Goal: Information Seeking & Learning: Learn about a topic

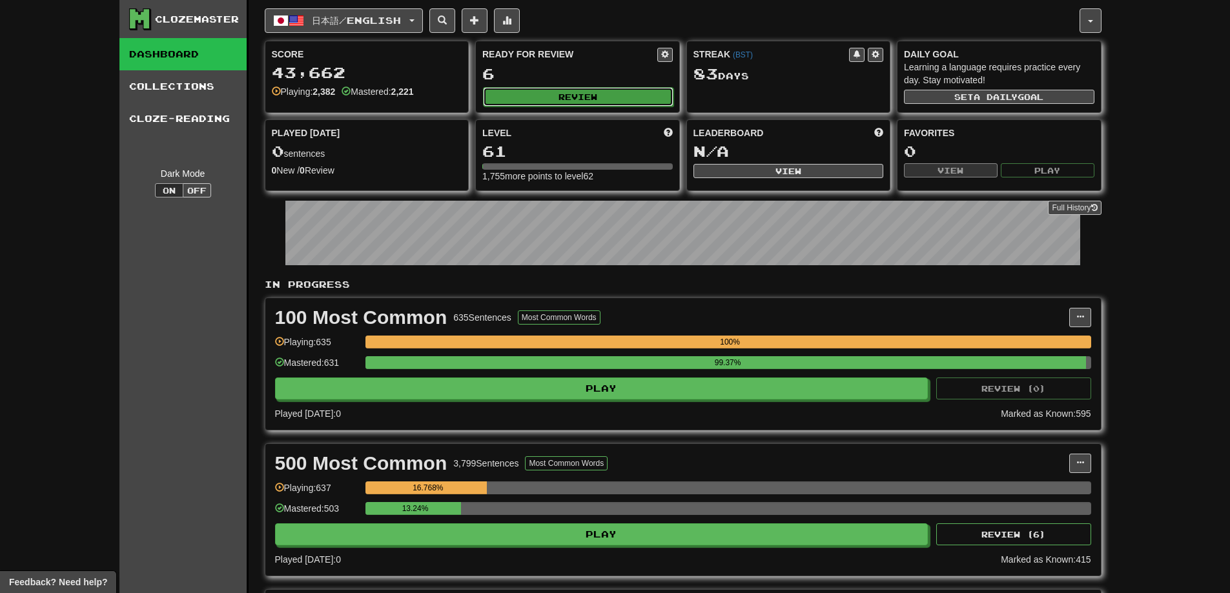
click at [625, 102] on button "Review" at bounding box center [578, 96] width 191 height 19
select select "**"
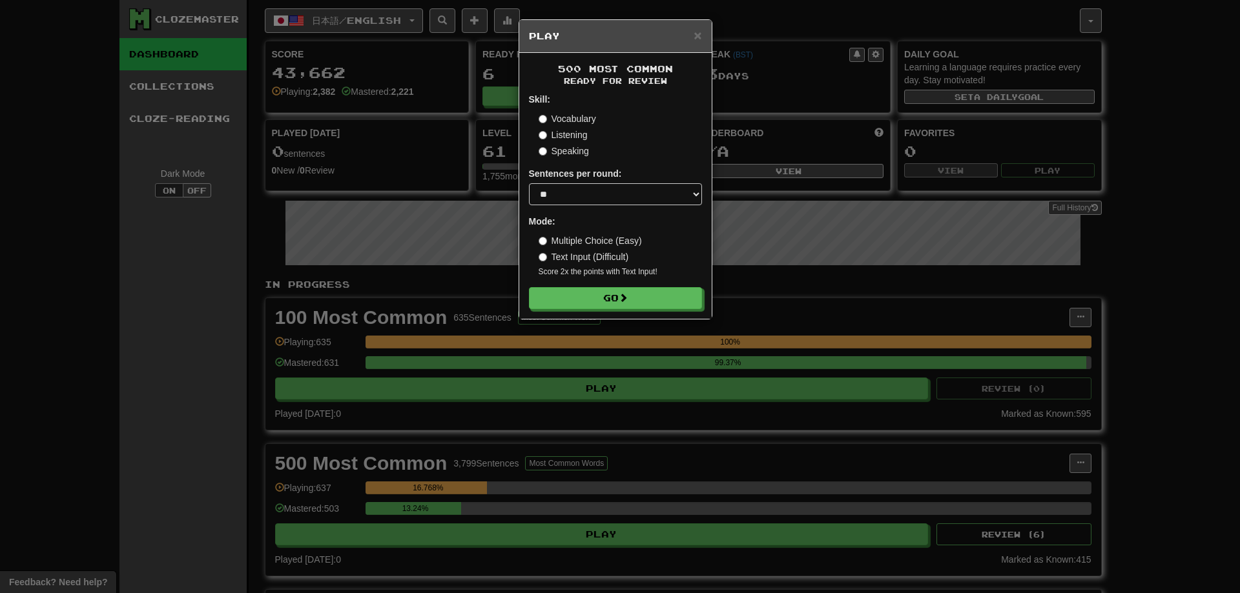
click at [622, 287] on form "Skill: Vocabulary Listening Speaking Sentences per round: * ** ** ** ** ** *** …" at bounding box center [615, 201] width 173 height 216
click at [622, 294] on span at bounding box center [623, 298] width 9 height 9
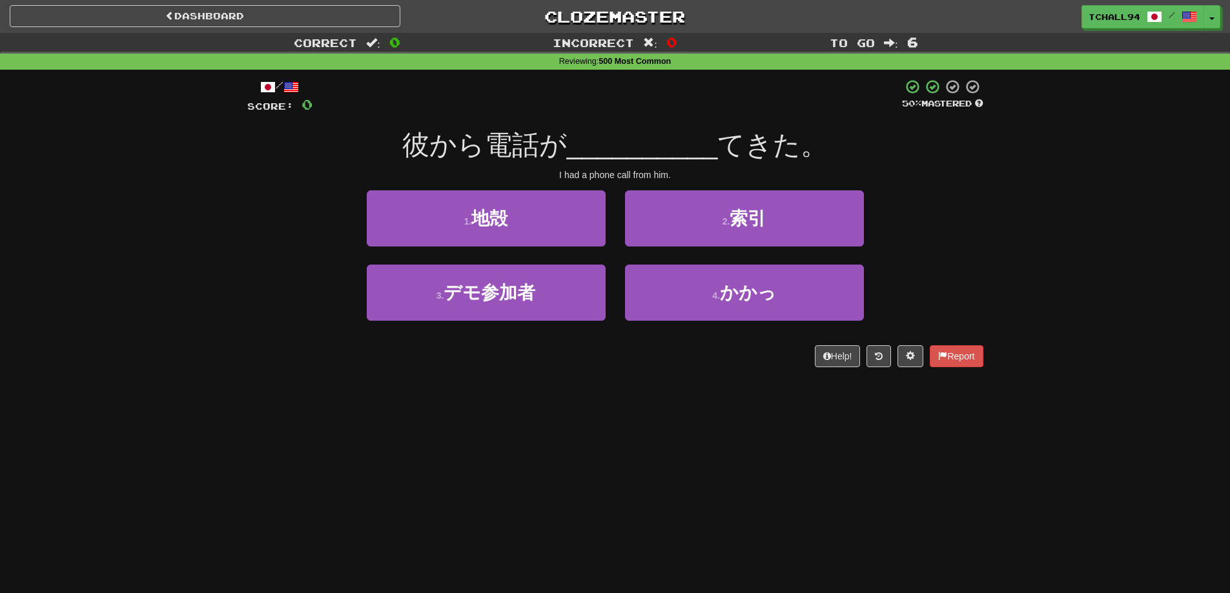
click at [683, 485] on div "Dashboard Clozemaster tchall94 / Toggle Dropdown Dashboard Leaderboard Activity…" at bounding box center [615, 296] width 1230 height 593
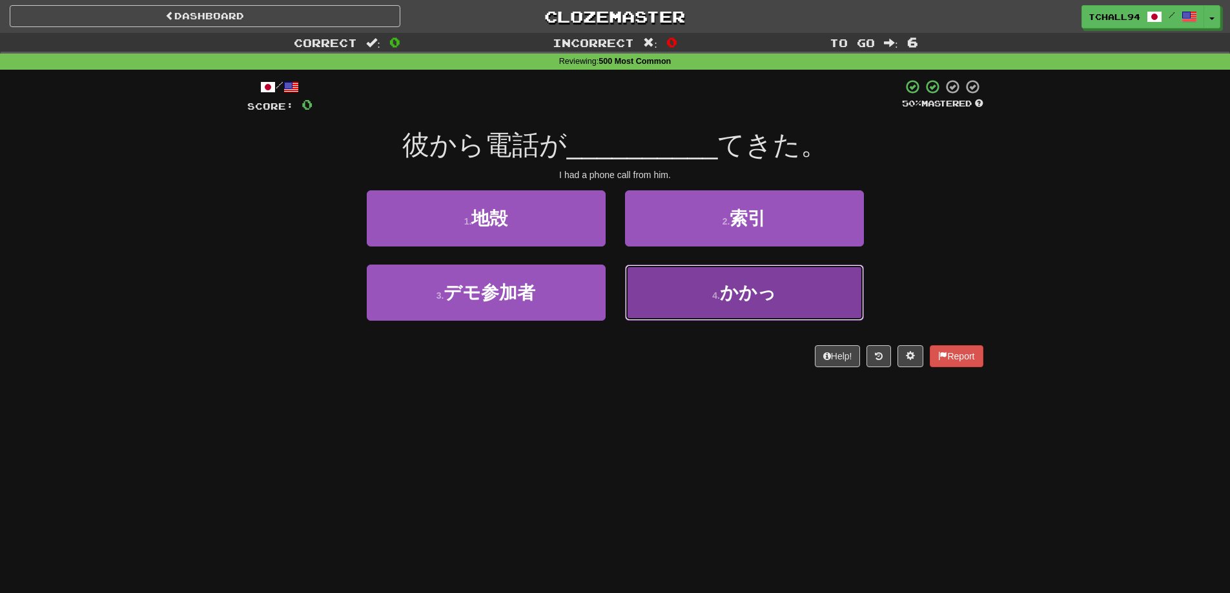
click at [720, 300] on small "4 ." at bounding box center [716, 296] width 8 height 10
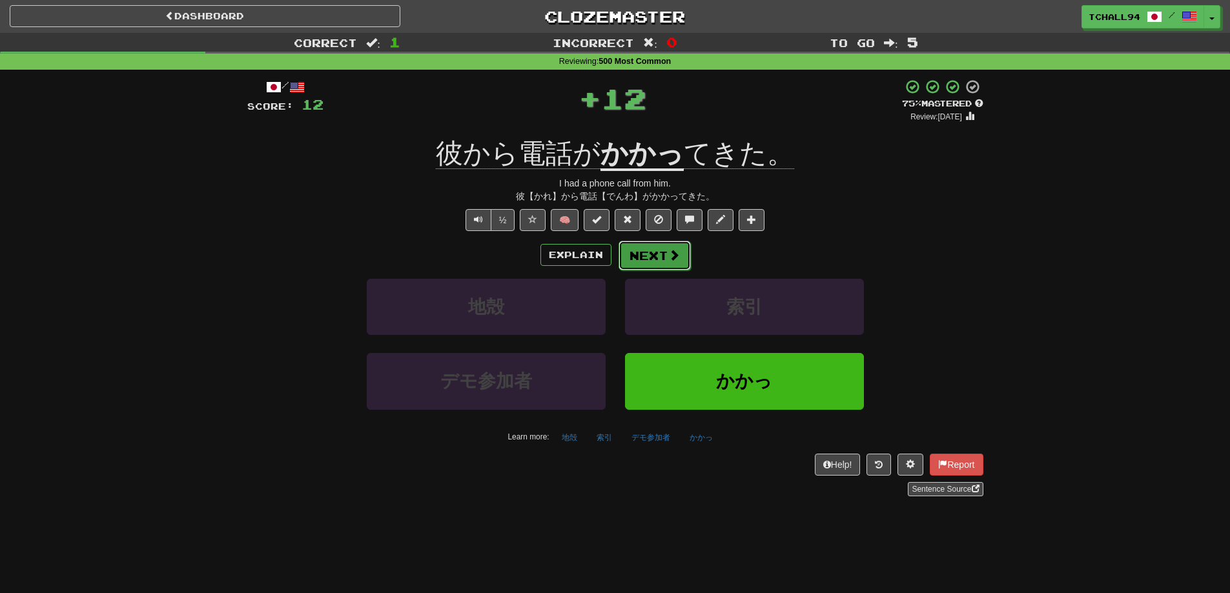
click at [661, 251] on button "Next" at bounding box center [655, 256] width 72 height 30
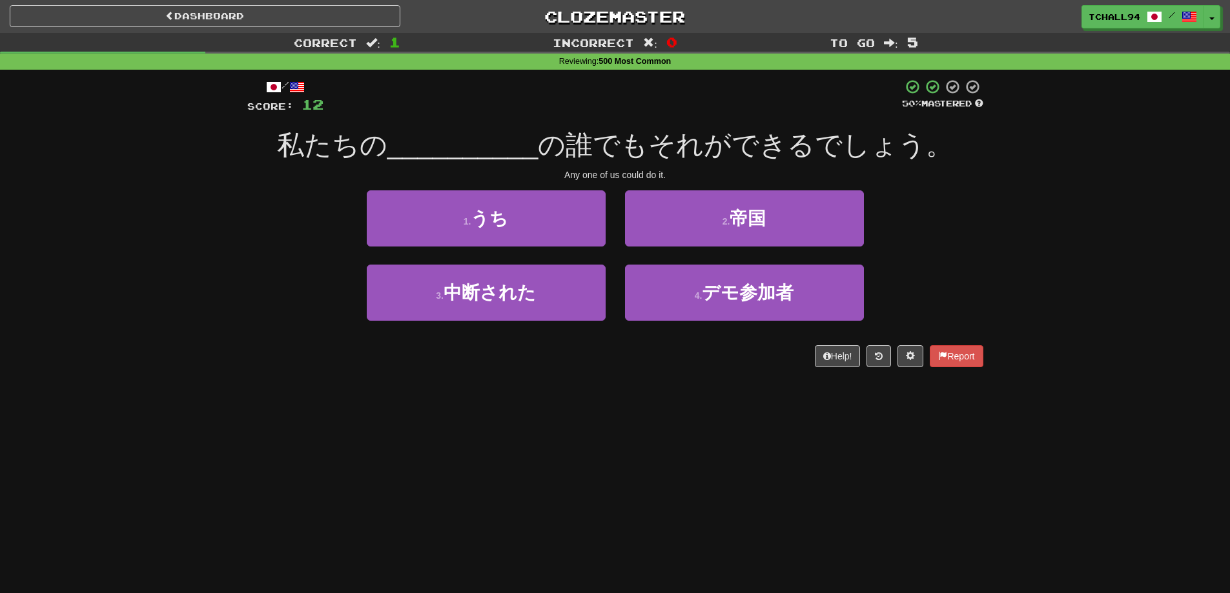
click at [713, 409] on div "Dashboard Clozemaster tchall94 / Toggle Dropdown Dashboard Leaderboard Activity…" at bounding box center [615, 296] width 1230 height 593
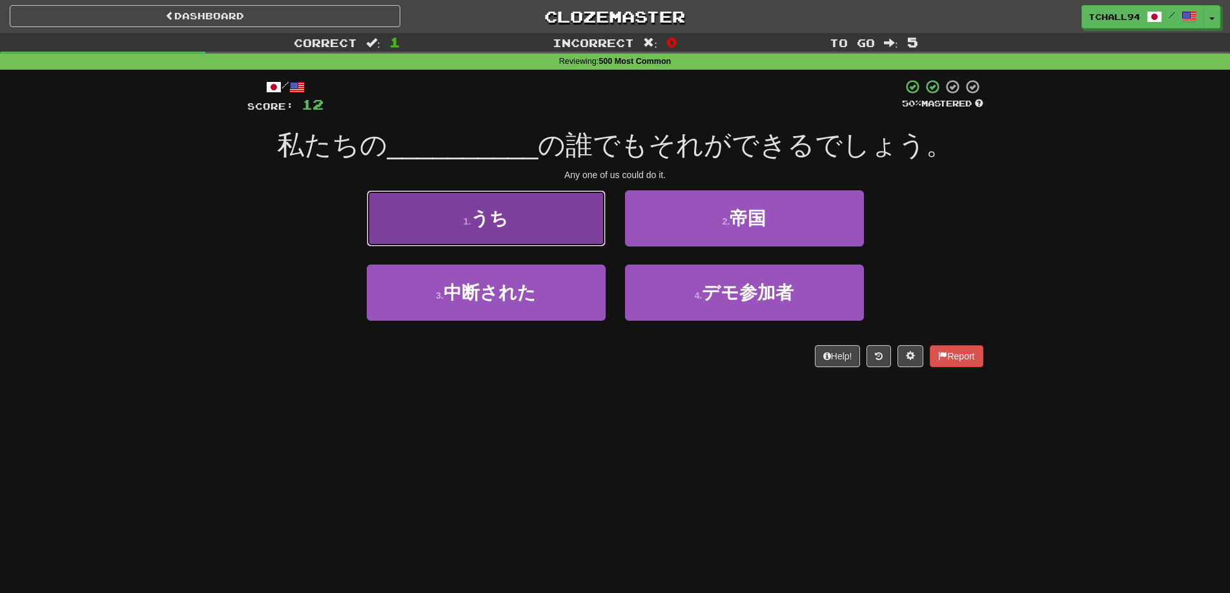
click at [548, 230] on button "1 . うち" at bounding box center [486, 219] width 239 height 56
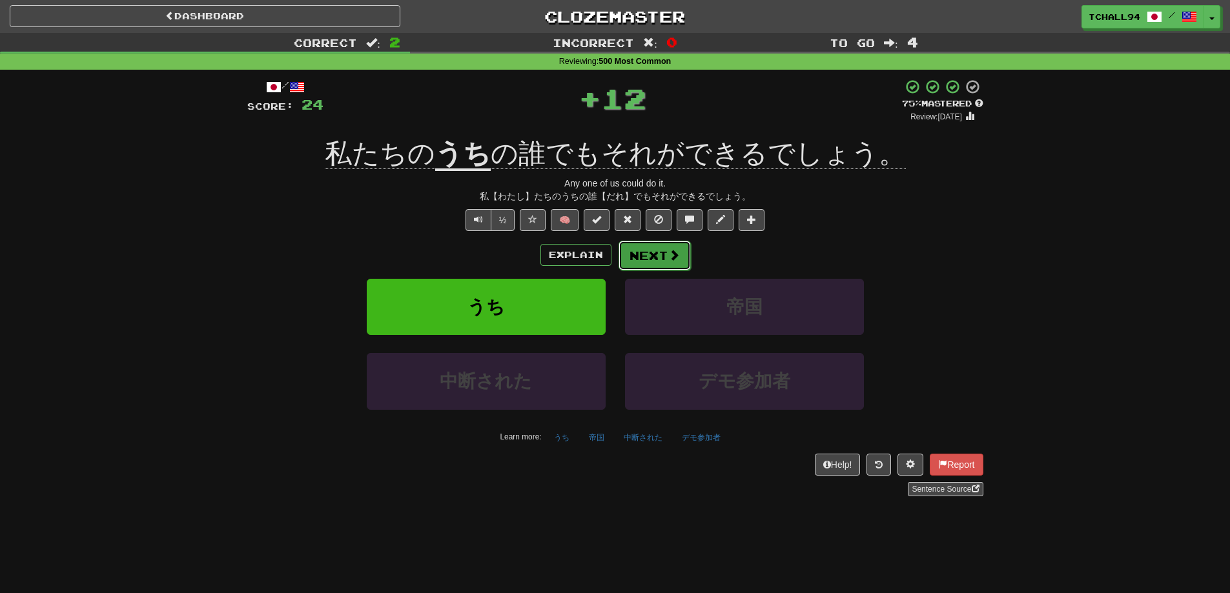
click at [668, 258] on span at bounding box center [674, 255] width 12 height 12
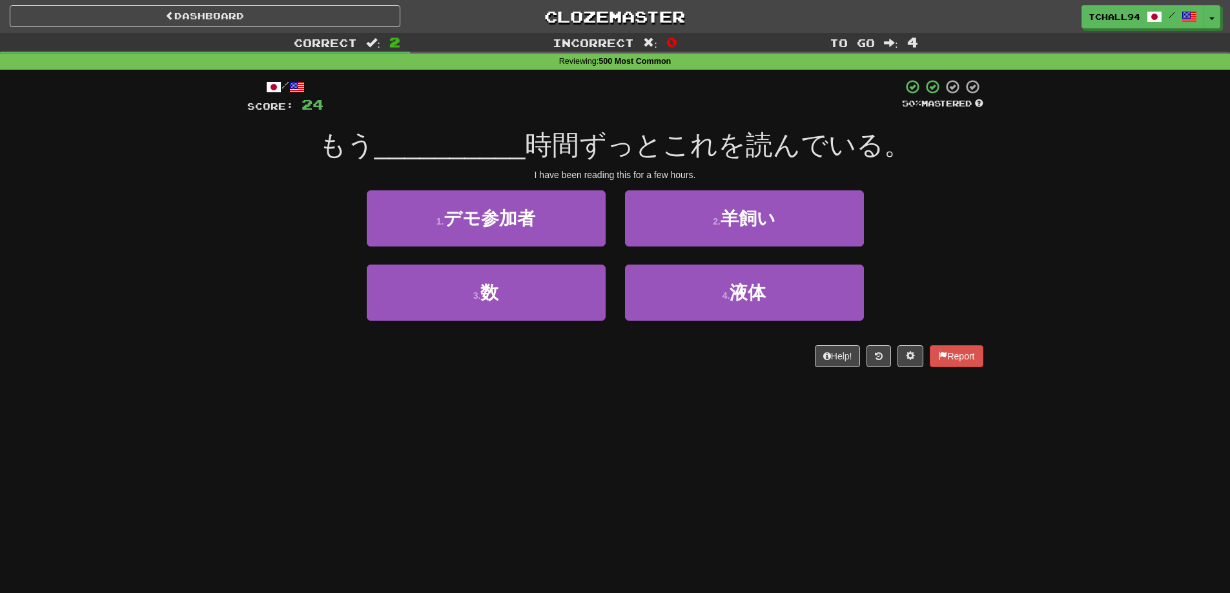
click at [666, 358] on div "Help! Report" at bounding box center [615, 356] width 736 height 22
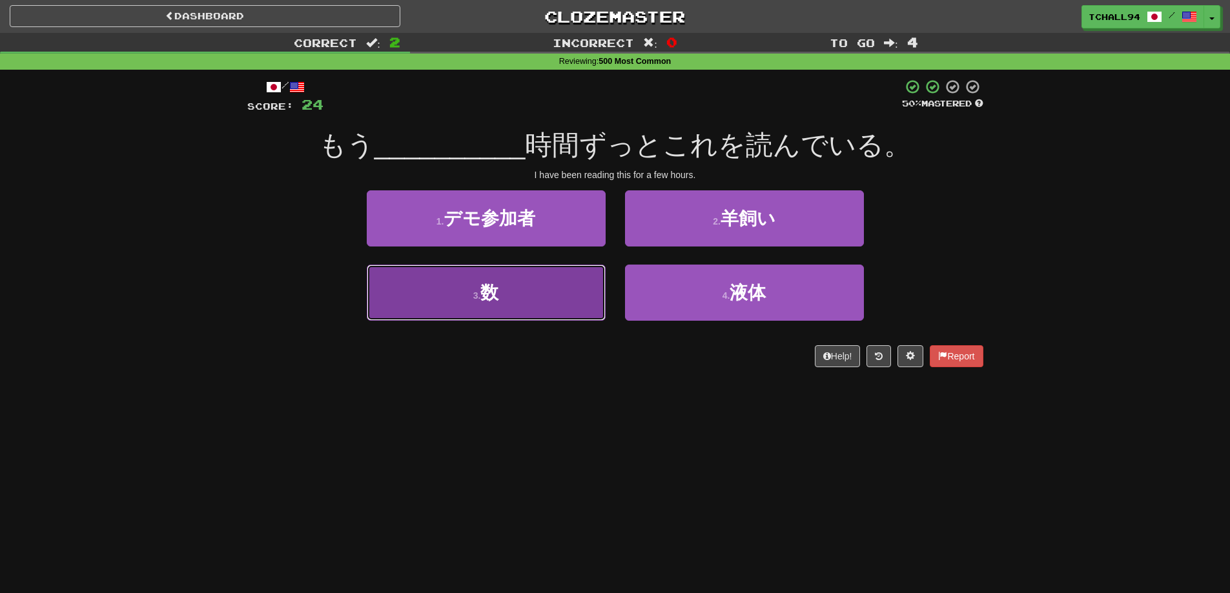
click at [538, 289] on button "3 . 数" at bounding box center [486, 293] width 239 height 56
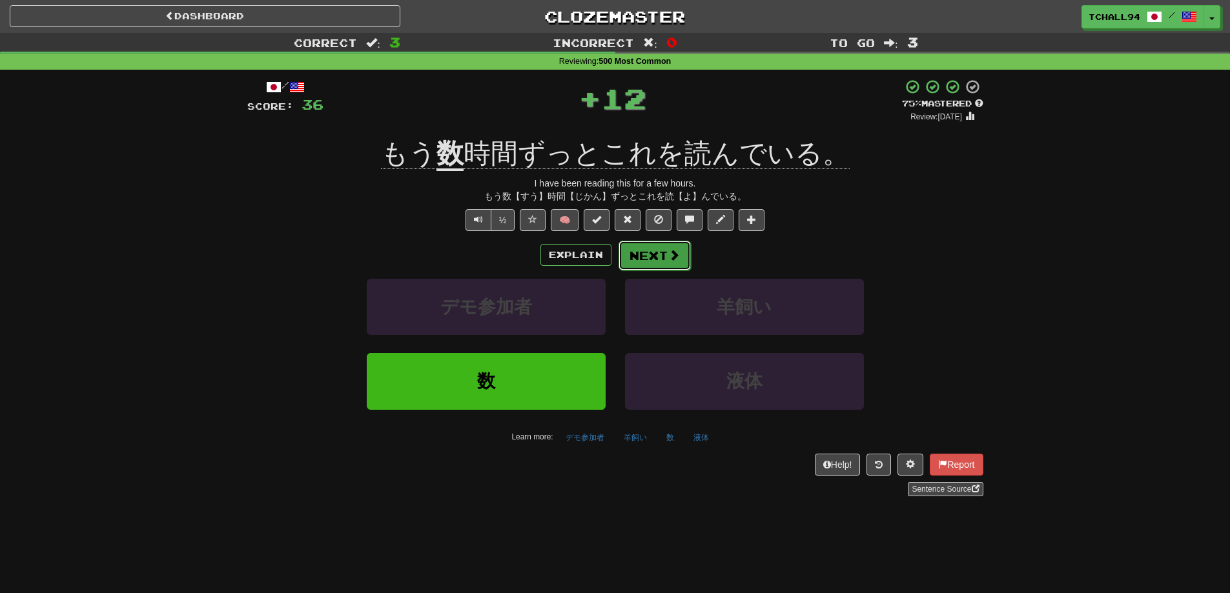
click at [642, 251] on button "Next" at bounding box center [655, 256] width 72 height 30
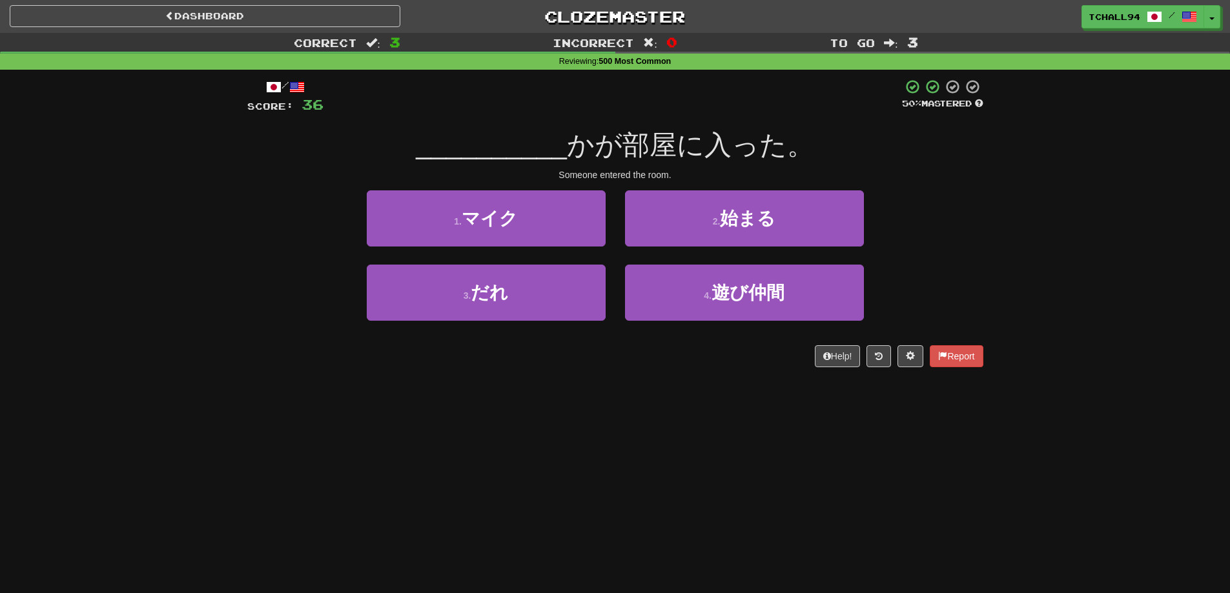
click at [592, 419] on div "Dashboard Clozemaster tchall94 / Toggle Dropdown Dashboard Leaderboard Activity…" at bounding box center [615, 296] width 1230 height 593
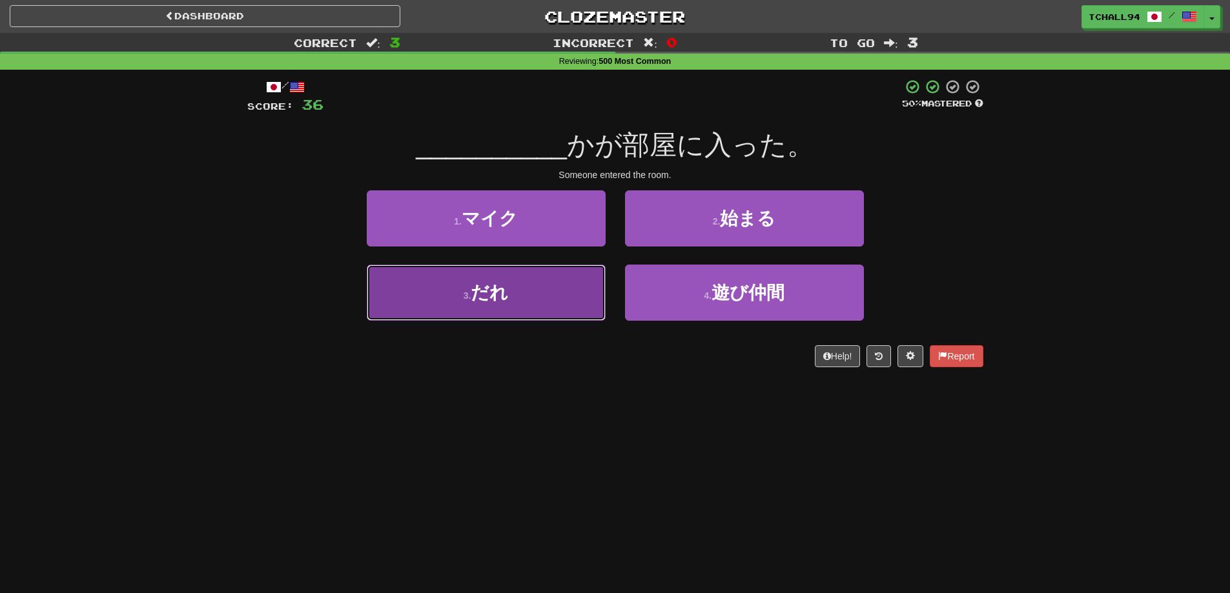
click at [582, 290] on button "3 . だれ" at bounding box center [486, 293] width 239 height 56
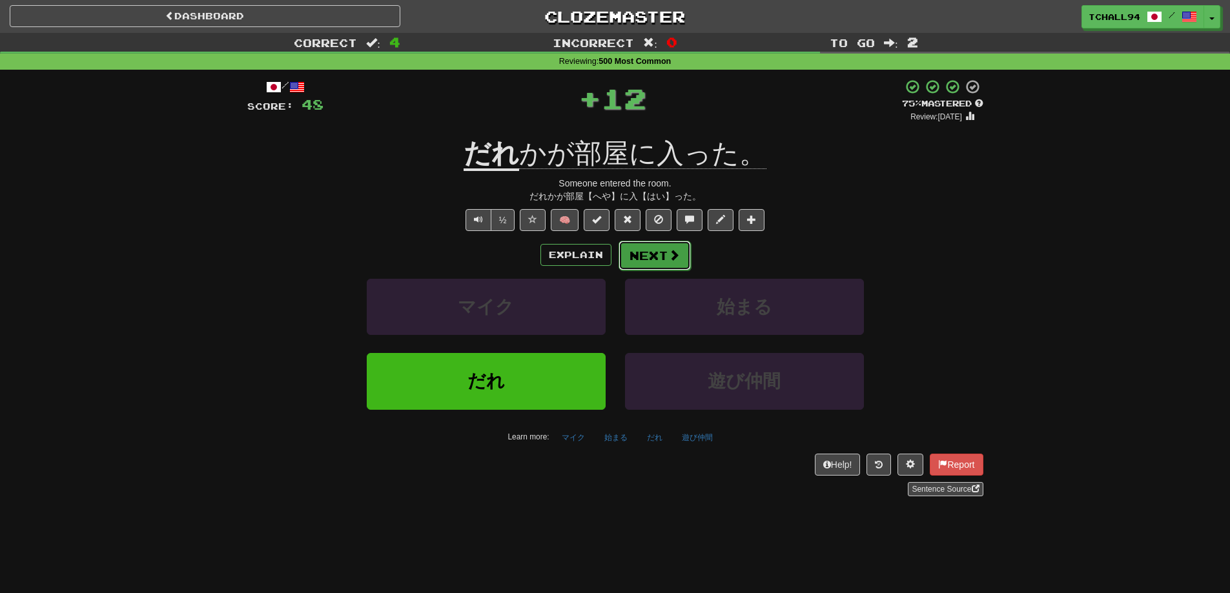
click at [643, 260] on button "Next" at bounding box center [655, 256] width 72 height 30
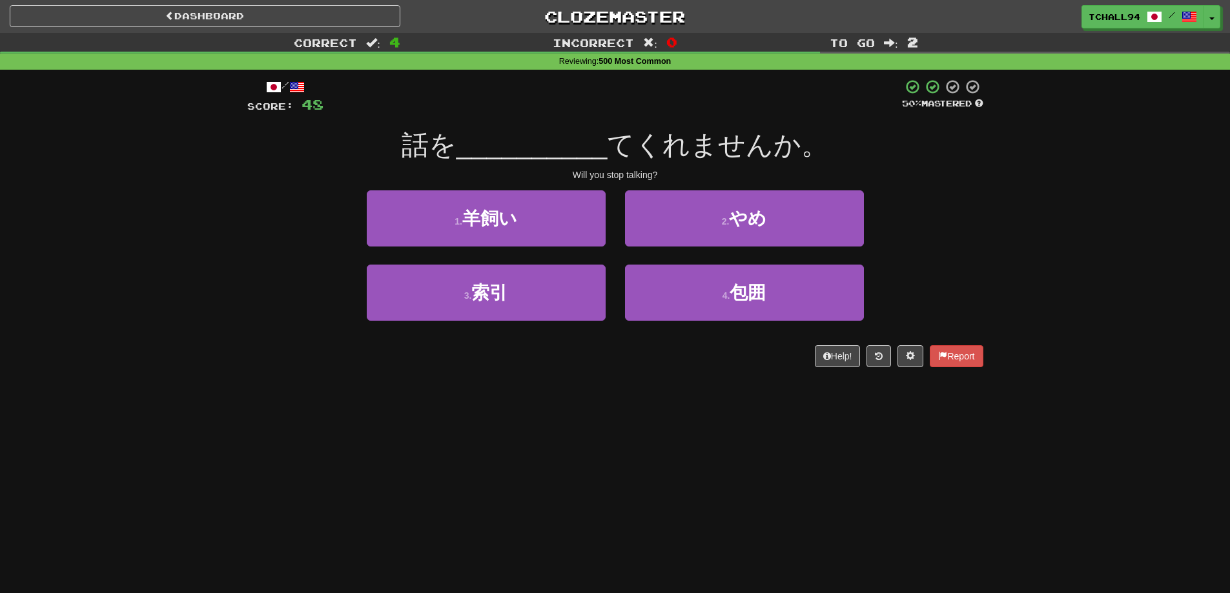
click at [615, 410] on div "Dashboard Clozemaster tchall94 / Toggle Dropdown Dashboard Leaderboard Activity…" at bounding box center [615, 296] width 1230 height 593
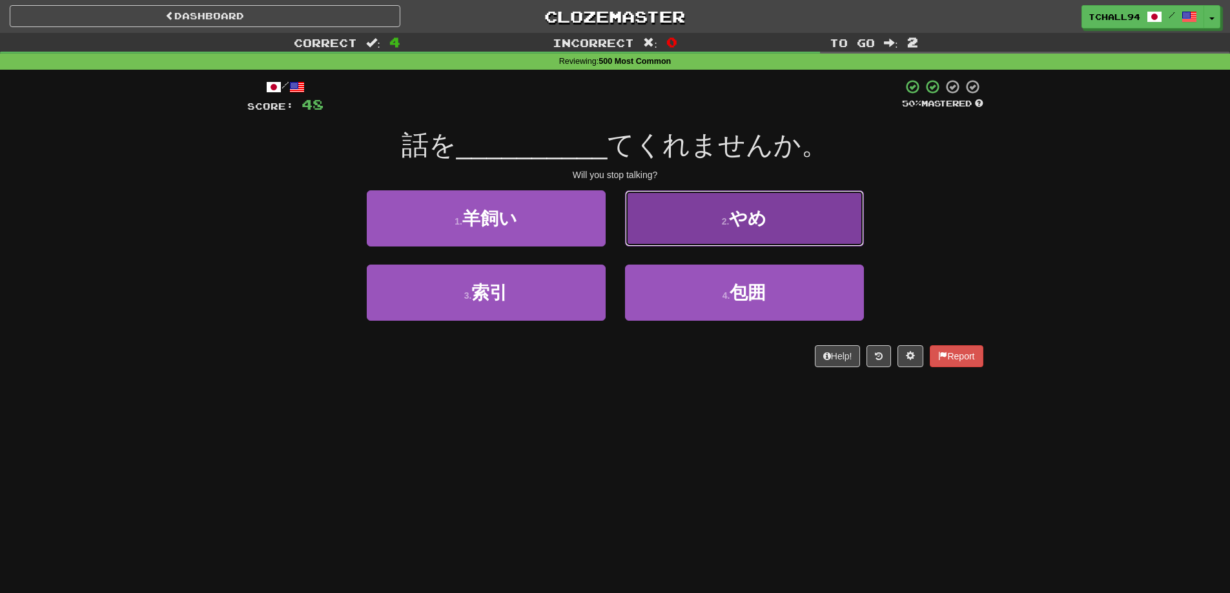
click at [724, 224] on small "2 ." at bounding box center [726, 221] width 8 height 10
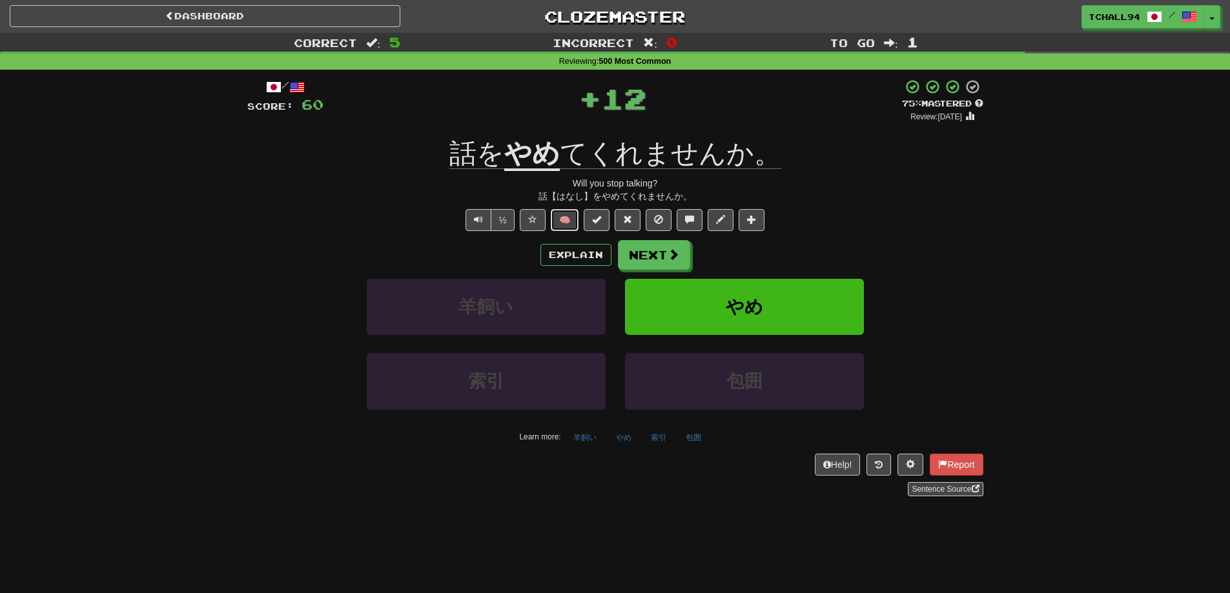
click at [575, 227] on button "🧠" at bounding box center [565, 220] width 28 height 22
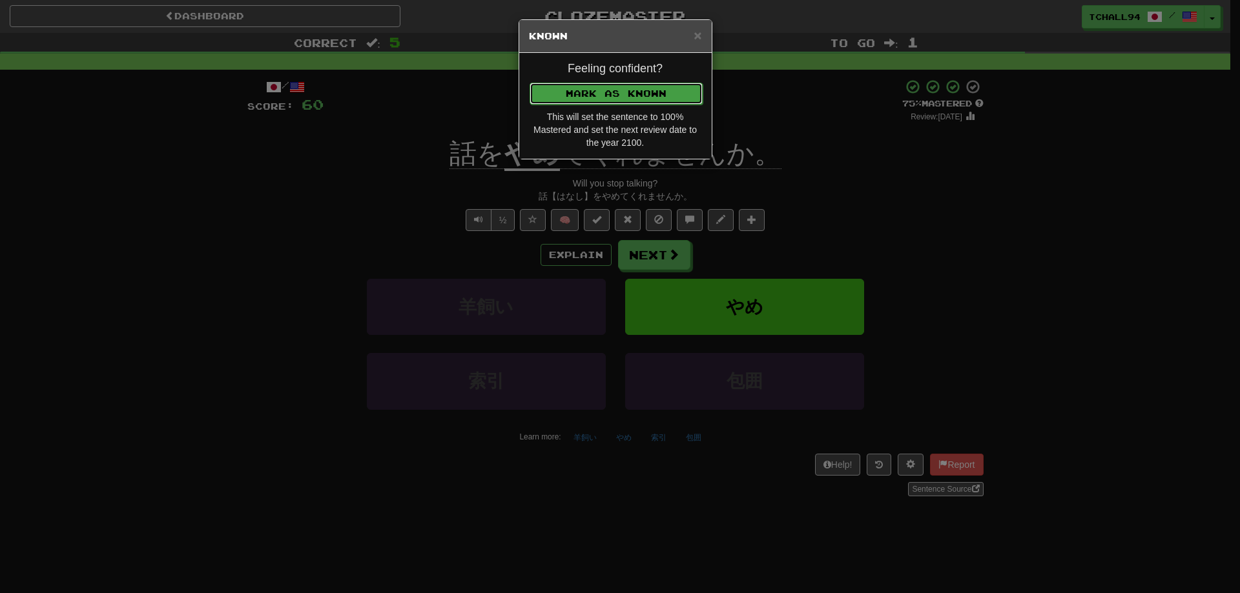
click at [634, 101] on button "Mark as Known" at bounding box center [616, 94] width 173 height 22
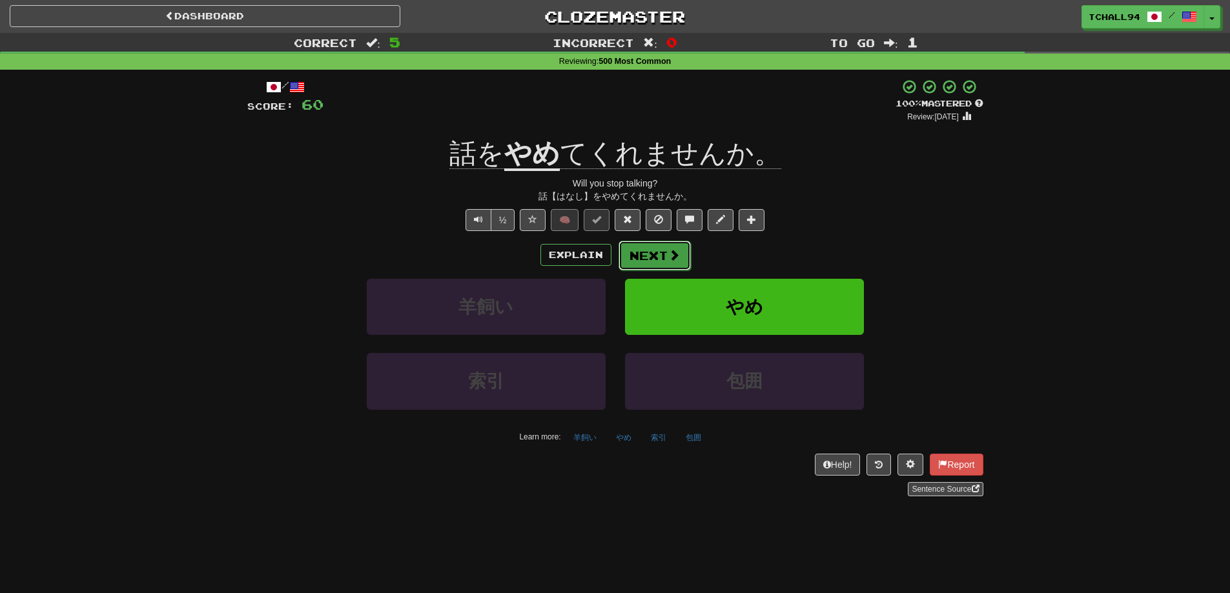
click at [657, 256] on button "Next" at bounding box center [655, 256] width 72 height 30
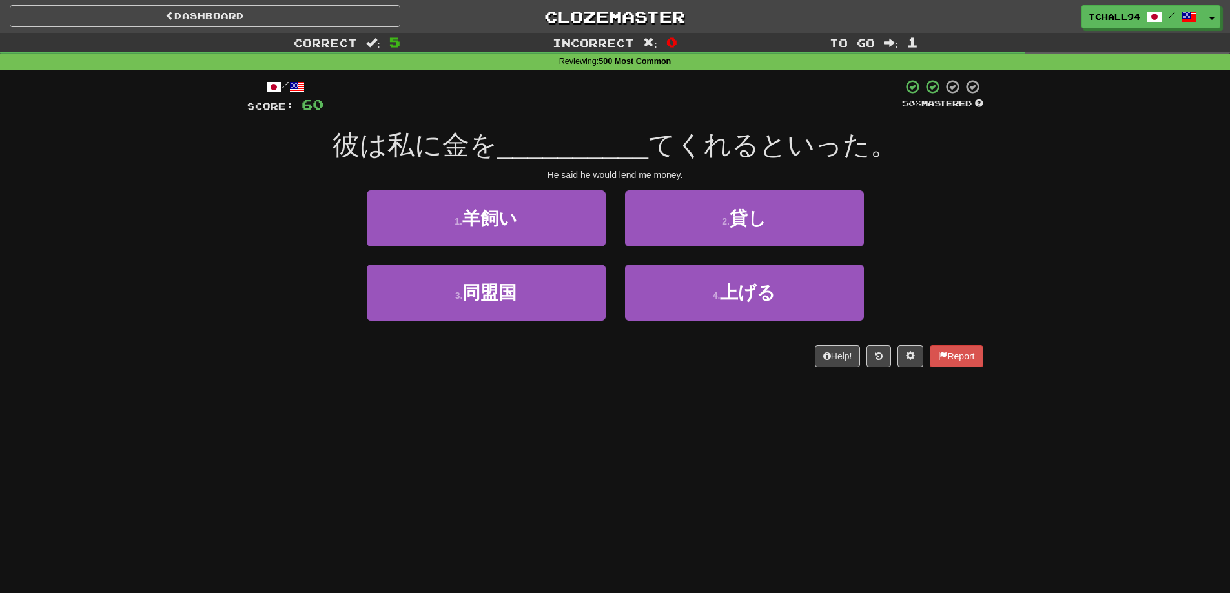
click at [663, 395] on div "Dashboard Clozemaster tchall94 / Toggle Dropdown Dashboard Leaderboard Activity…" at bounding box center [615, 296] width 1230 height 593
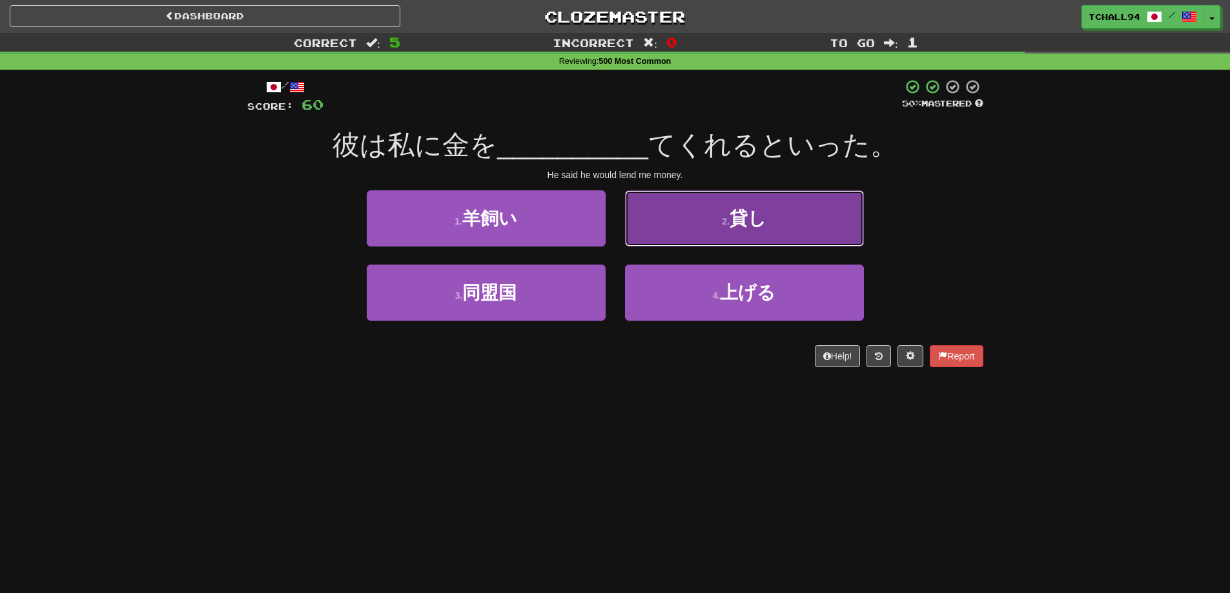
click at [736, 236] on button "2 . 貸し" at bounding box center [744, 219] width 239 height 56
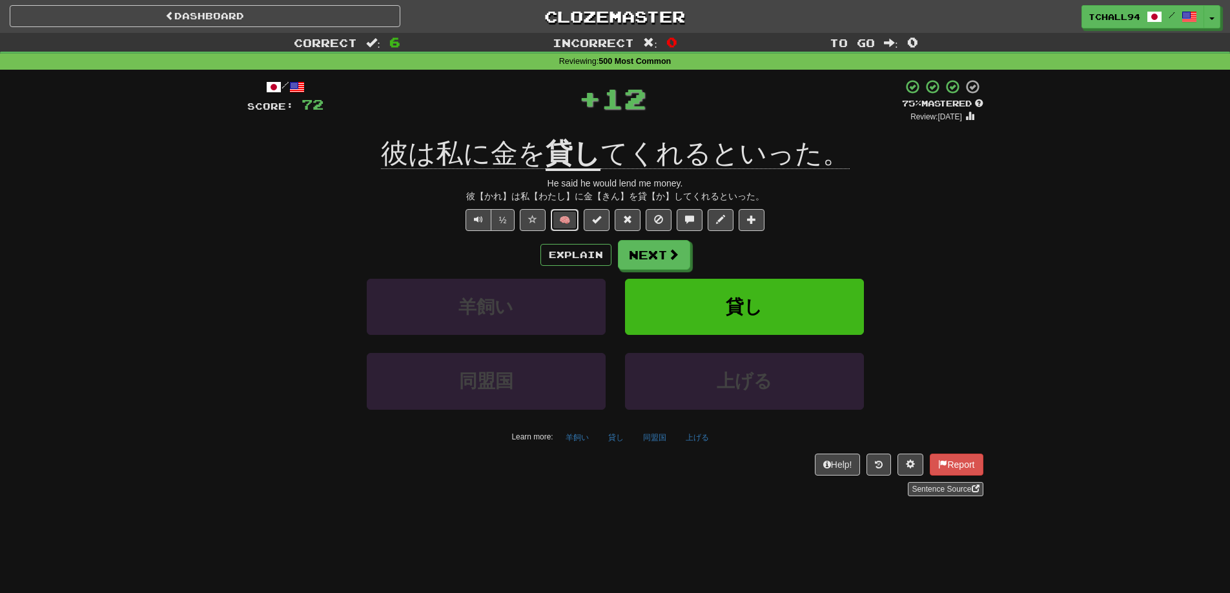
click at [561, 220] on button "🧠" at bounding box center [565, 220] width 28 height 22
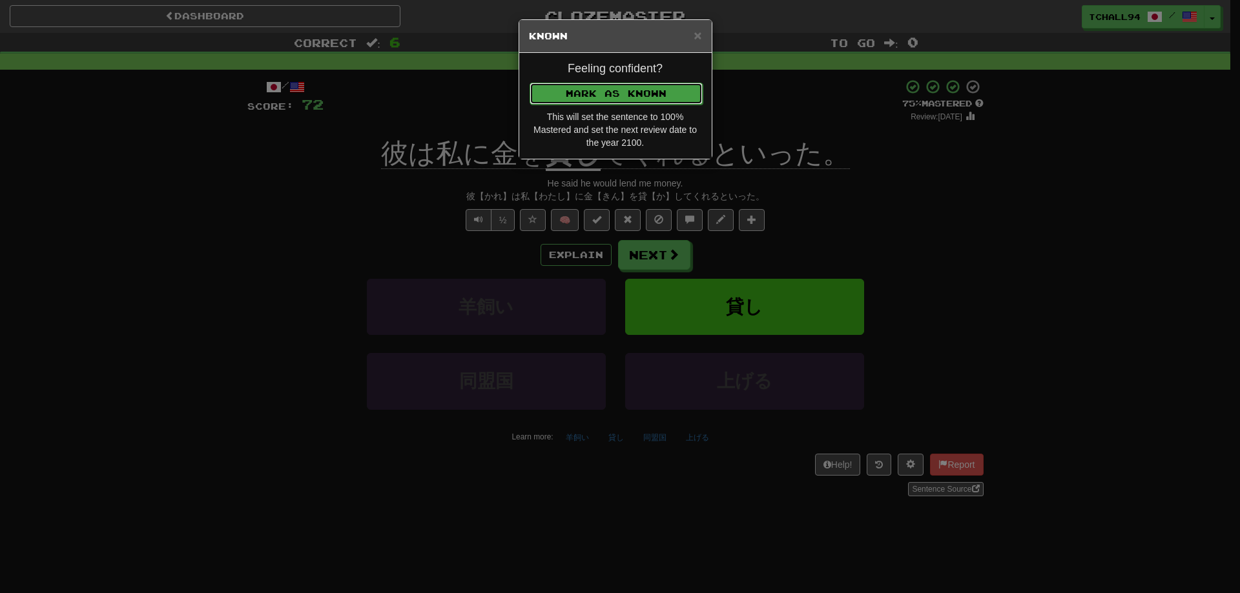
click at [614, 92] on button "Mark as Known" at bounding box center [616, 94] width 173 height 22
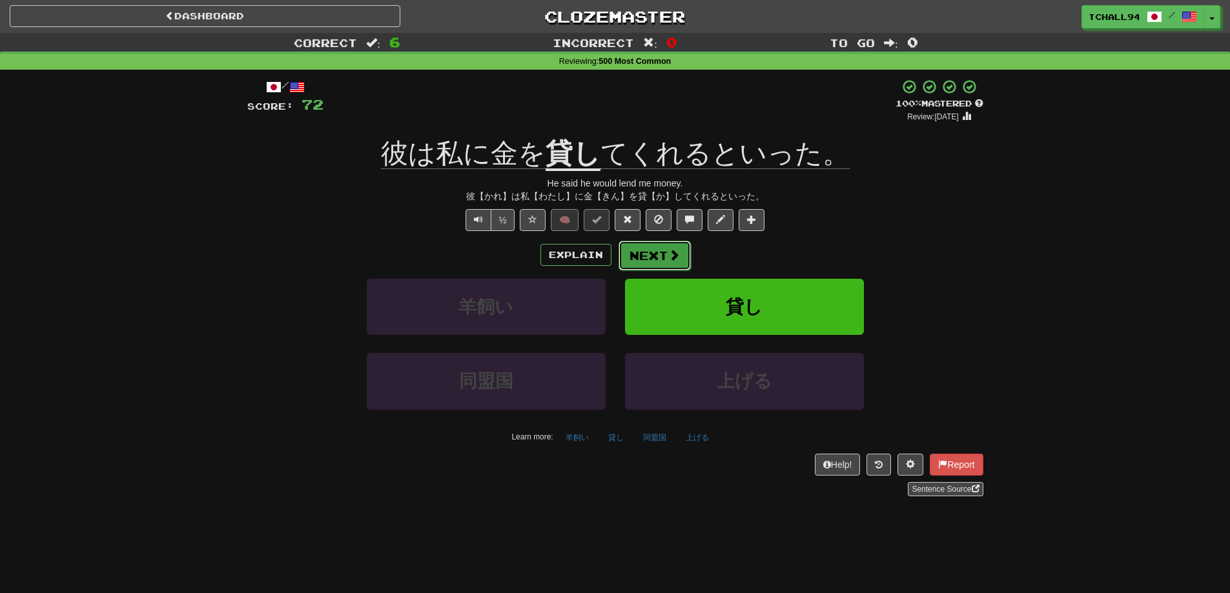
click at [679, 258] on button "Next" at bounding box center [655, 256] width 72 height 30
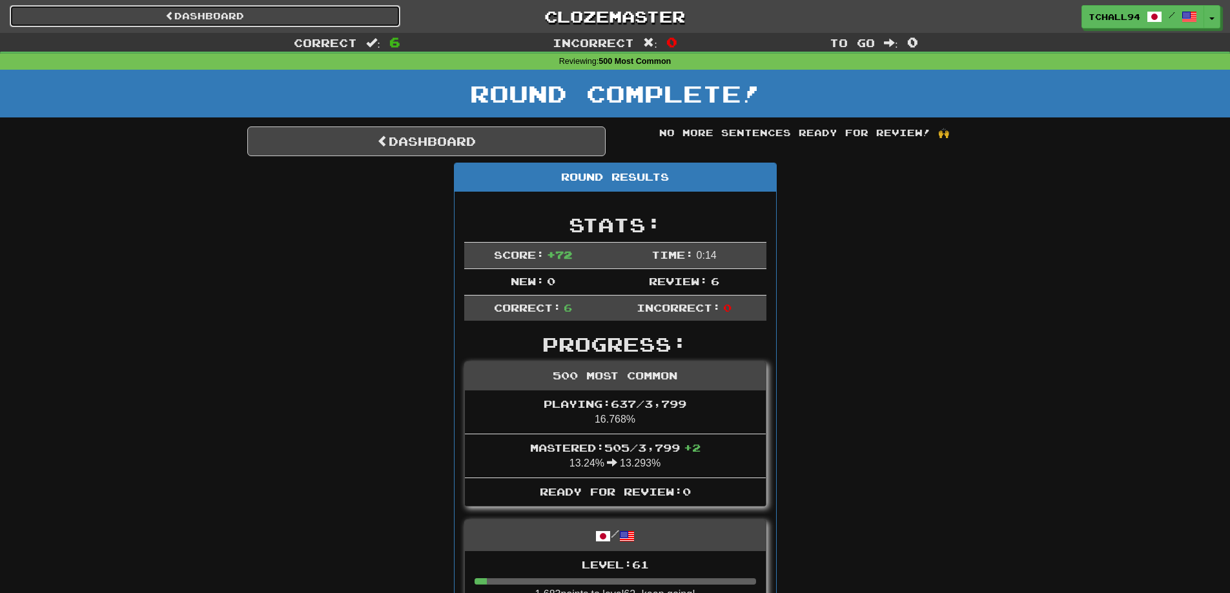
click at [215, 15] on link "Dashboard" at bounding box center [205, 16] width 391 height 22
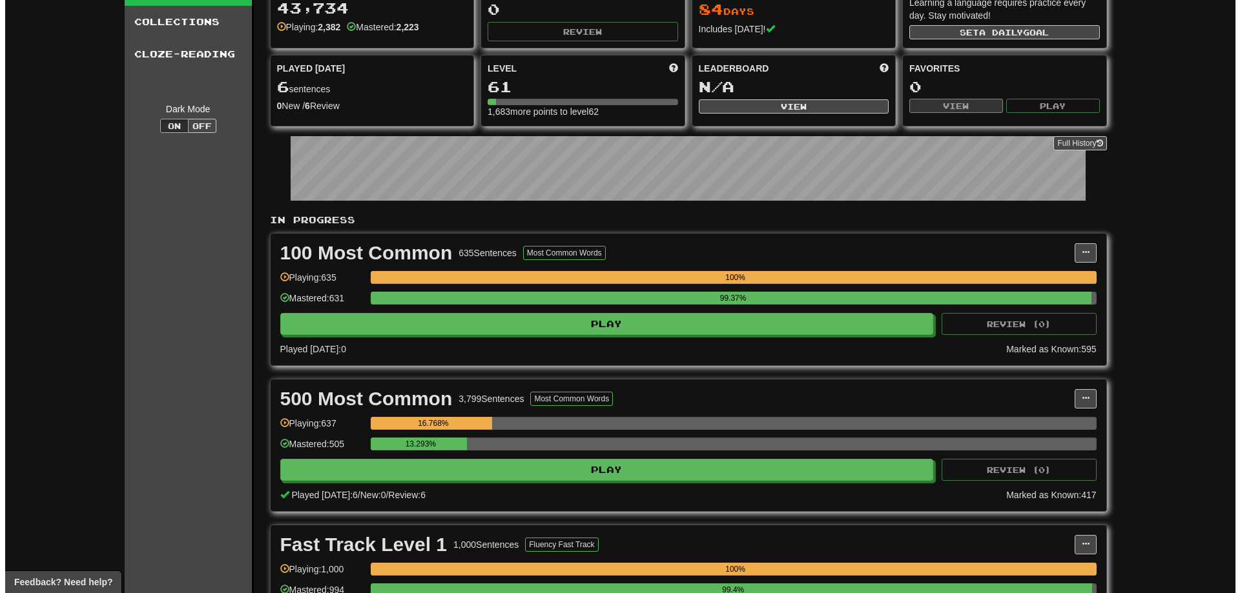
scroll to position [258, 0]
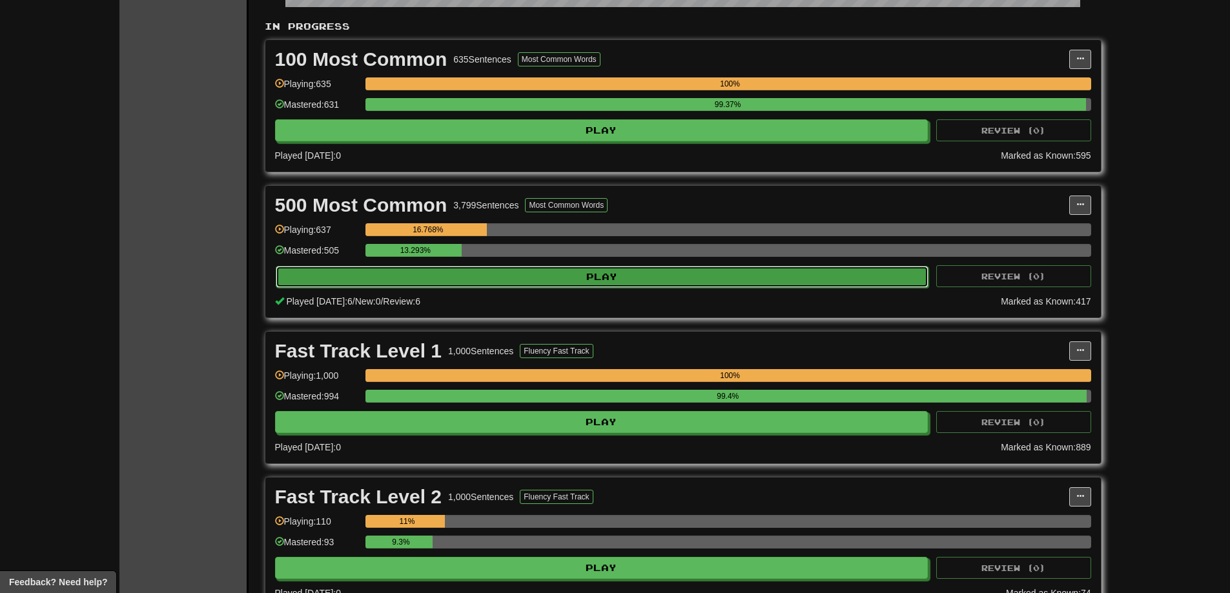
click at [569, 278] on button "Play" at bounding box center [603, 277] width 654 height 22
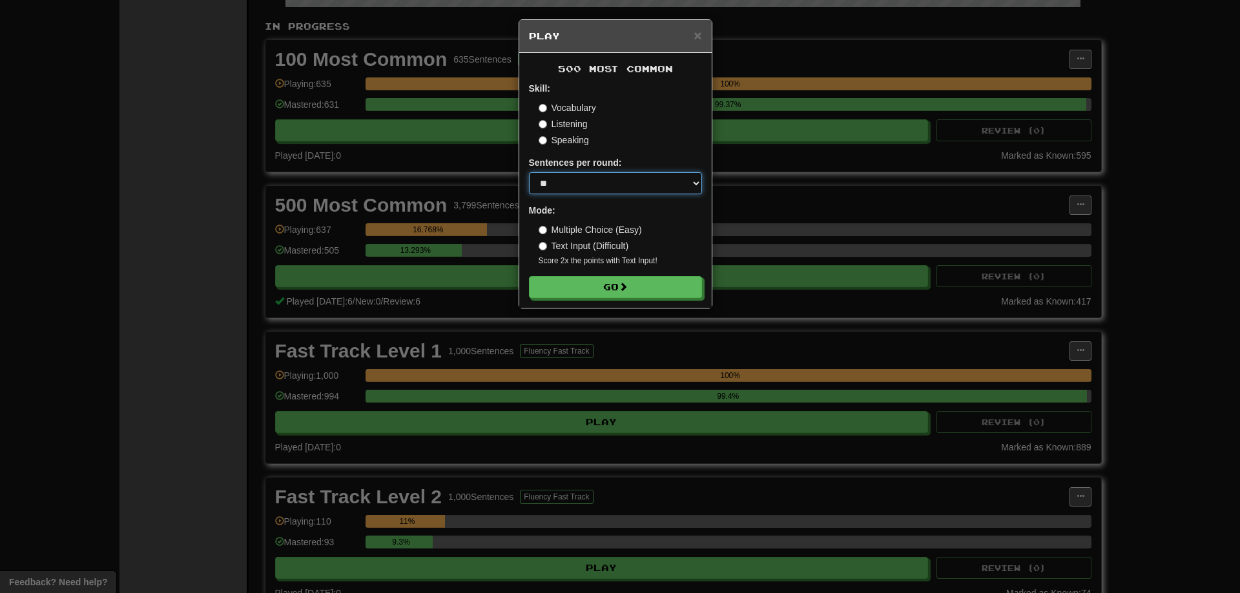
click at [604, 183] on select "* ** ** ** ** ** *** ********" at bounding box center [615, 183] width 173 height 22
select select "********"
click at [529, 172] on select "* ** ** ** ** ** *** ********" at bounding box center [615, 183] width 173 height 22
click at [580, 287] on button "Go" at bounding box center [616, 288] width 173 height 22
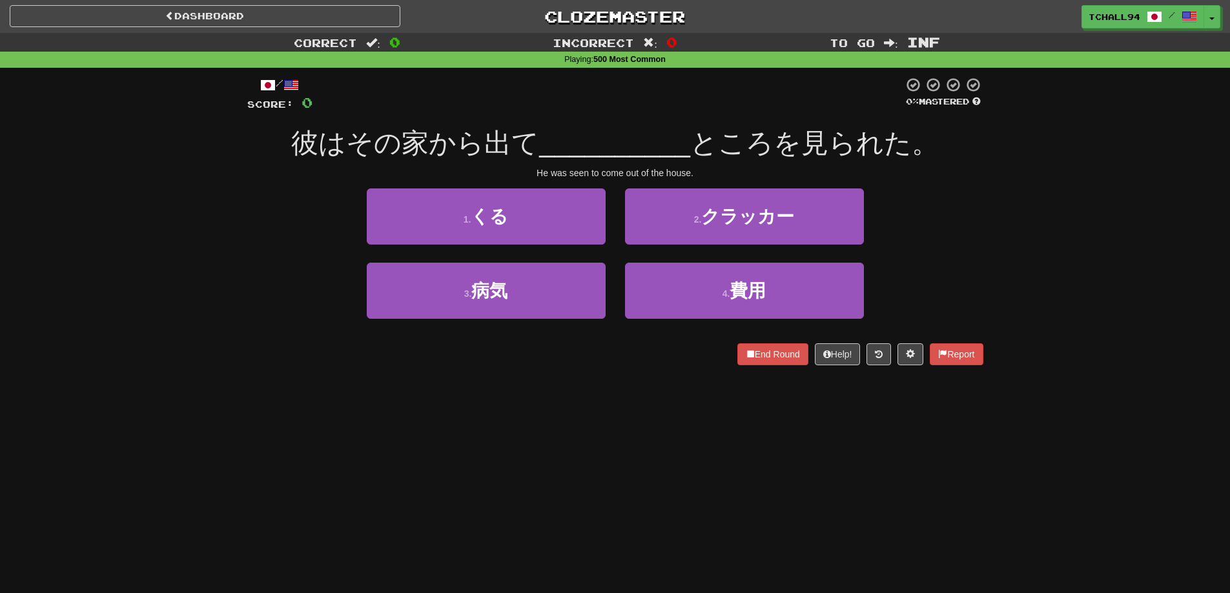
click at [536, 436] on div "Dashboard Clozemaster tchall94 / Toggle Dropdown Dashboard Leaderboard Activity…" at bounding box center [615, 296] width 1230 height 593
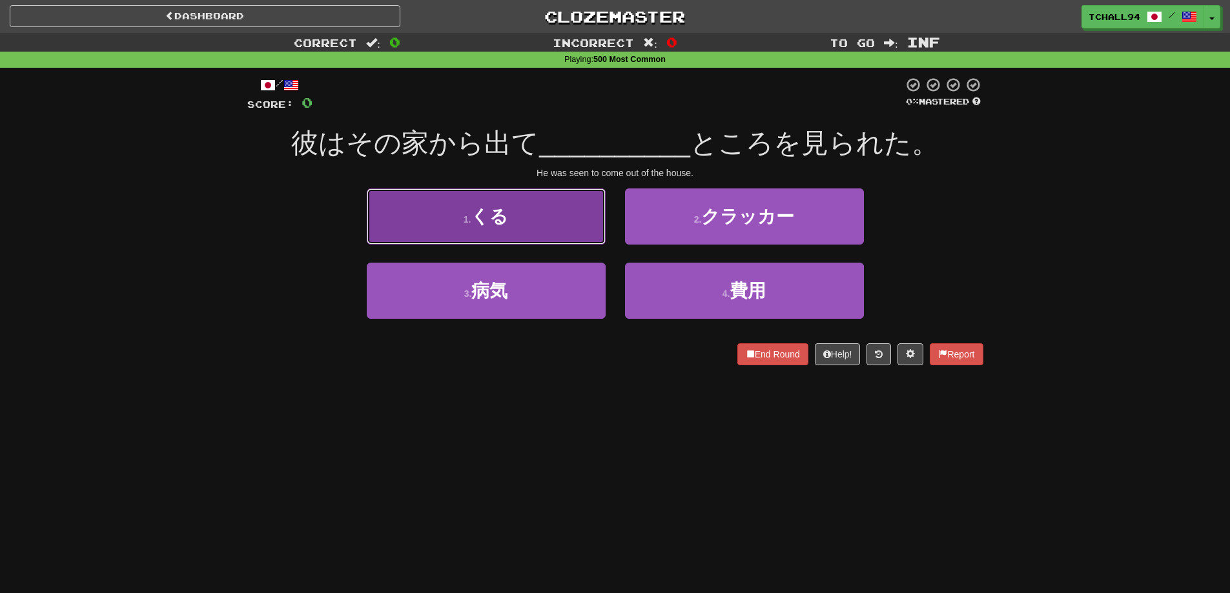
click at [533, 217] on button "1 . くる" at bounding box center [486, 217] width 239 height 56
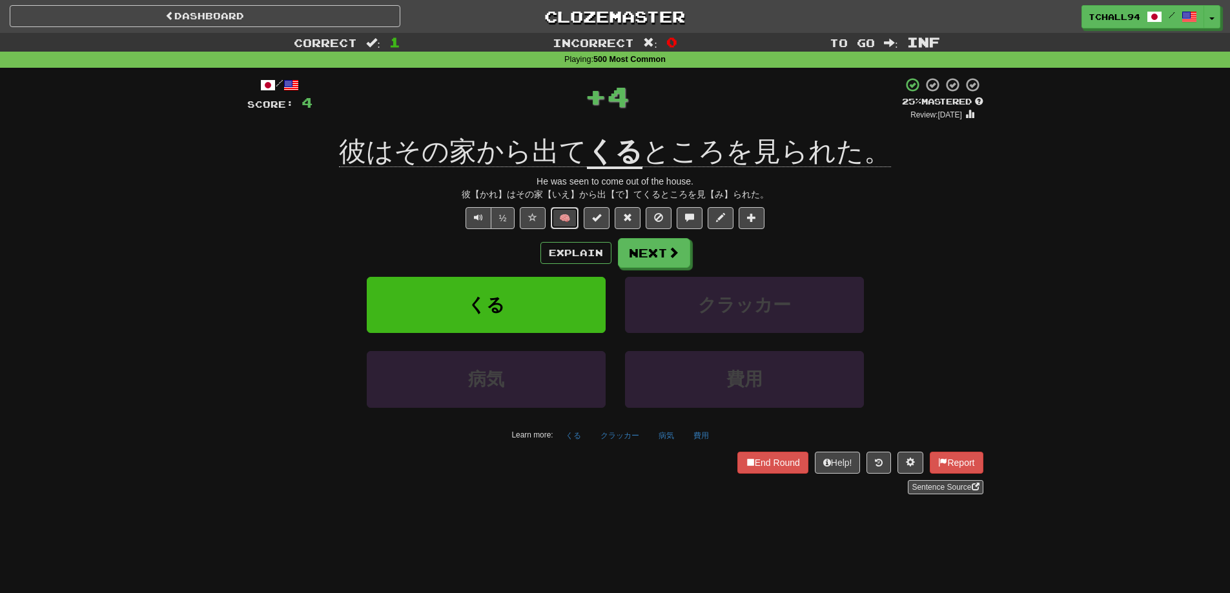
click at [568, 218] on button "🧠" at bounding box center [565, 218] width 28 height 22
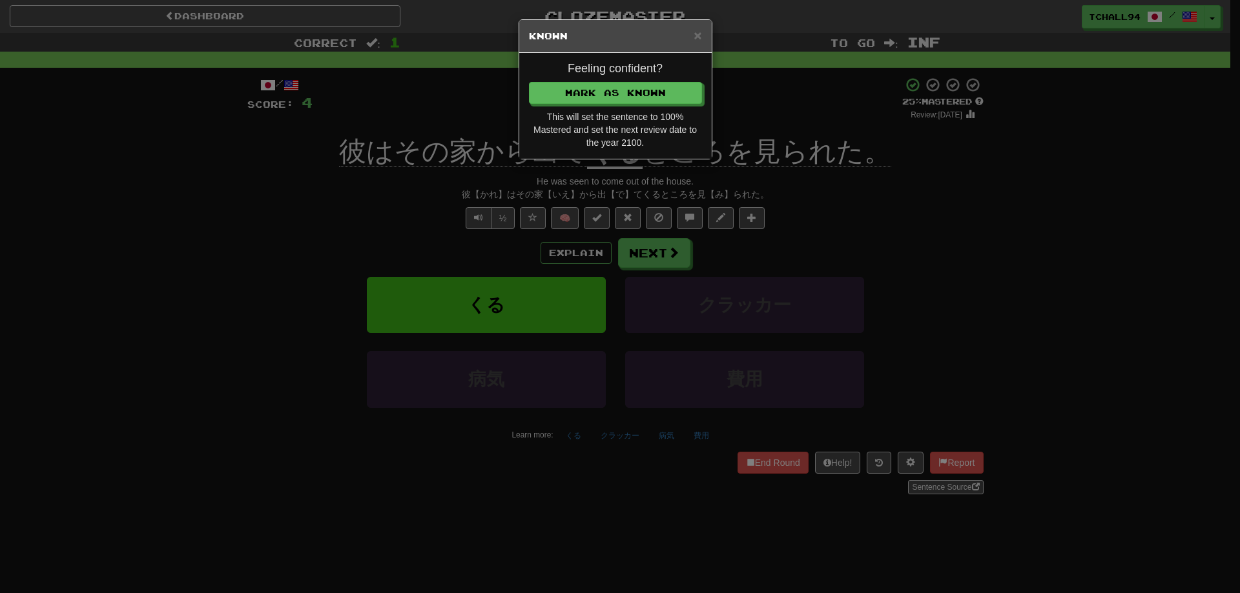
click at [592, 79] on div "Feeling confident? Mark as Known This will set the sentence to 100% Mastered an…" at bounding box center [615, 106] width 192 height 106
click at [592, 89] on button "Mark as Known" at bounding box center [616, 94] width 173 height 22
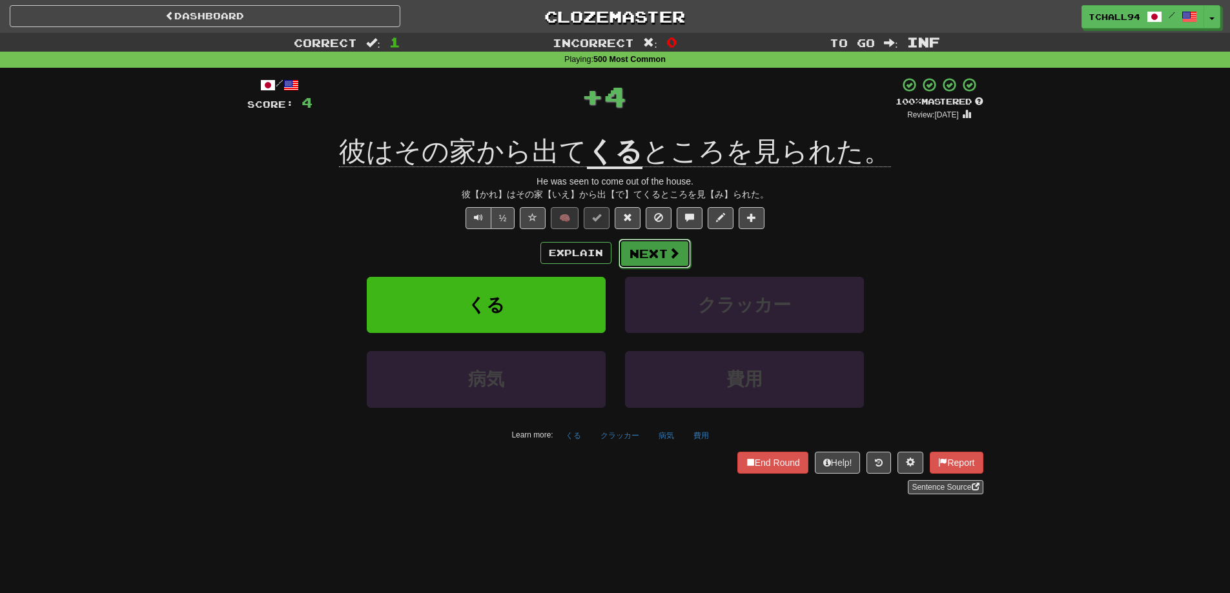
click at [654, 256] on button "Next" at bounding box center [655, 254] width 72 height 30
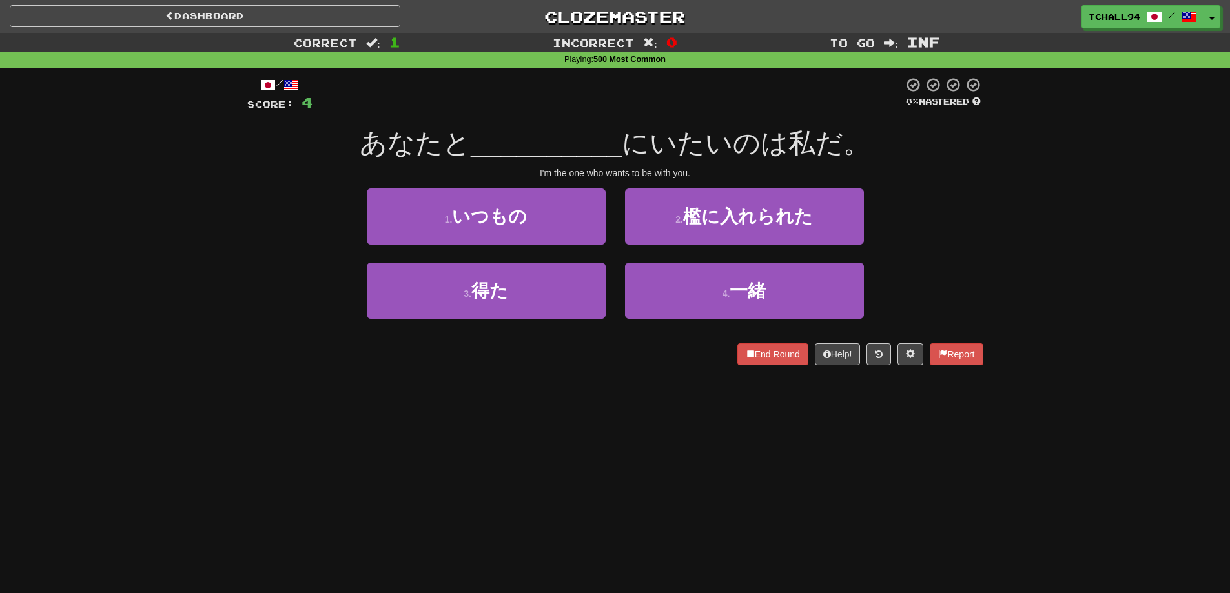
click at [247, 287] on div "3 . 得た 4 . 一緒" at bounding box center [615, 300] width 775 height 74
click at [453, 419] on div "Dashboard Clozemaster tchall94 / Toggle Dropdown Dashboard Leaderboard Activity…" at bounding box center [615, 296] width 1230 height 593
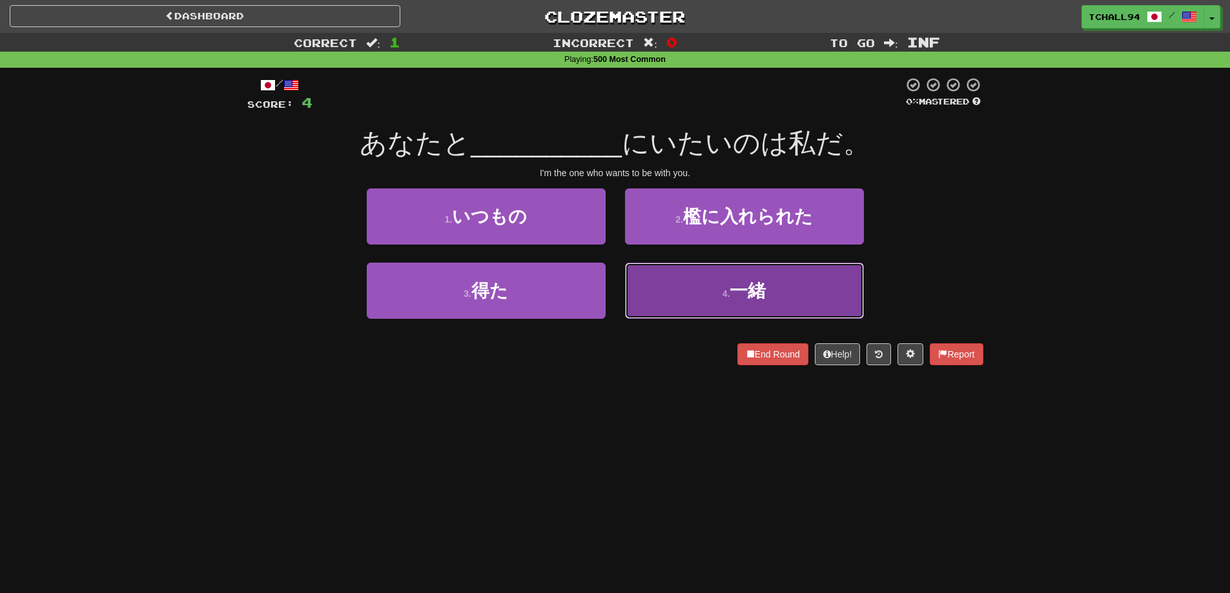
click at [658, 285] on button "4 . 一緒" at bounding box center [744, 291] width 239 height 56
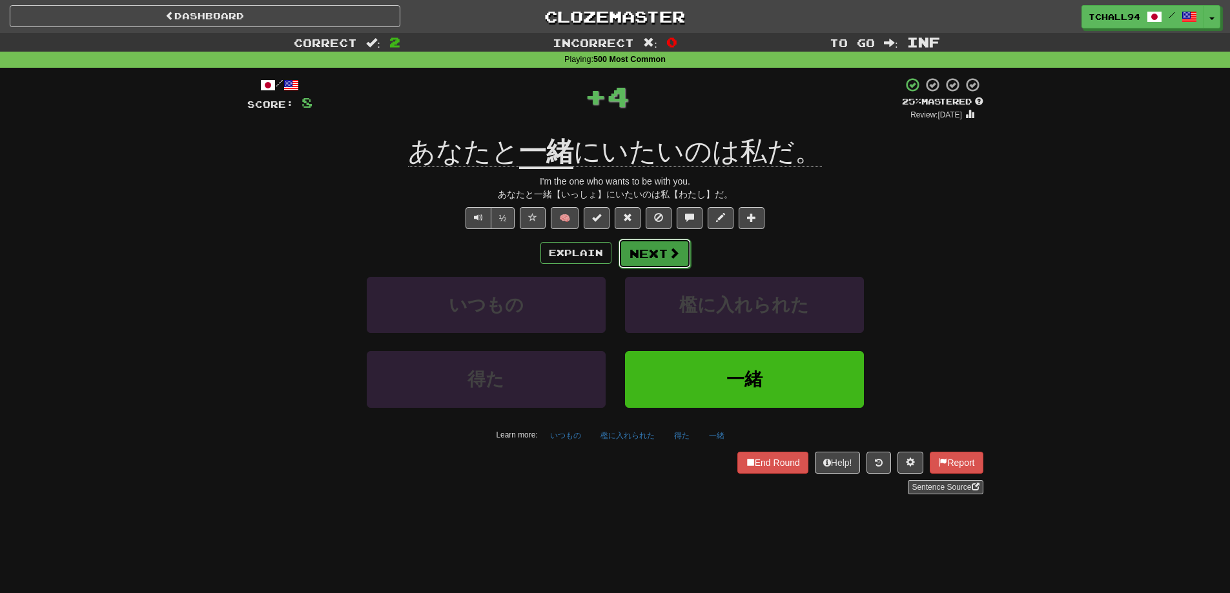
click at [650, 254] on button "Next" at bounding box center [655, 254] width 72 height 30
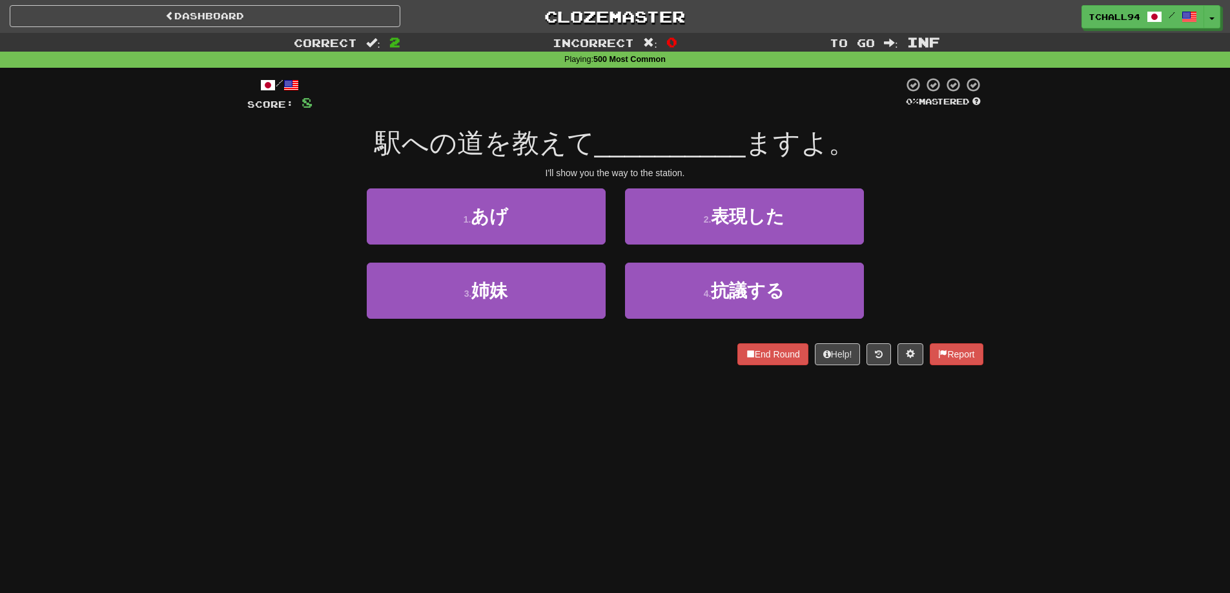
click at [435, 443] on div "Dashboard Clozemaster tchall94 / Toggle Dropdown Dashboard Leaderboard Activity…" at bounding box center [615, 296] width 1230 height 593
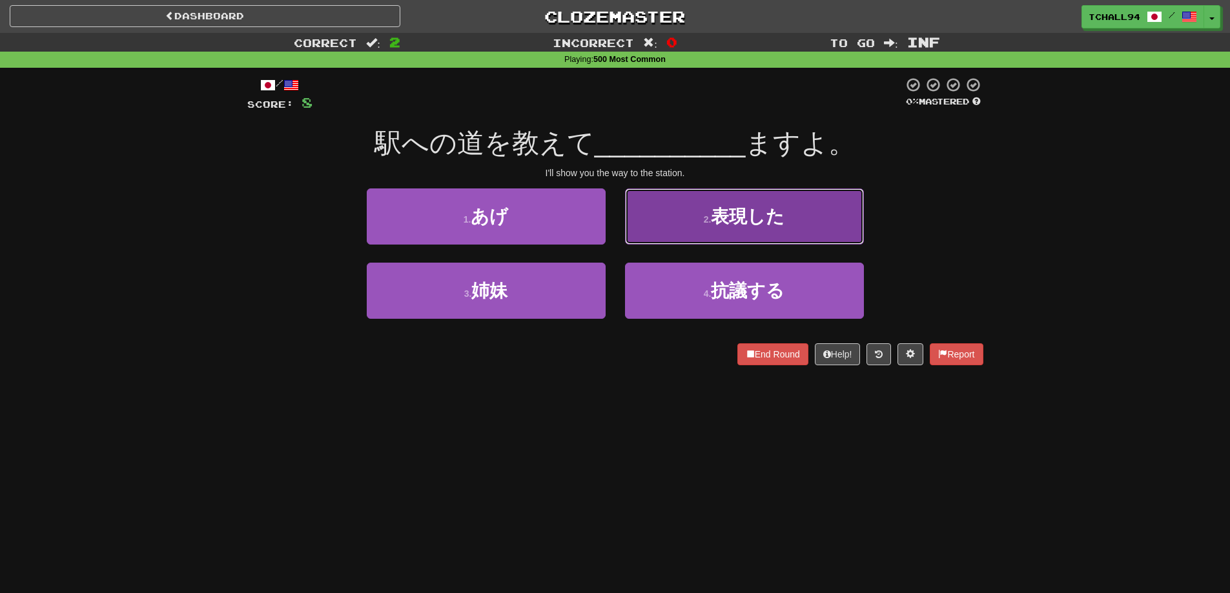
click at [702, 231] on button "2 . 表現した" at bounding box center [744, 217] width 239 height 56
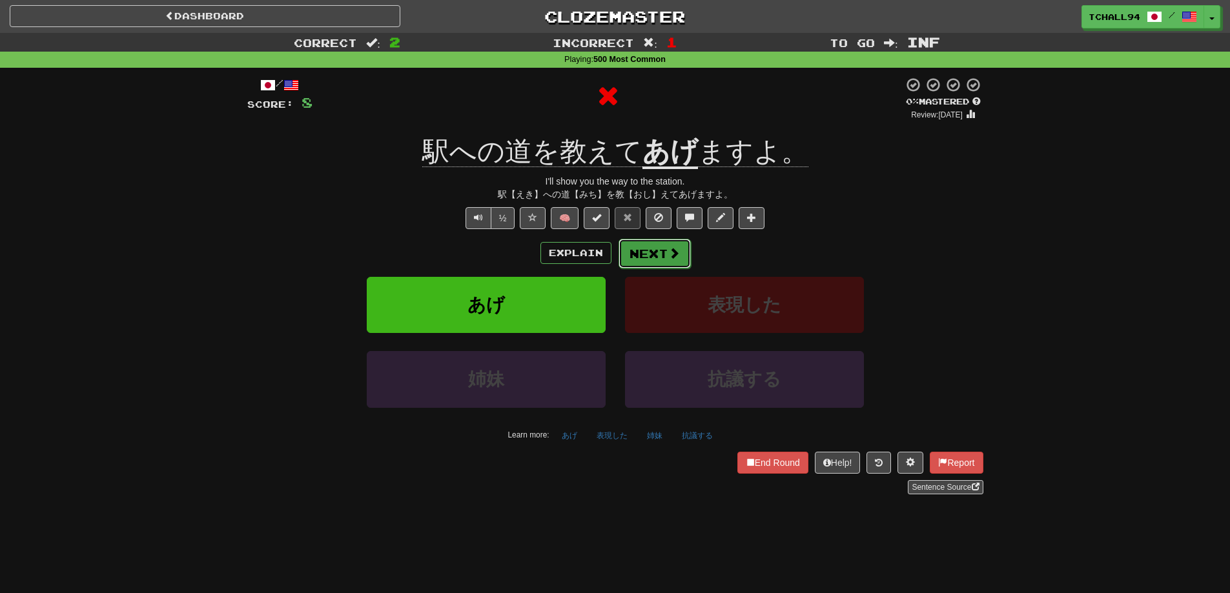
click at [665, 254] on button "Next" at bounding box center [655, 254] width 72 height 30
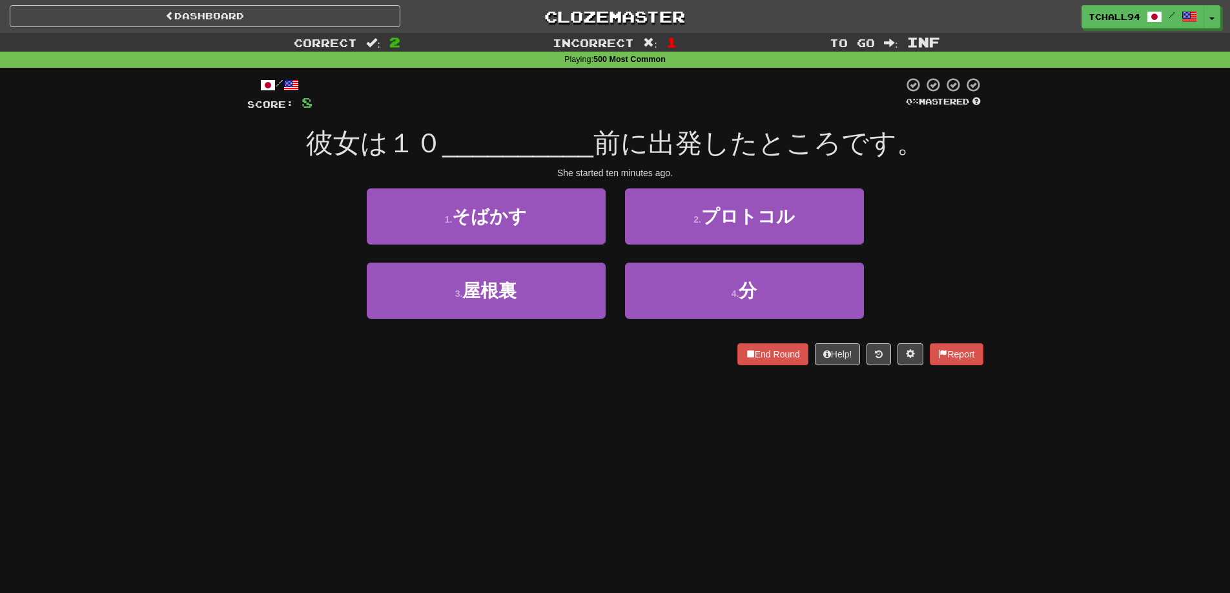
click at [595, 462] on div "Dashboard Clozemaster tchall94 / Toggle Dropdown Dashboard Leaderboard Activity…" at bounding box center [615, 296] width 1230 height 593
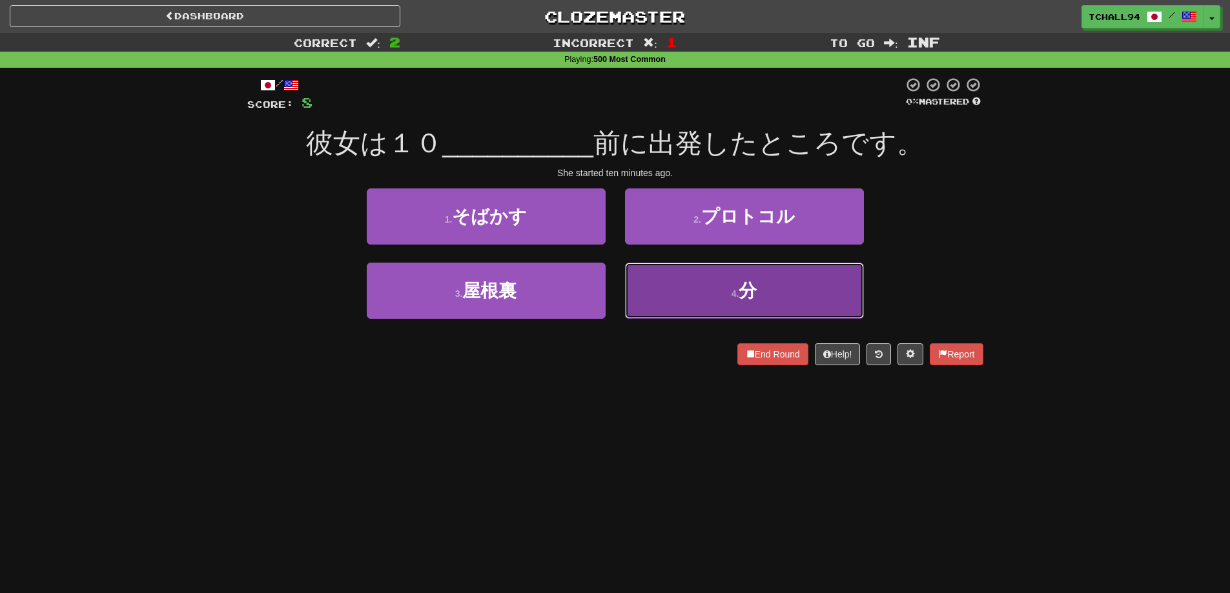
click at [709, 284] on button "4 . 分" at bounding box center [744, 291] width 239 height 56
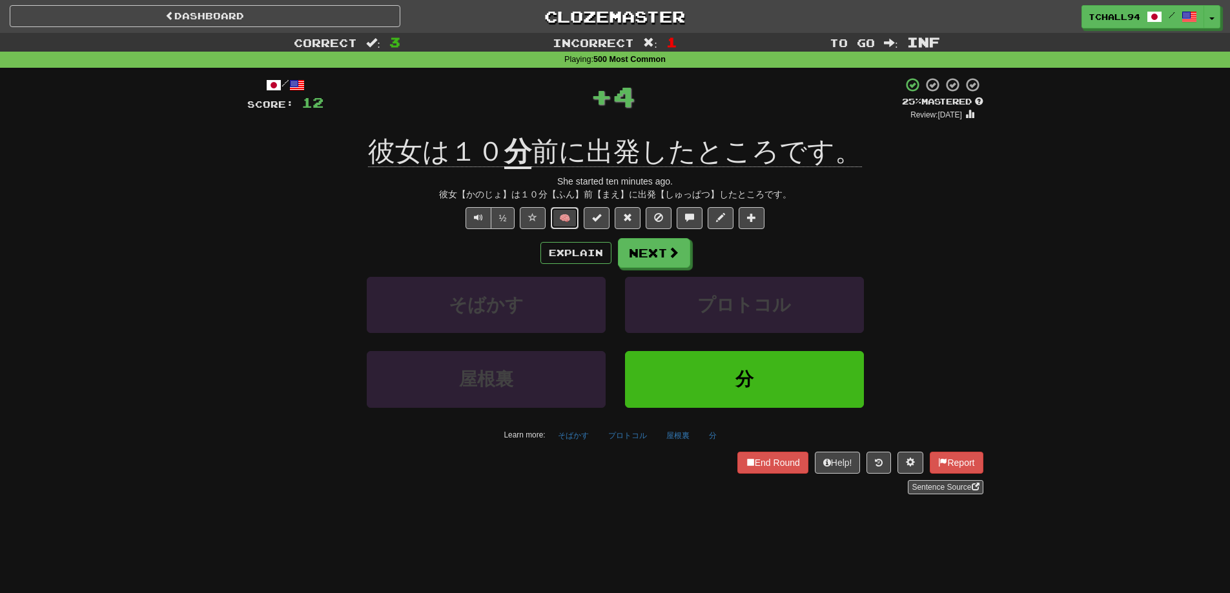
click at [568, 220] on button "🧠" at bounding box center [565, 218] width 28 height 22
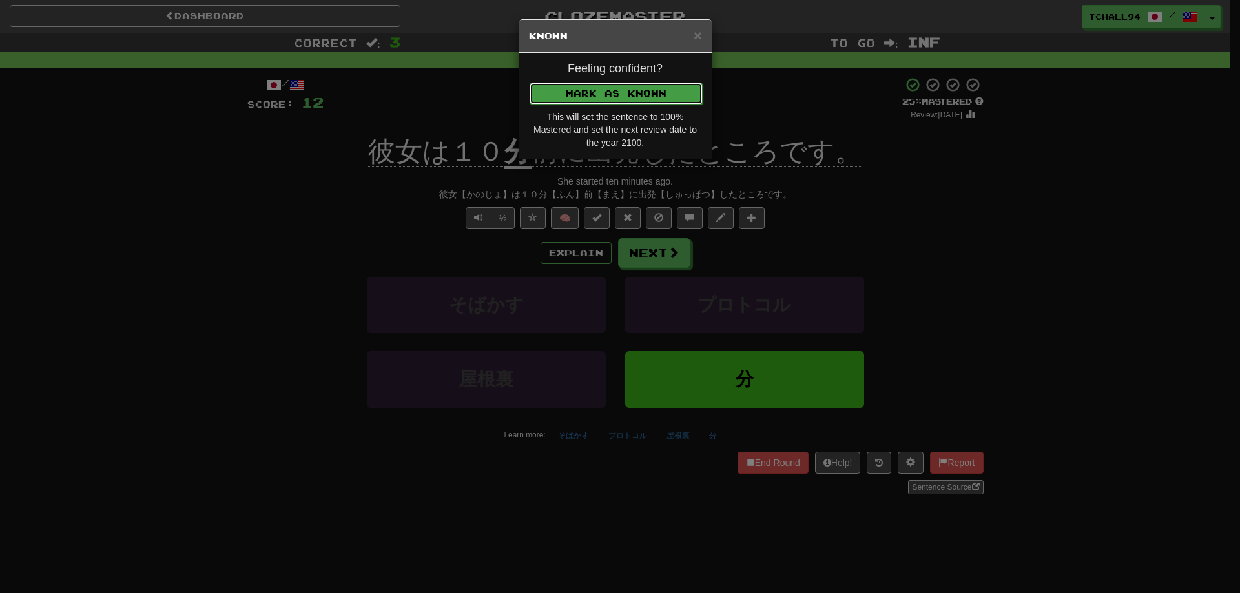
click at [572, 98] on button "Mark as Known" at bounding box center [616, 94] width 173 height 22
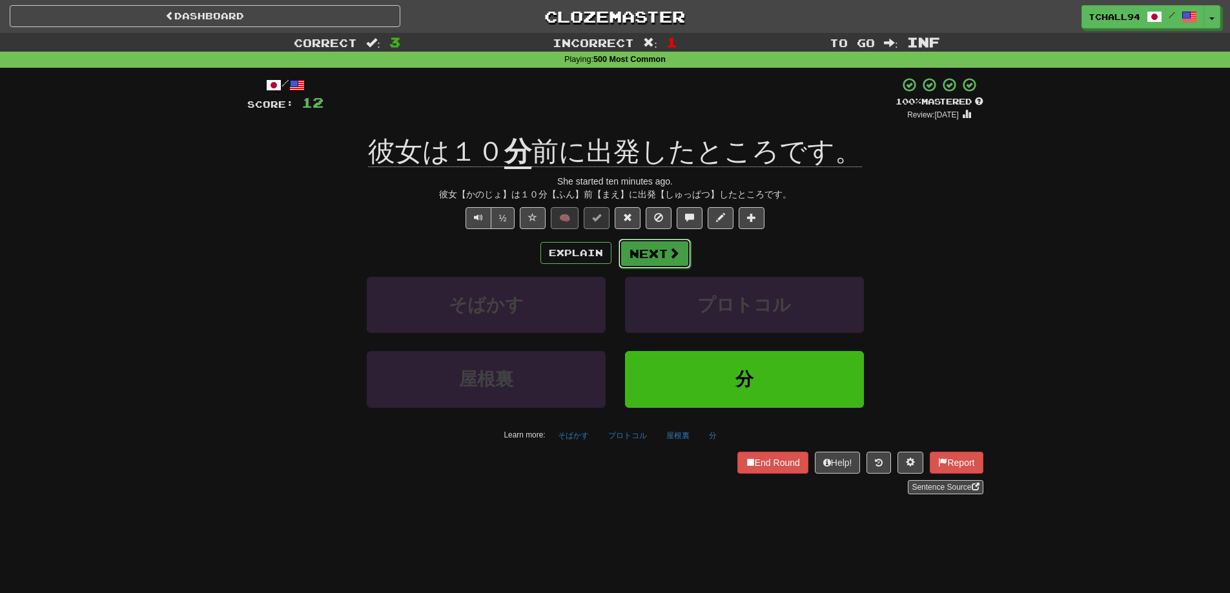
click at [670, 256] on span at bounding box center [674, 253] width 12 height 12
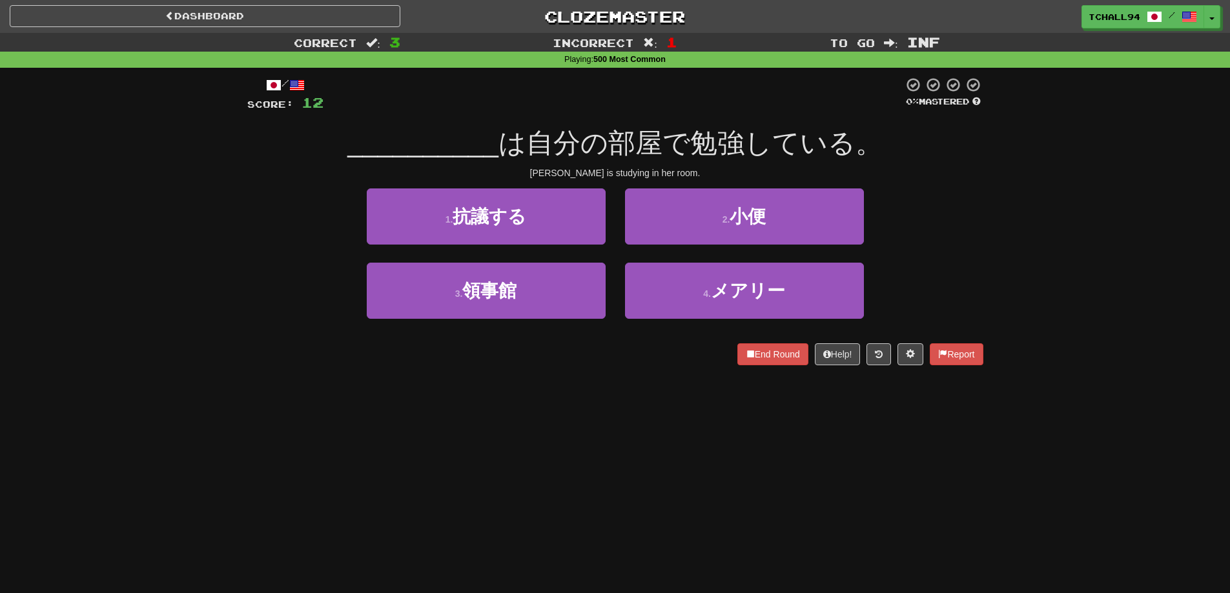
click at [599, 421] on div "Dashboard Clozemaster tchall94 / Toggle Dropdown Dashboard Leaderboard Activity…" at bounding box center [615, 296] width 1230 height 593
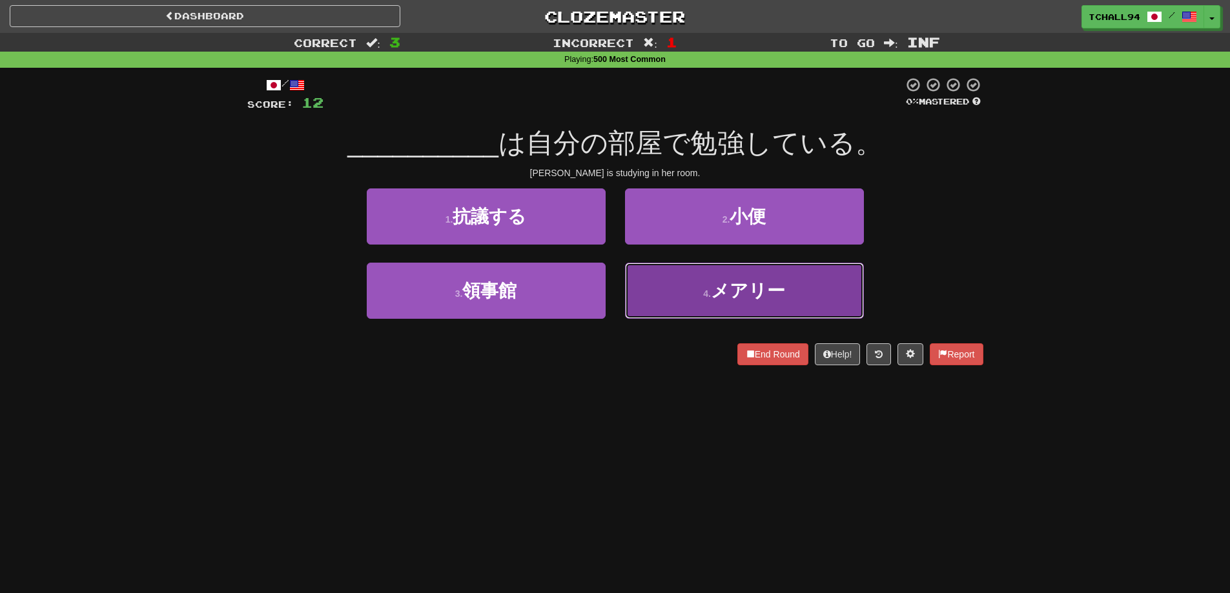
click at [777, 305] on button "4 . メアリー" at bounding box center [744, 291] width 239 height 56
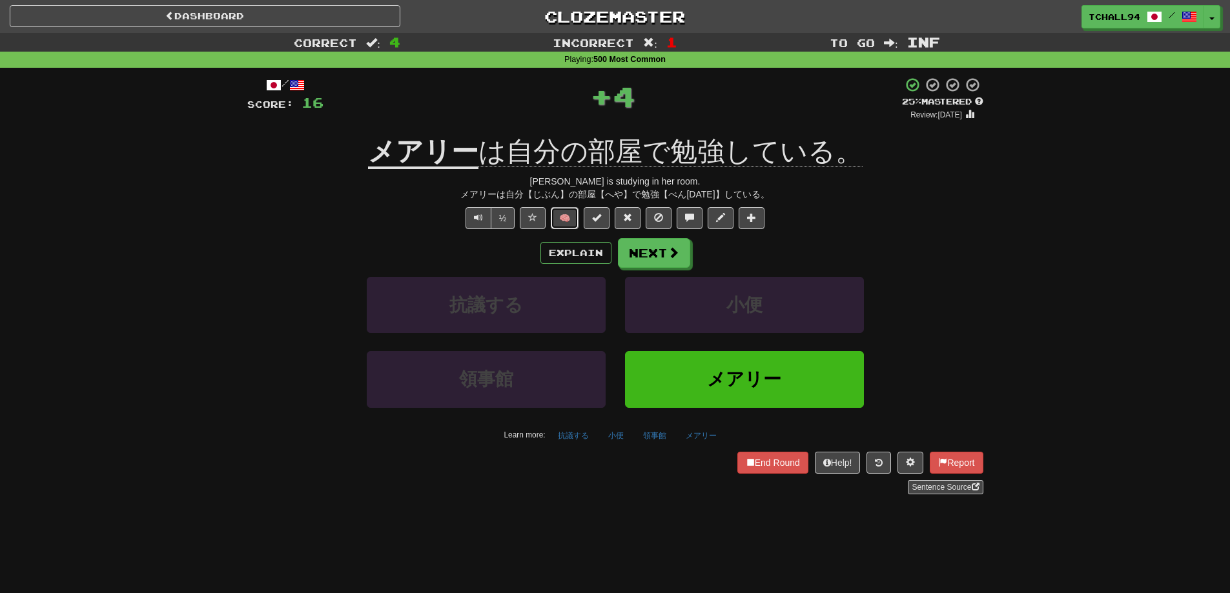
click at [564, 223] on button "🧠" at bounding box center [565, 218] width 28 height 22
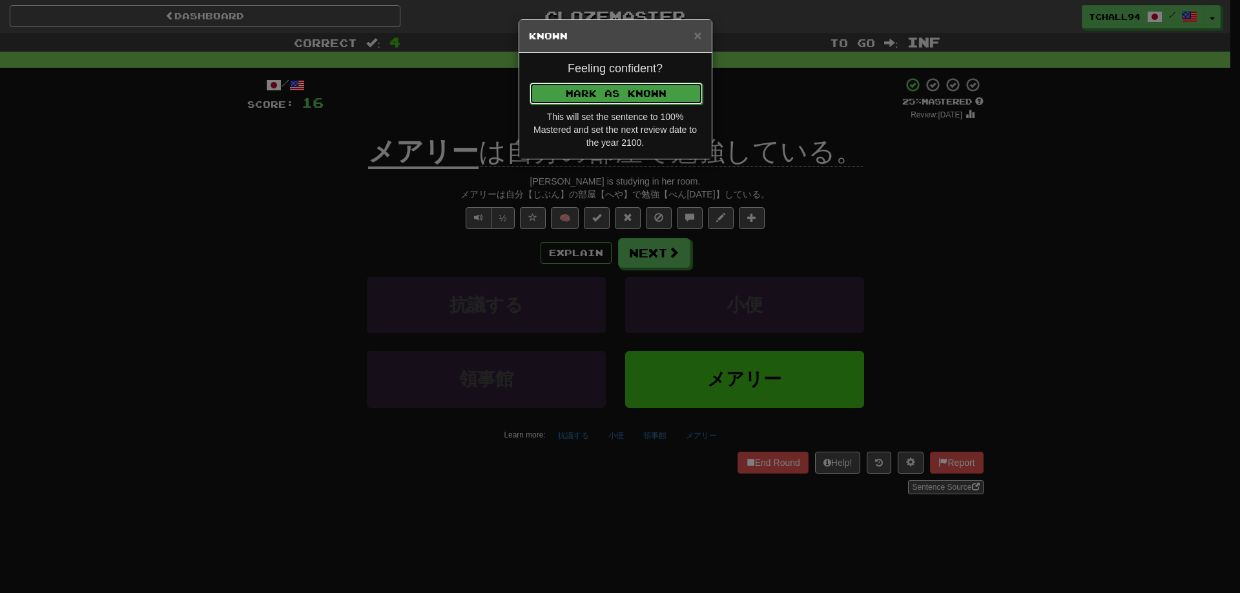
click at [617, 98] on button "Mark as Known" at bounding box center [616, 94] width 173 height 22
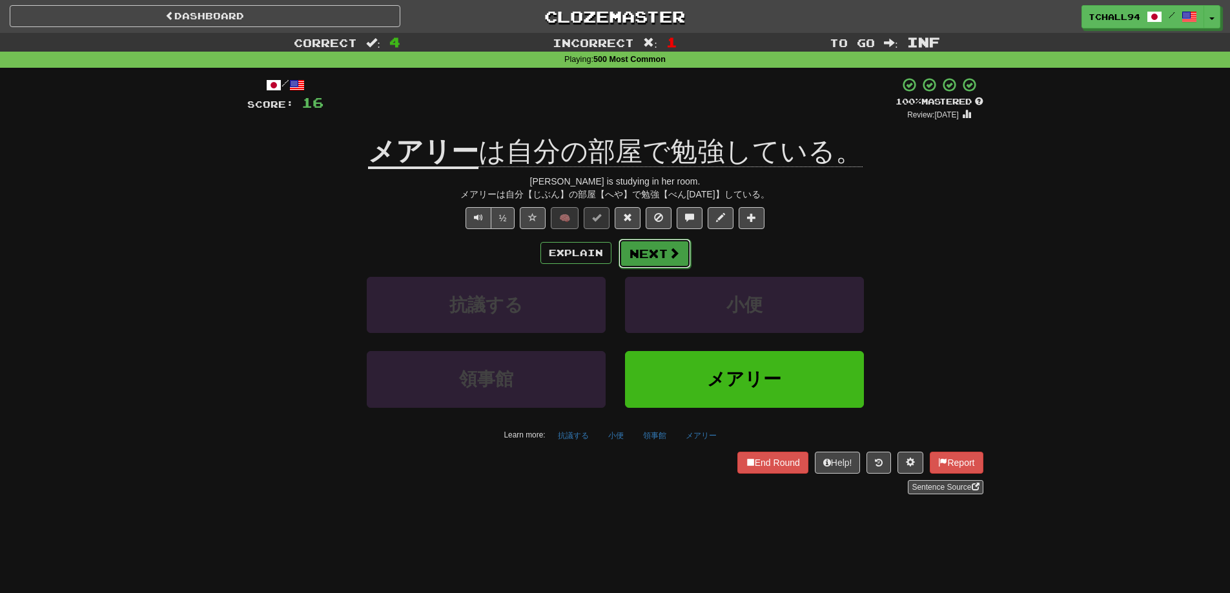
click at [674, 257] on span at bounding box center [674, 253] width 12 height 12
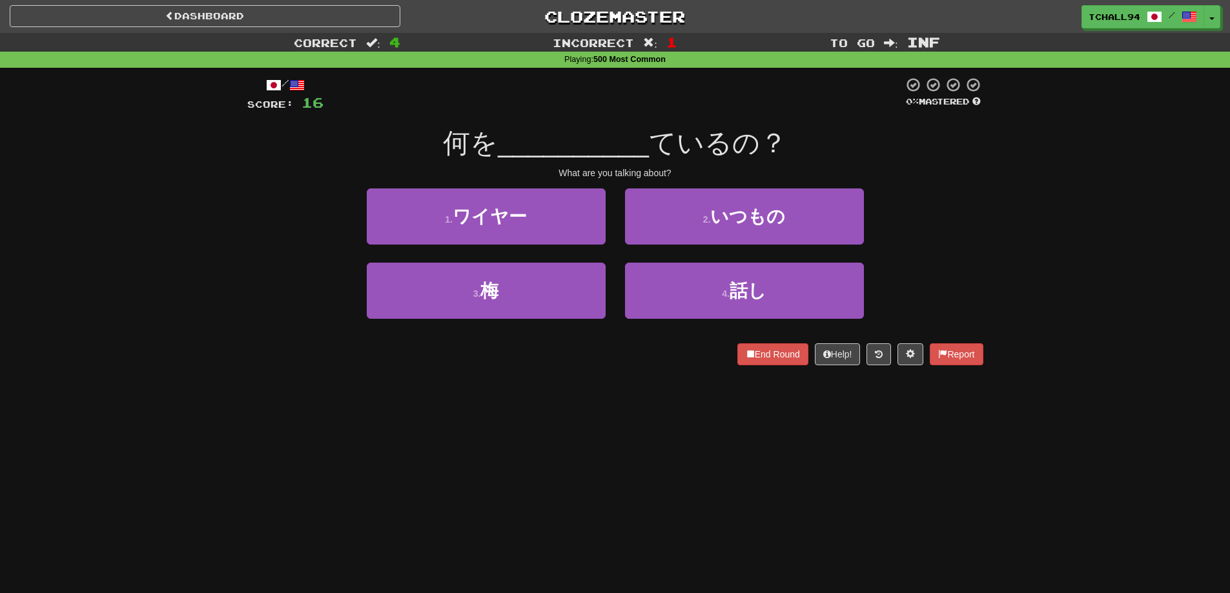
click at [652, 417] on div "Dashboard Clozemaster tchall94 / Toggle Dropdown Dashboard Leaderboard Activity…" at bounding box center [615, 296] width 1230 height 593
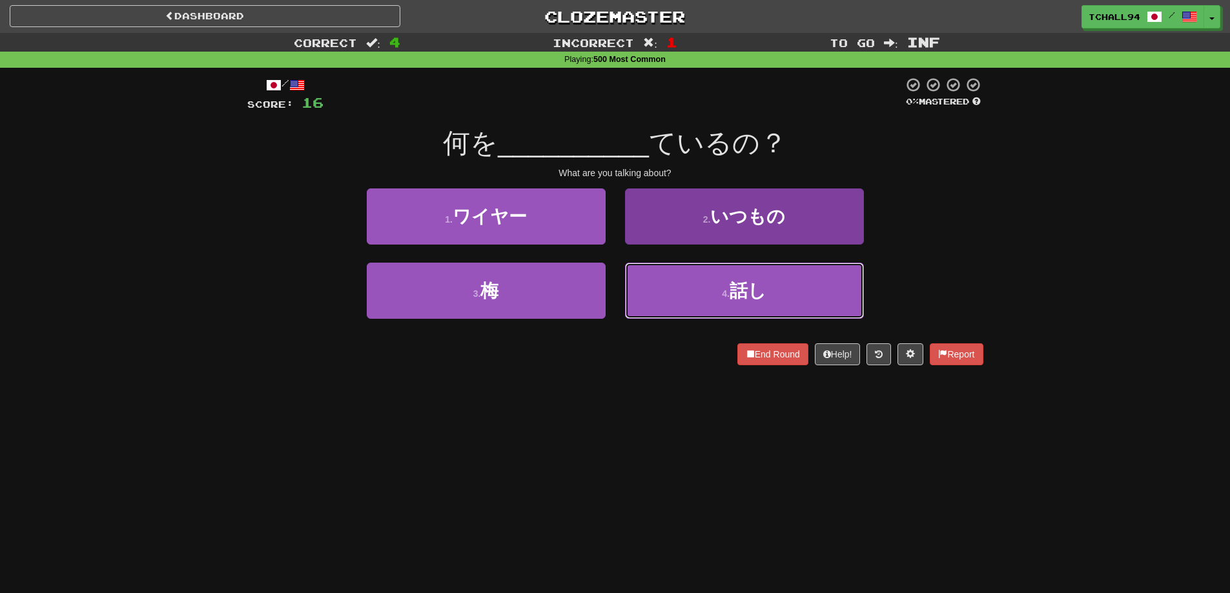
click at [713, 297] on button "4 . 話し" at bounding box center [744, 291] width 239 height 56
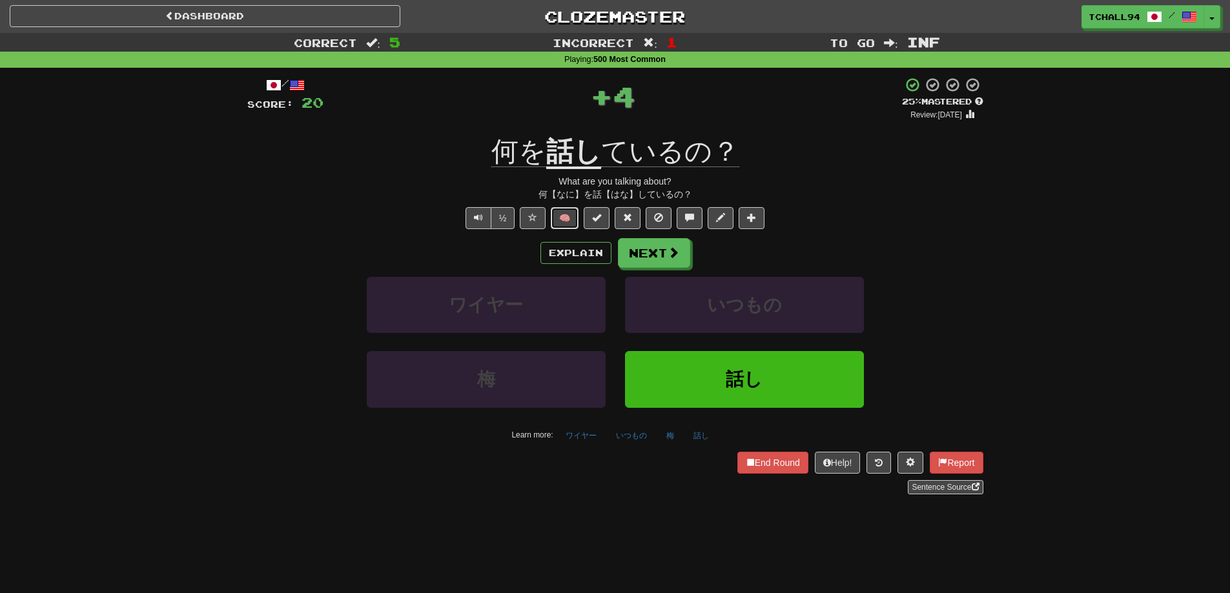
click at [559, 220] on button "🧠" at bounding box center [565, 218] width 28 height 22
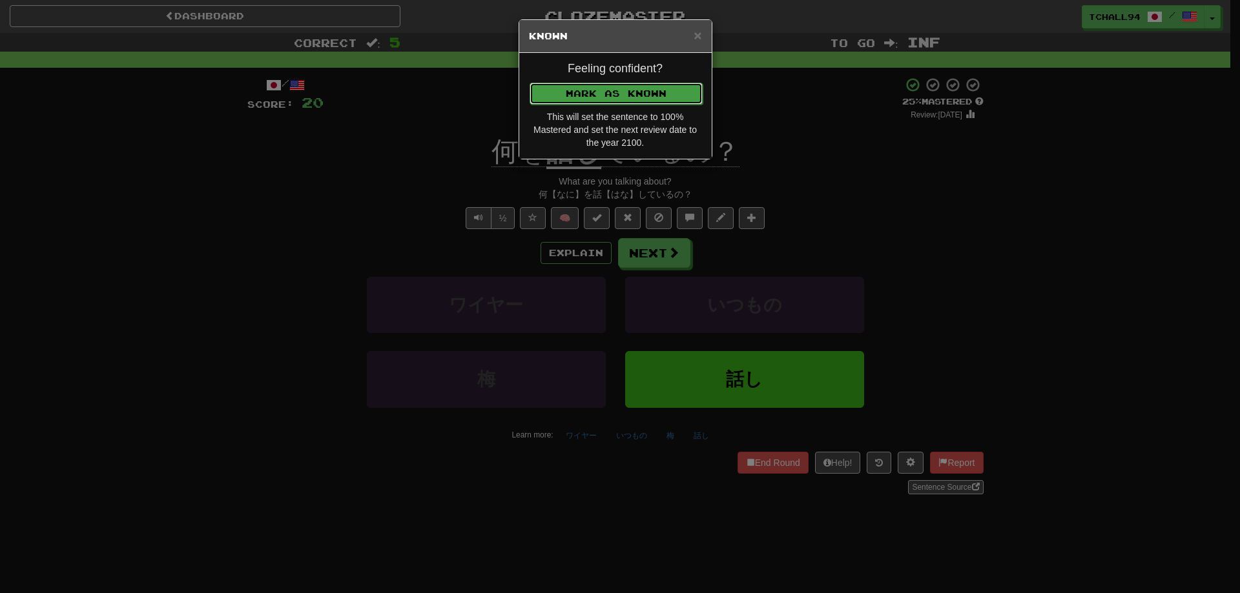
click at [601, 101] on button "Mark as Known" at bounding box center [616, 94] width 173 height 22
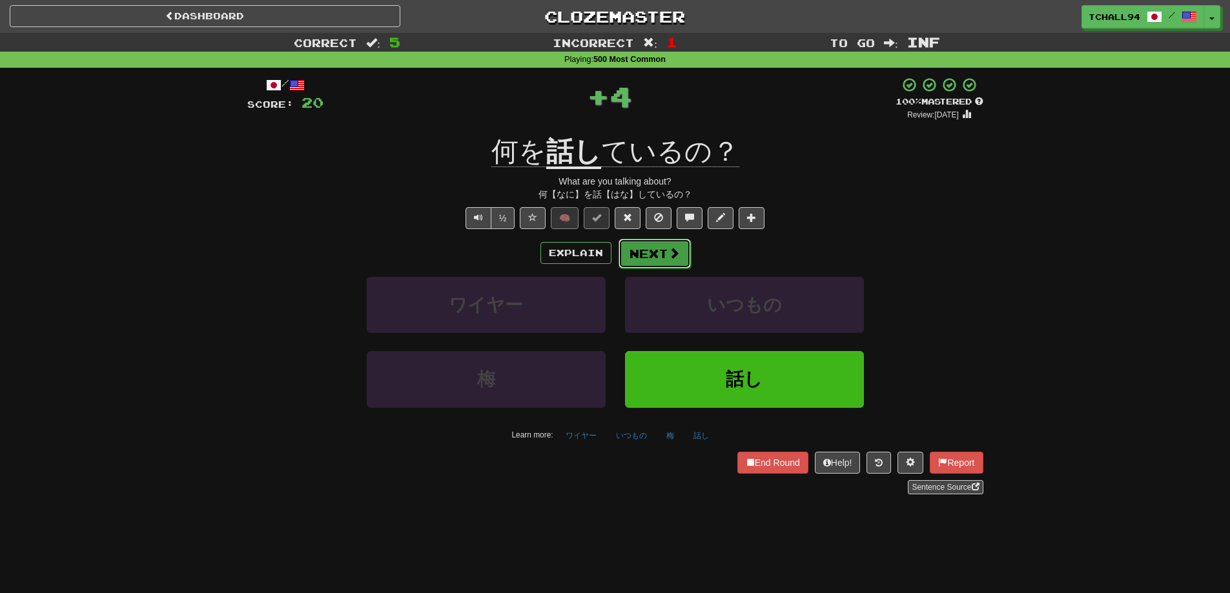
click at [657, 255] on button "Next" at bounding box center [655, 254] width 72 height 30
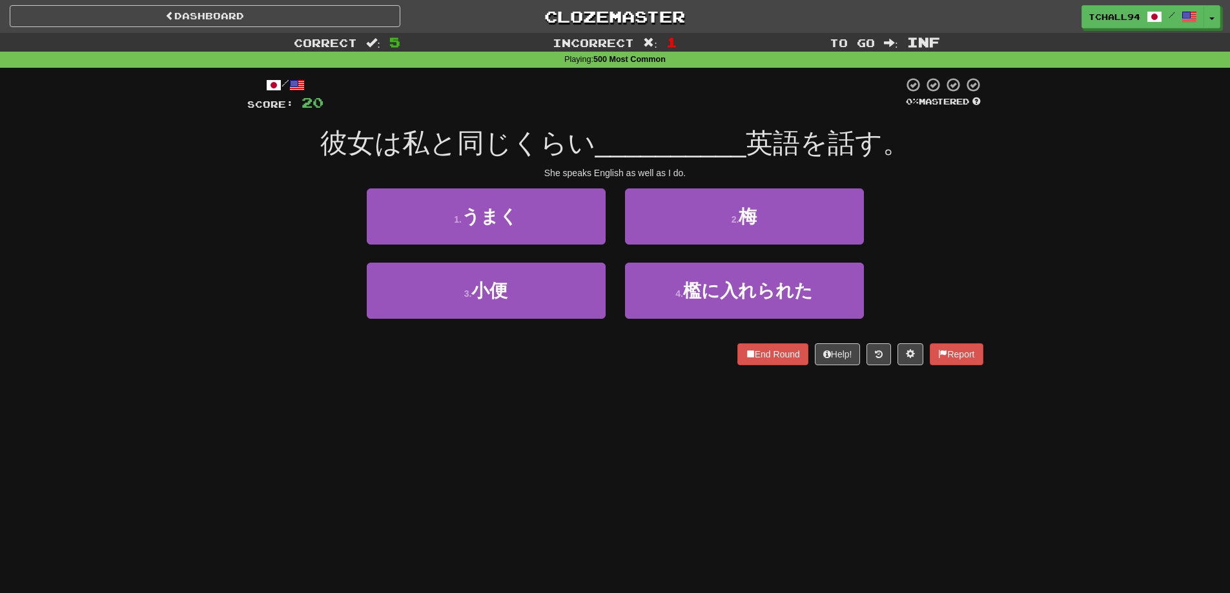
click at [540, 433] on div "Dashboard Clozemaster tchall94 / Toggle Dropdown Dashboard Leaderboard Activity…" at bounding box center [615, 296] width 1230 height 593
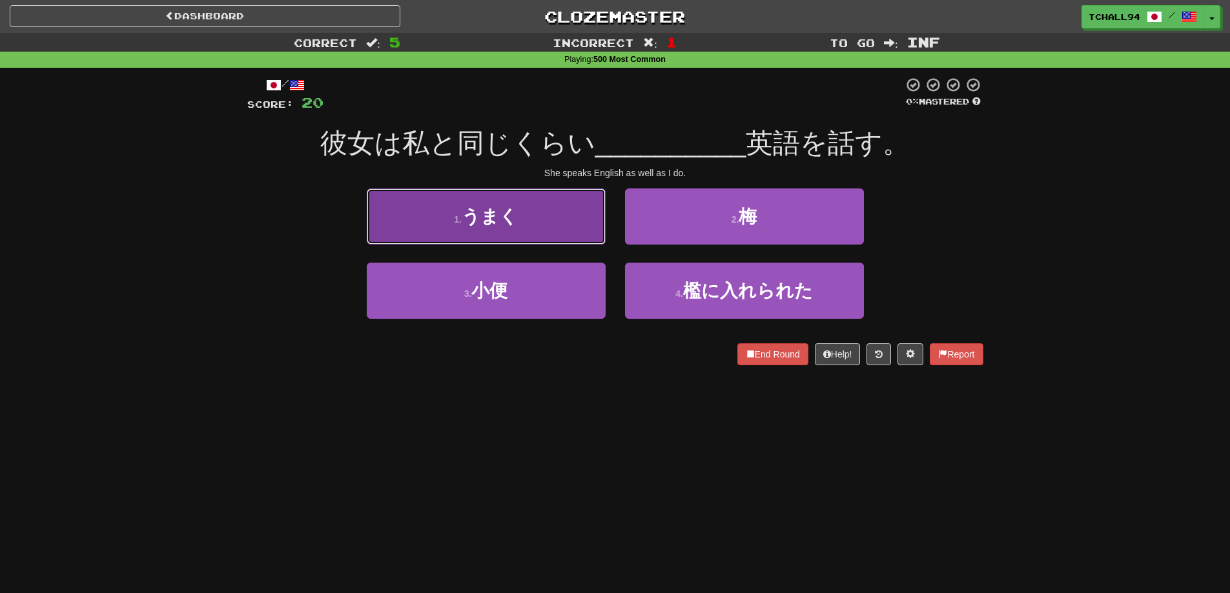
click at [527, 223] on button "1 . うまく" at bounding box center [486, 217] width 239 height 56
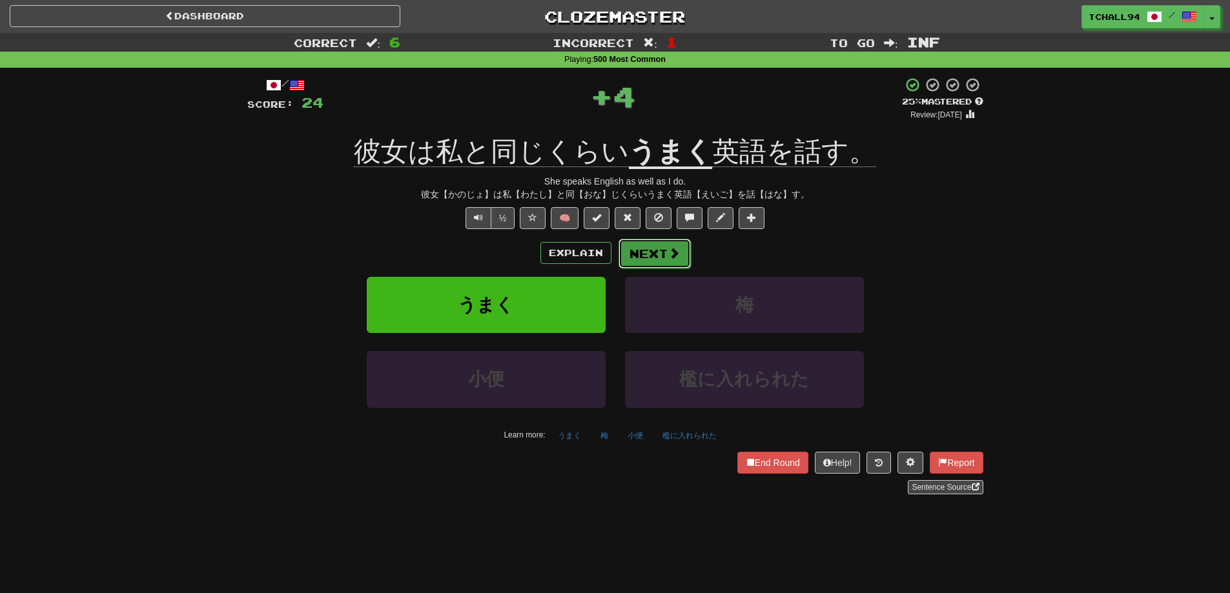
click at [644, 256] on button "Next" at bounding box center [655, 254] width 72 height 30
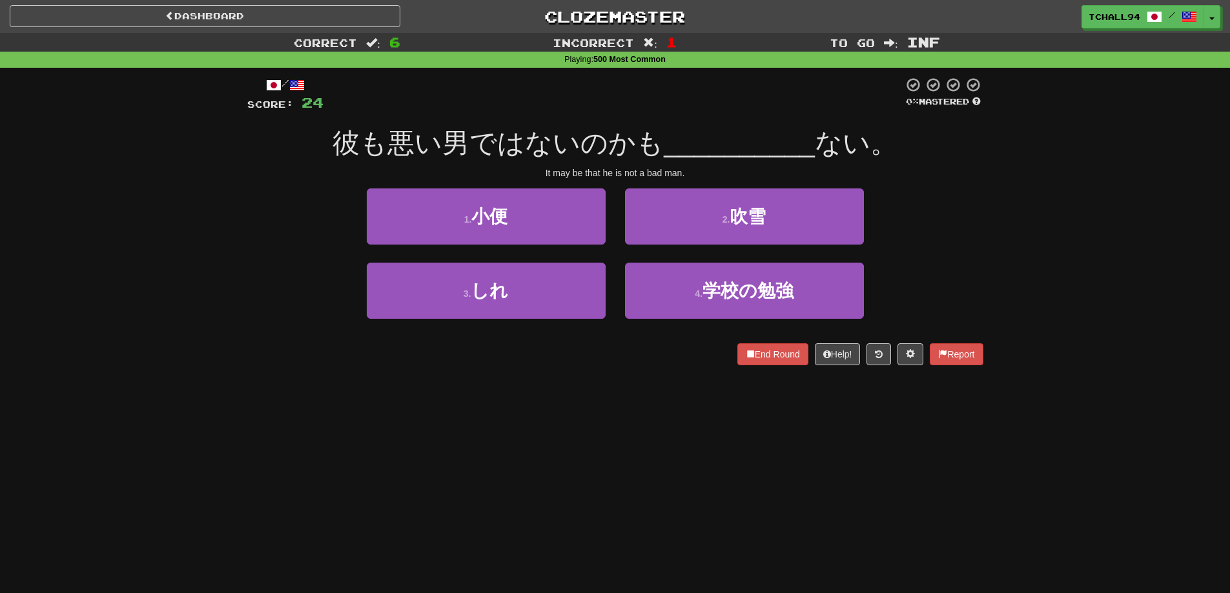
click at [637, 376] on div "/ Score: 24 0 % Mastered 彼も悪い男ではないのかも __________ ない。 It may be that he is not a…" at bounding box center [615, 226] width 736 height 316
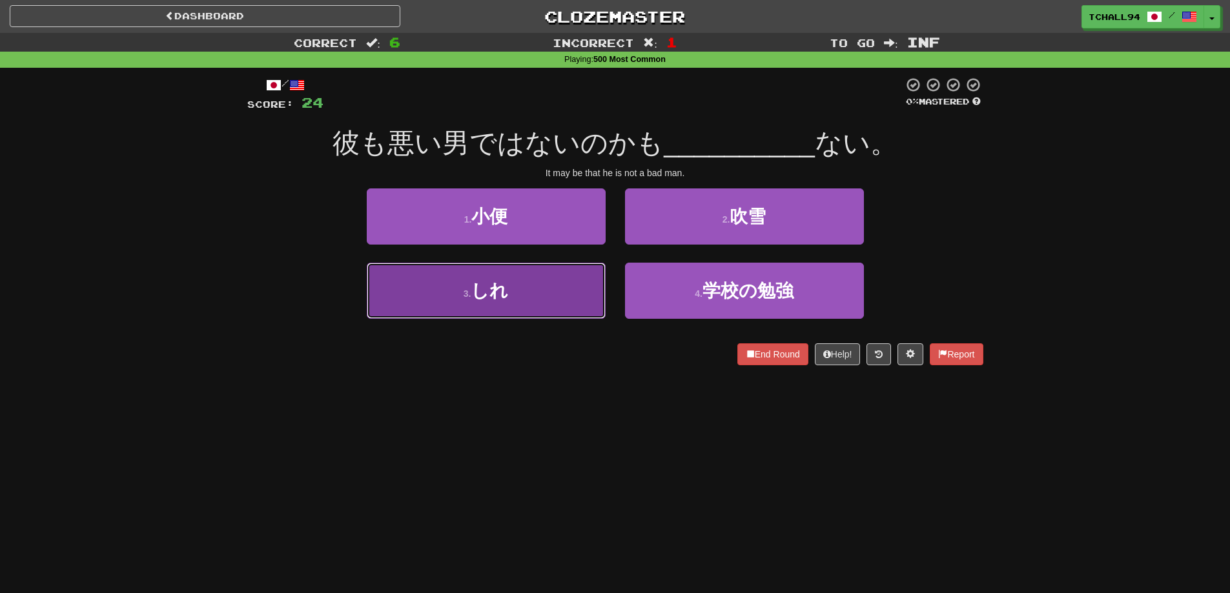
click at [504, 304] on button "3 . しれ" at bounding box center [486, 291] width 239 height 56
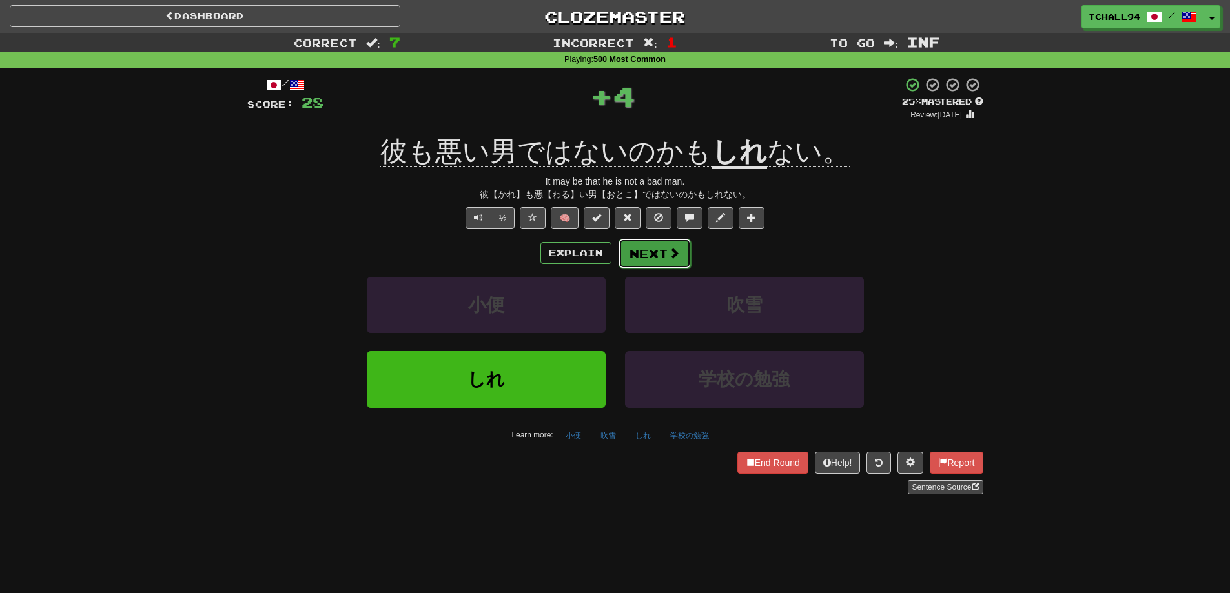
click at [664, 245] on button "Next" at bounding box center [655, 254] width 72 height 30
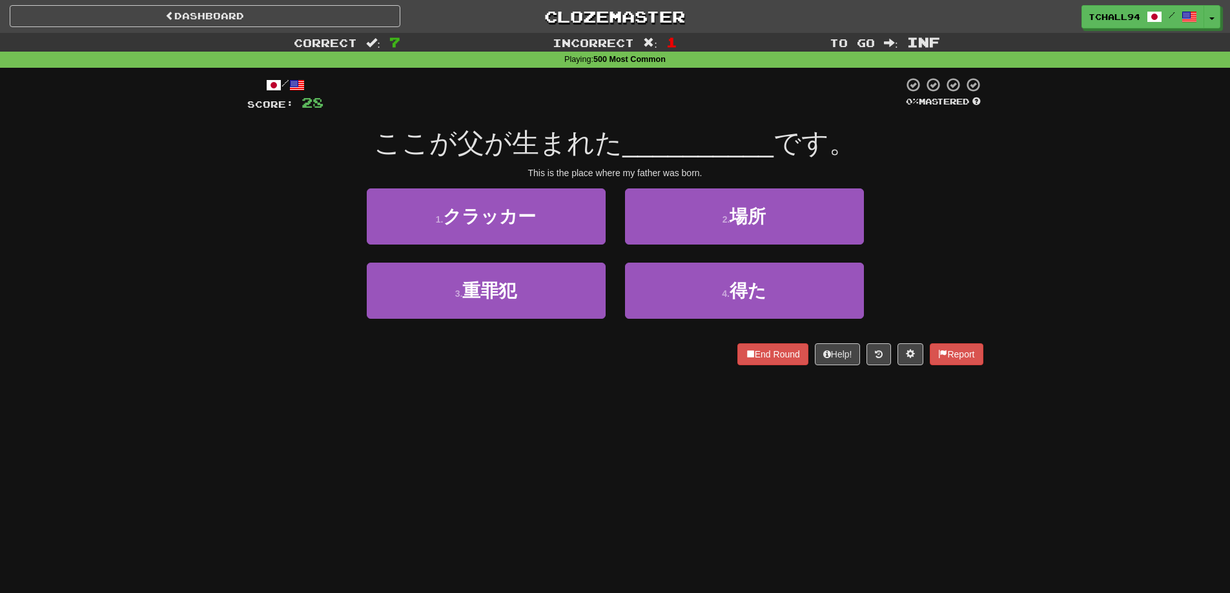
click at [657, 391] on div "Dashboard Clozemaster tchall94 / Toggle Dropdown Dashboard Leaderboard Activity…" at bounding box center [615, 296] width 1230 height 593
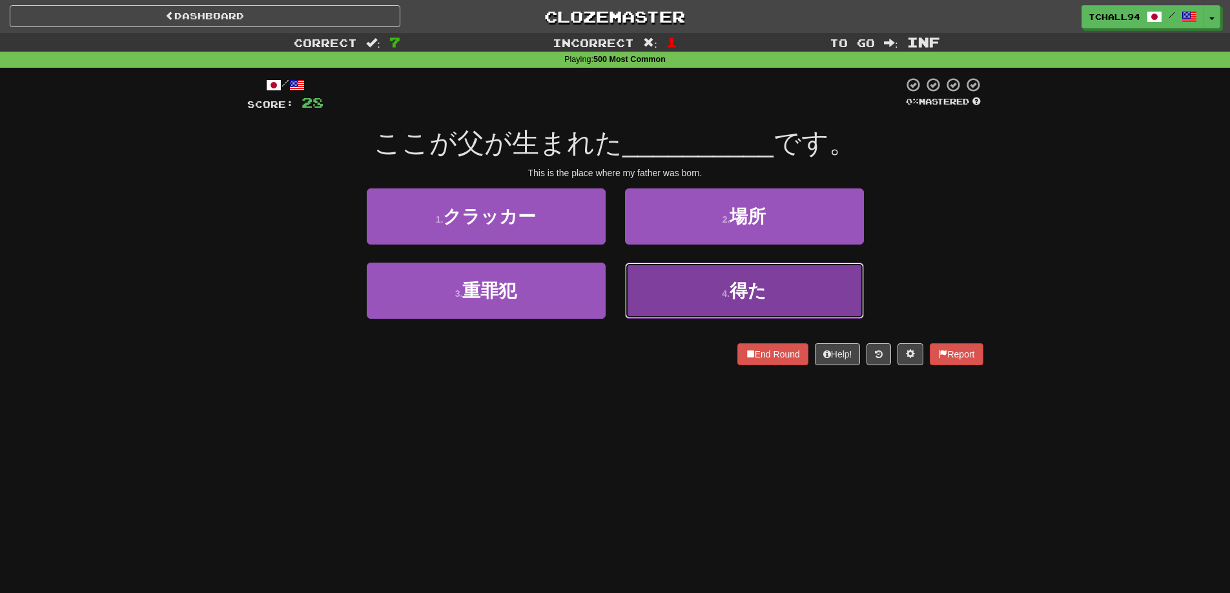
click at [677, 286] on button "4 . 得た" at bounding box center [744, 291] width 239 height 56
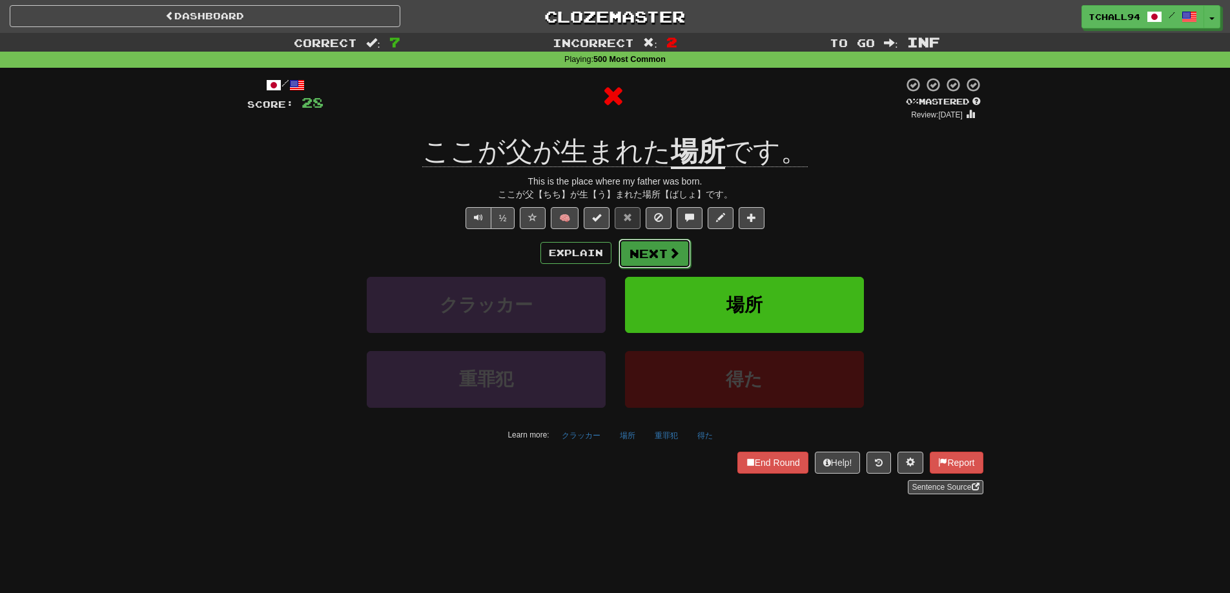
click at [661, 256] on button "Next" at bounding box center [655, 254] width 72 height 30
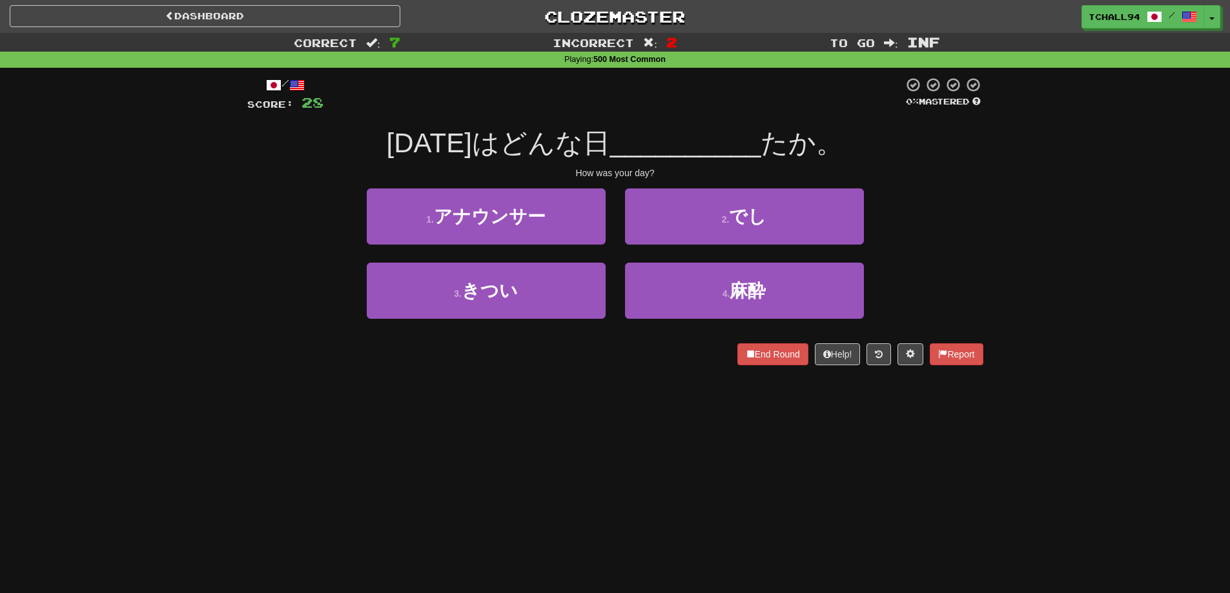
click at [610, 374] on div "/ Score: 28 0 % Mastered 今日はどんな日 __________ たか。 How was your day? 1 . アナウンサー 2 …" at bounding box center [615, 226] width 736 height 316
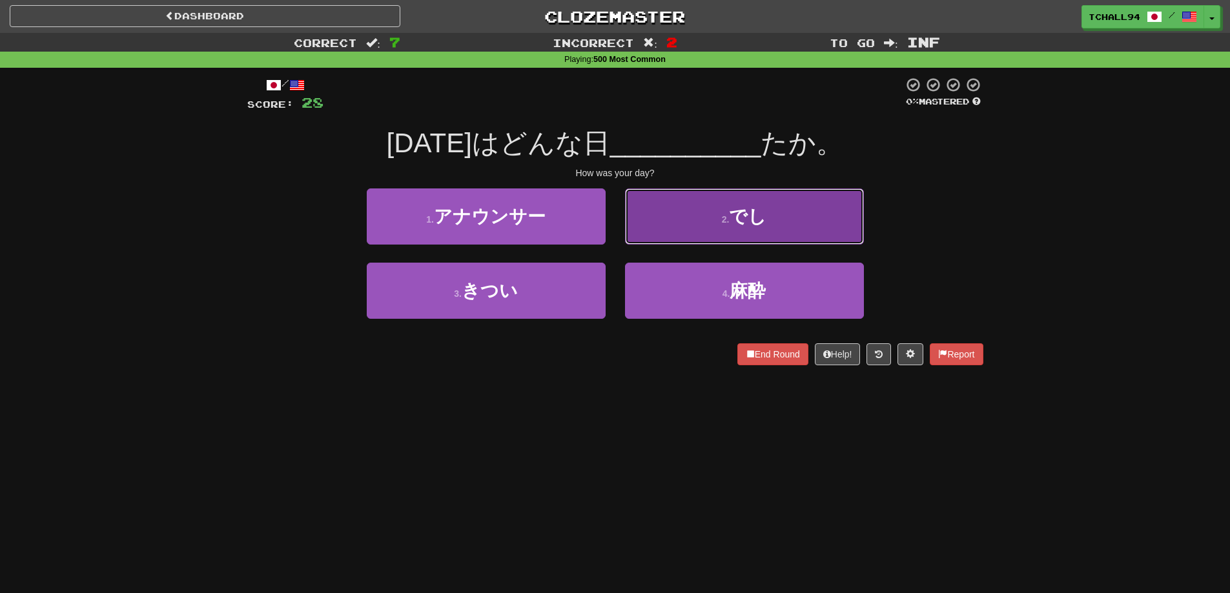
click at [719, 212] on button "2 . でし" at bounding box center [744, 217] width 239 height 56
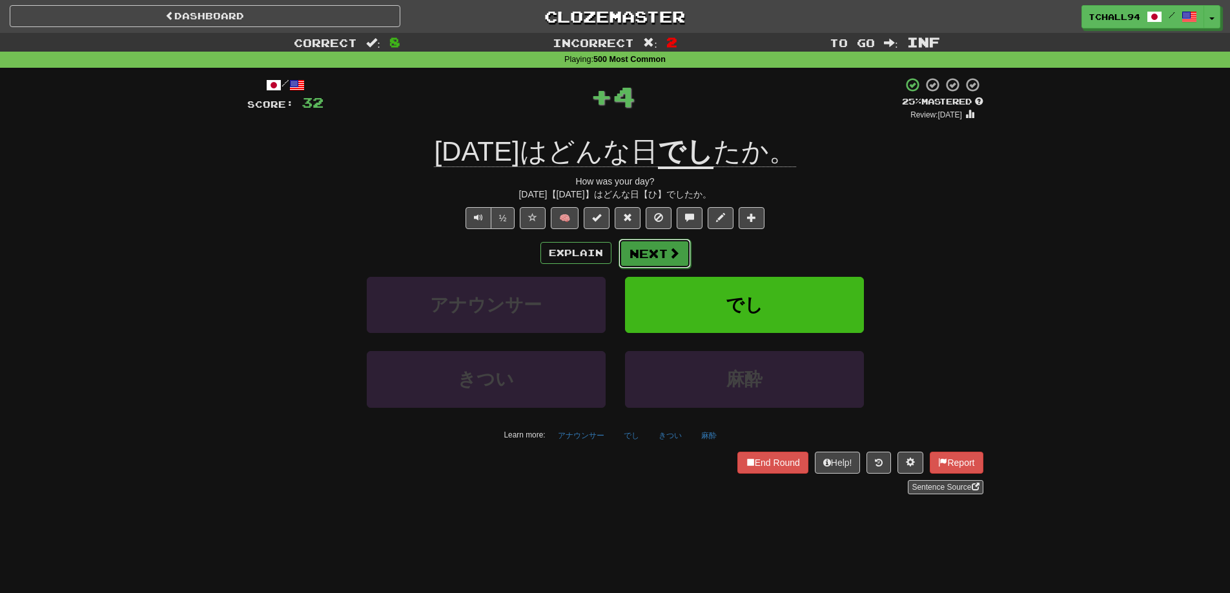
click at [666, 252] on button "Next" at bounding box center [655, 254] width 72 height 30
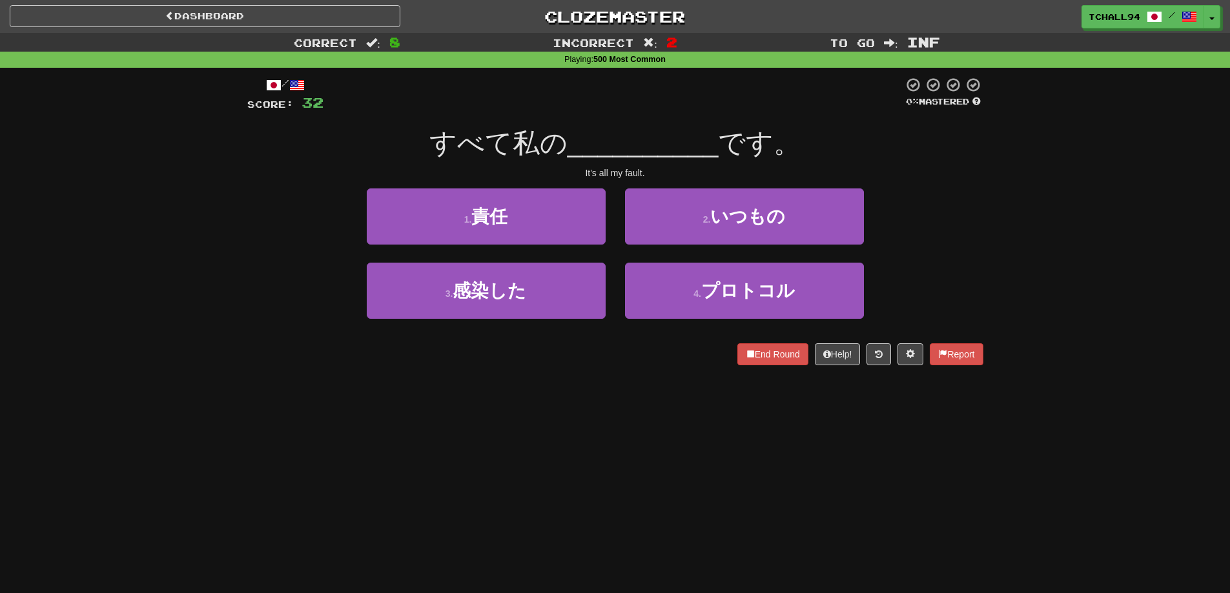
click at [617, 413] on div "Dashboard Clozemaster tchall94 / Toggle Dropdown Dashboard Leaderboard Activity…" at bounding box center [615, 296] width 1230 height 593
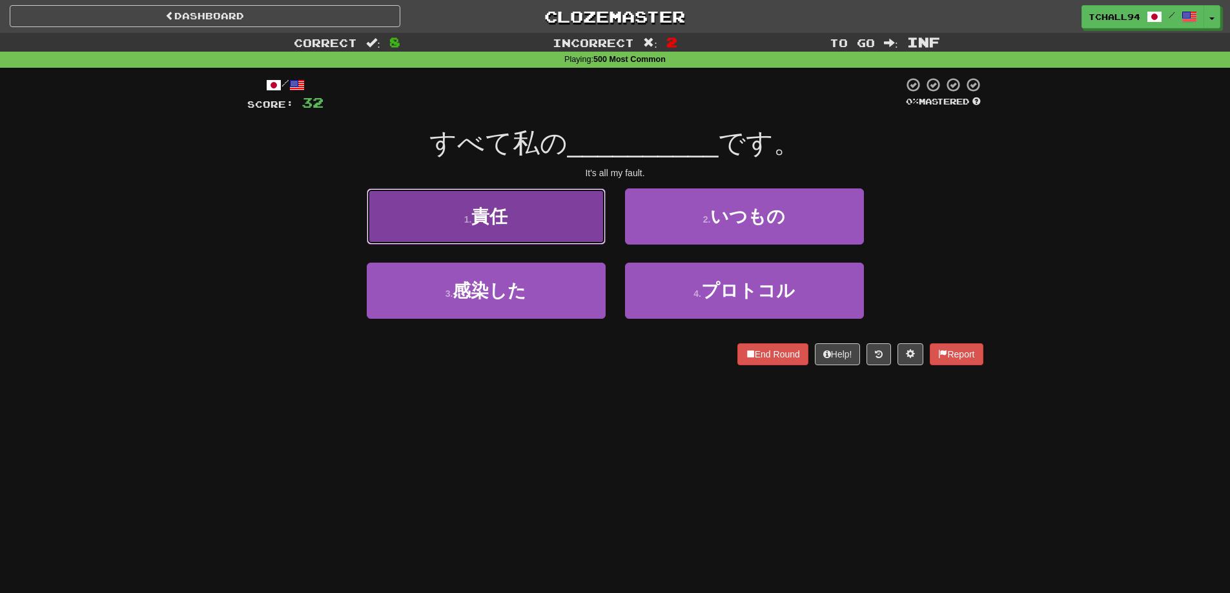
click at [557, 226] on button "1 . 責任" at bounding box center [486, 217] width 239 height 56
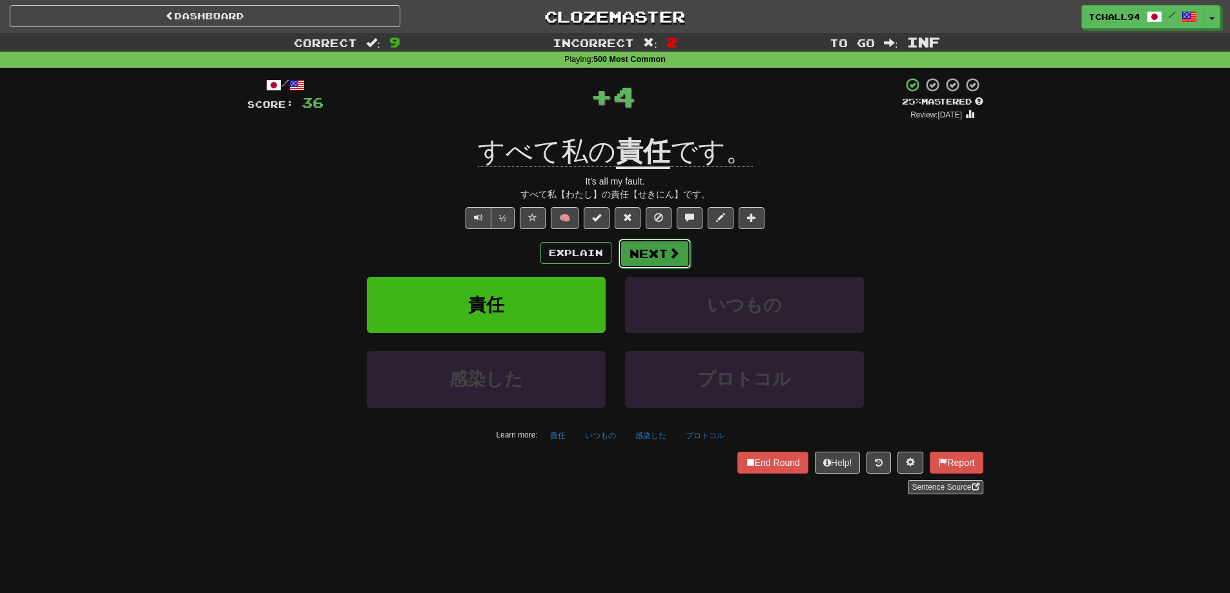
click at [653, 253] on button "Next" at bounding box center [655, 254] width 72 height 30
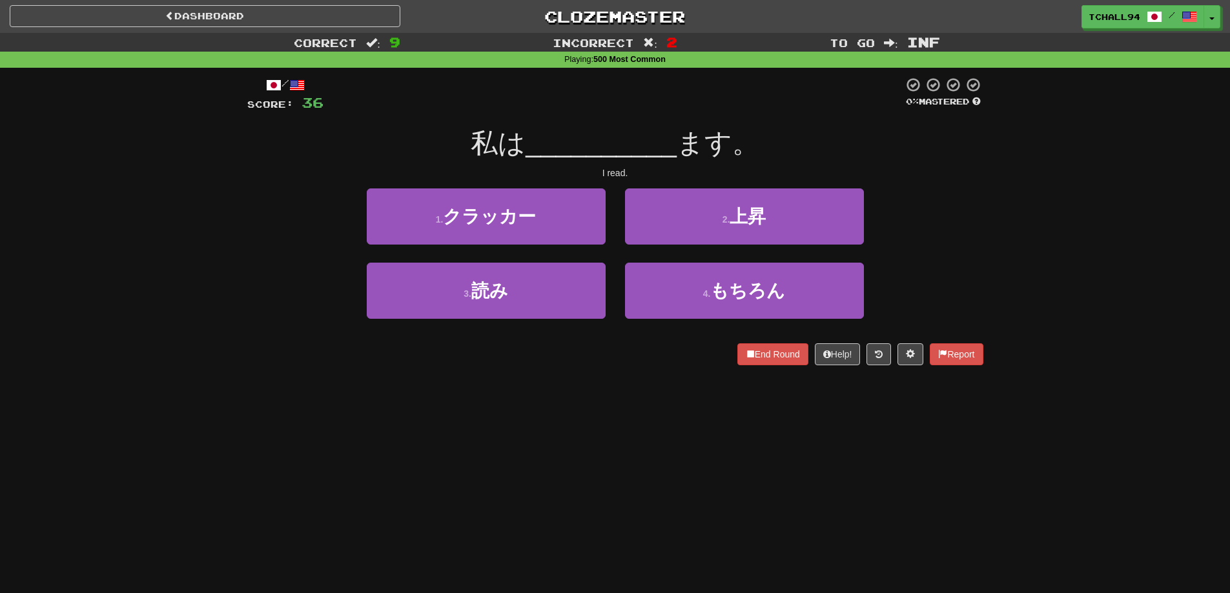
click at [627, 445] on div "Dashboard Clozemaster tchall94 / Toggle Dropdown Dashboard Leaderboard Activity…" at bounding box center [615, 296] width 1230 height 593
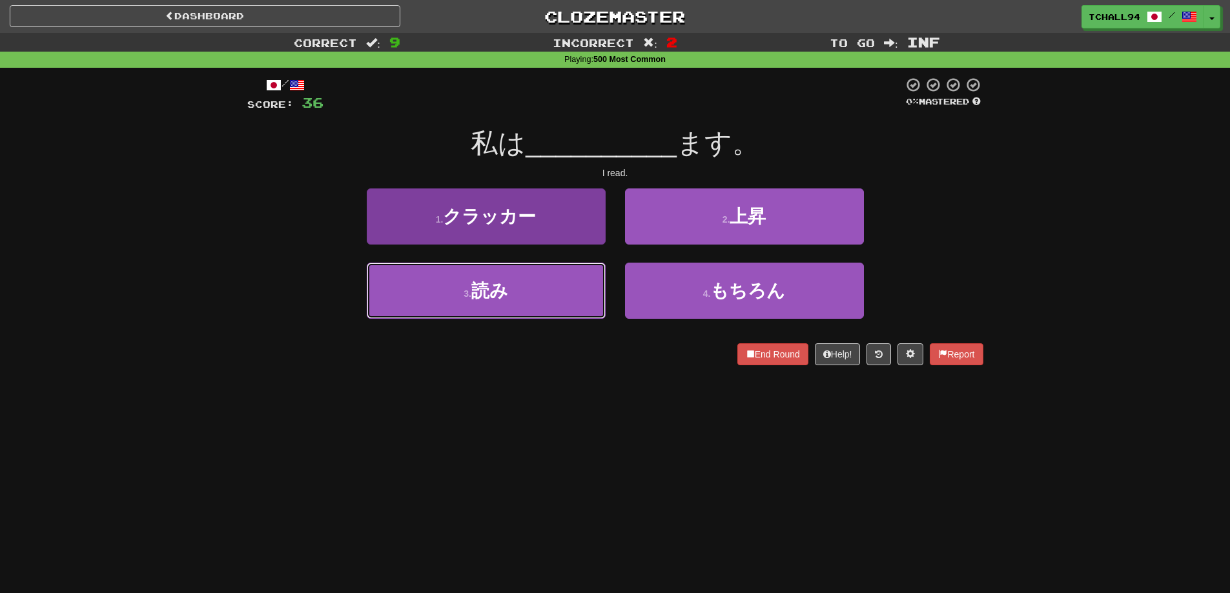
click at [564, 311] on button "3 . 読み" at bounding box center [486, 291] width 239 height 56
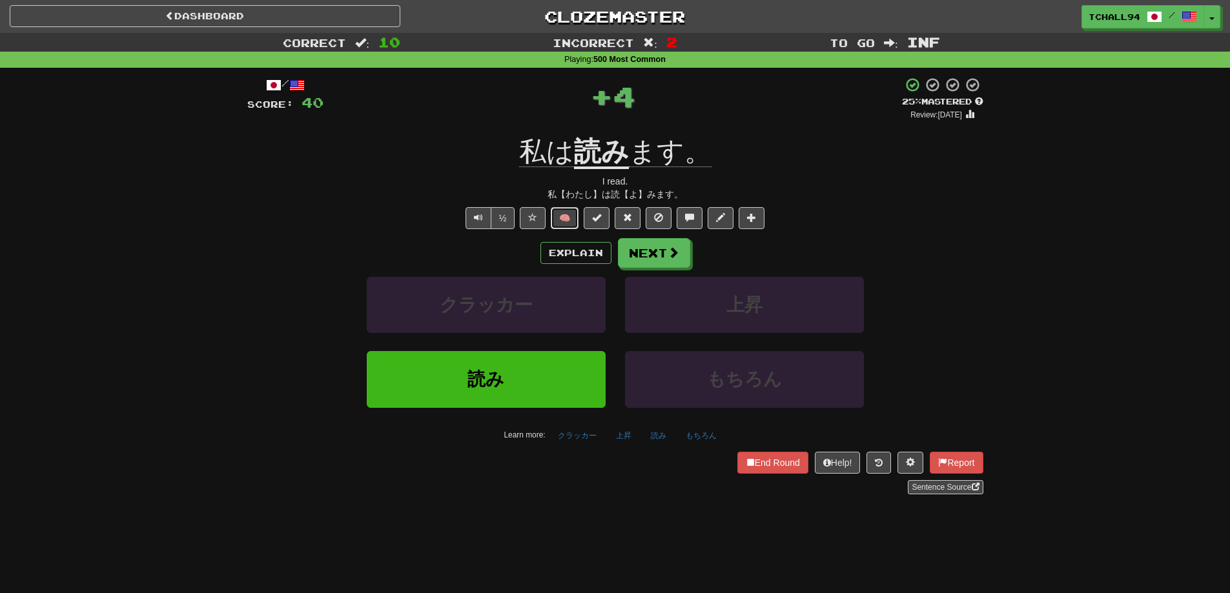
click at [565, 215] on button "🧠" at bounding box center [565, 218] width 28 height 22
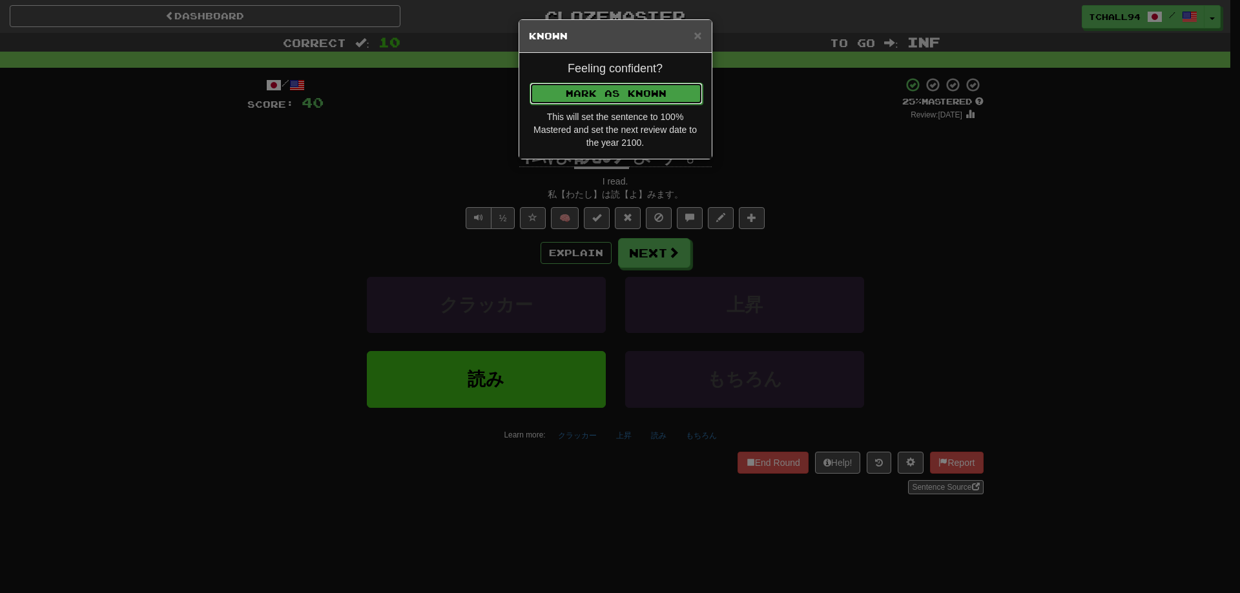
click at [601, 90] on button "Mark as Known" at bounding box center [616, 94] width 173 height 22
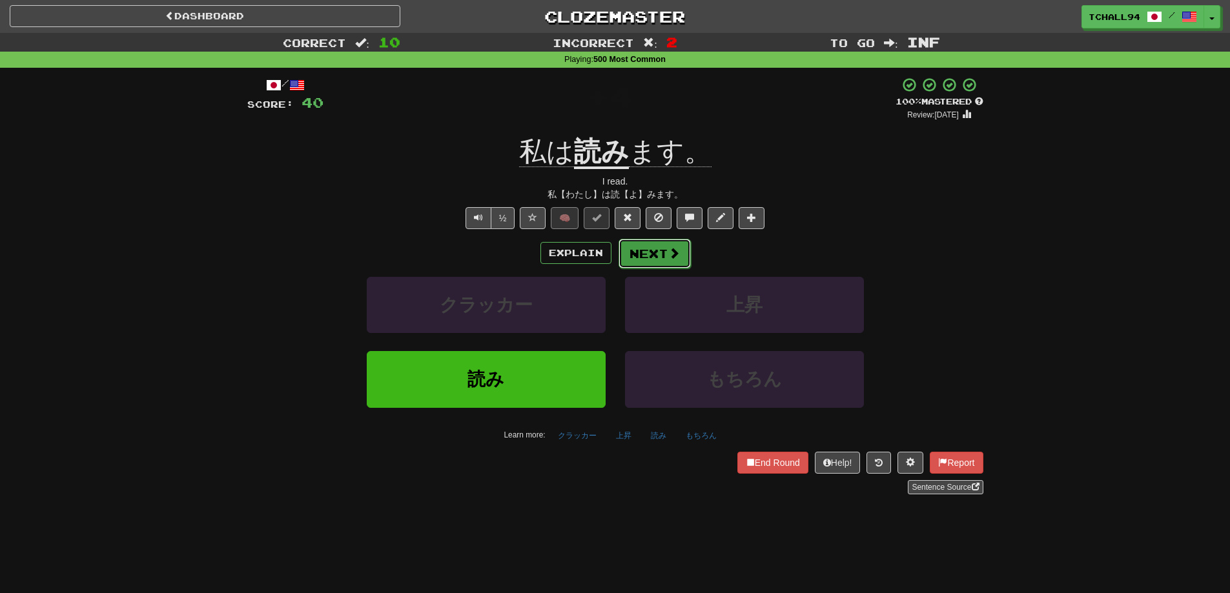
click at [650, 258] on button "Next" at bounding box center [655, 254] width 72 height 30
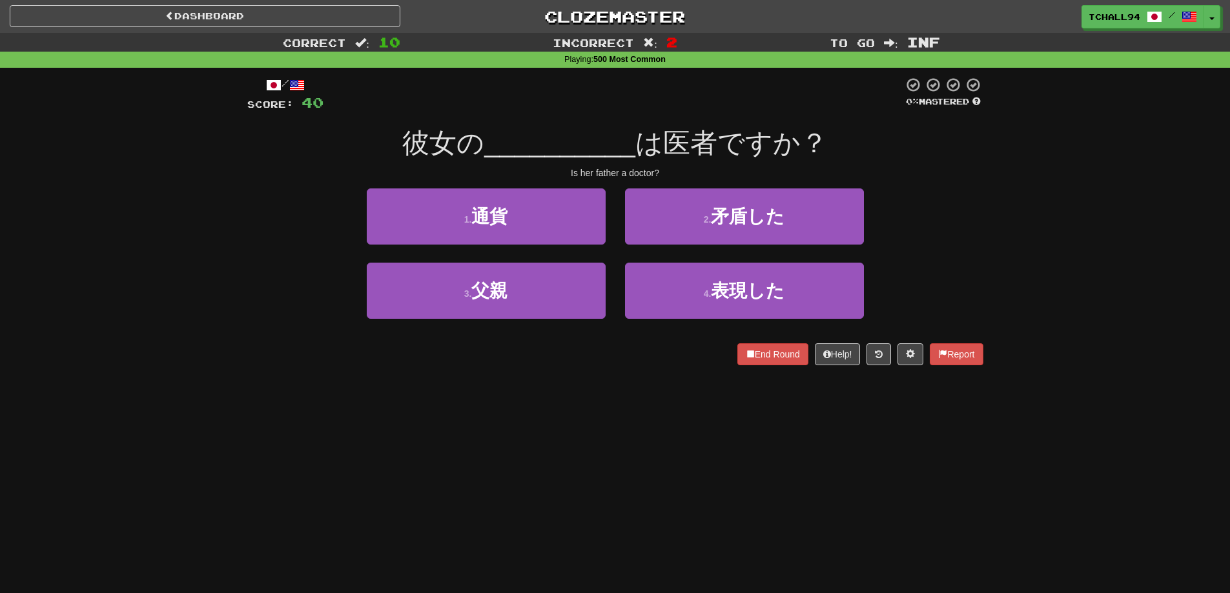
click at [469, 593] on div "Dashboard Clozemaster tchall94 / Toggle Dropdown Dashboard Leaderboard Activity…" at bounding box center [615, 296] width 1230 height 593
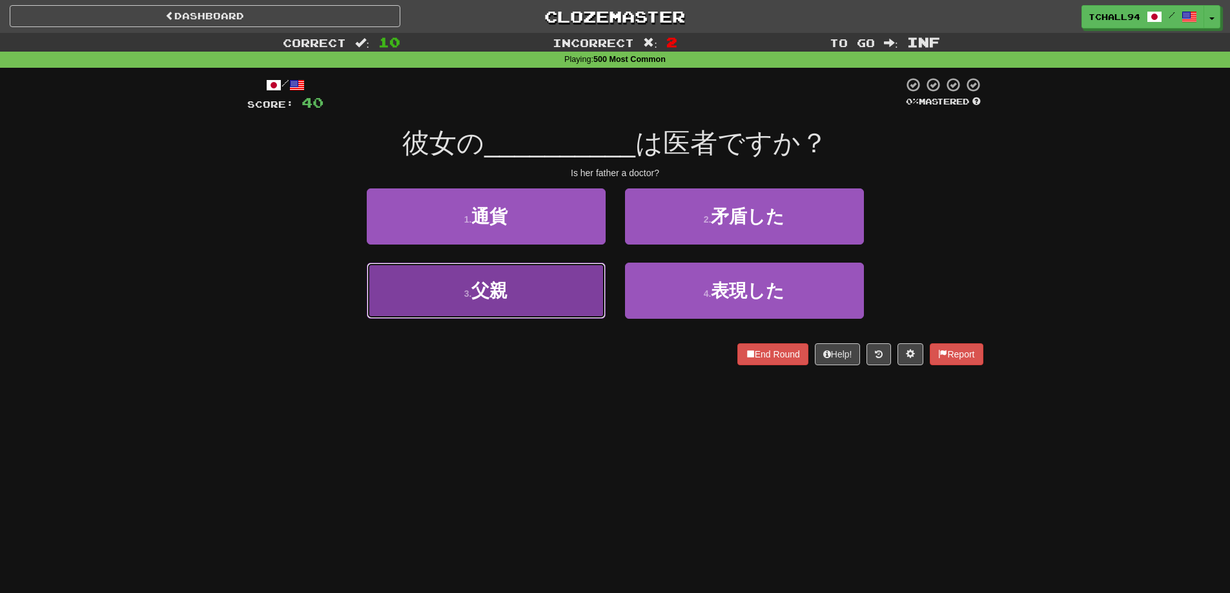
click at [577, 313] on button "3 . 父親" at bounding box center [486, 291] width 239 height 56
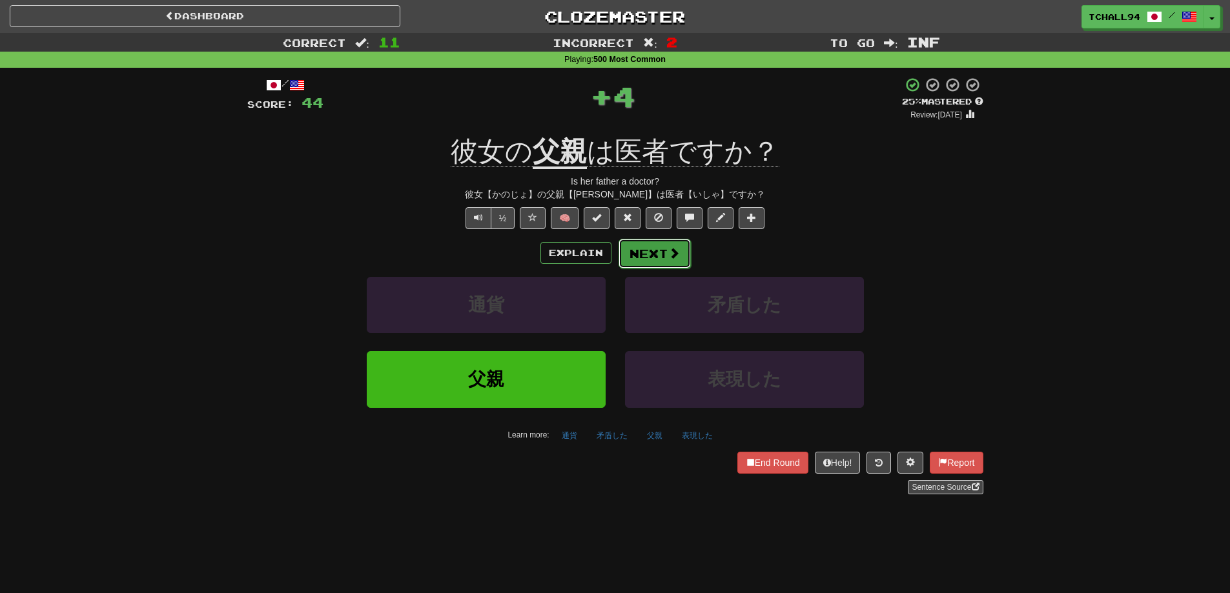
click at [672, 260] on button "Next" at bounding box center [655, 254] width 72 height 30
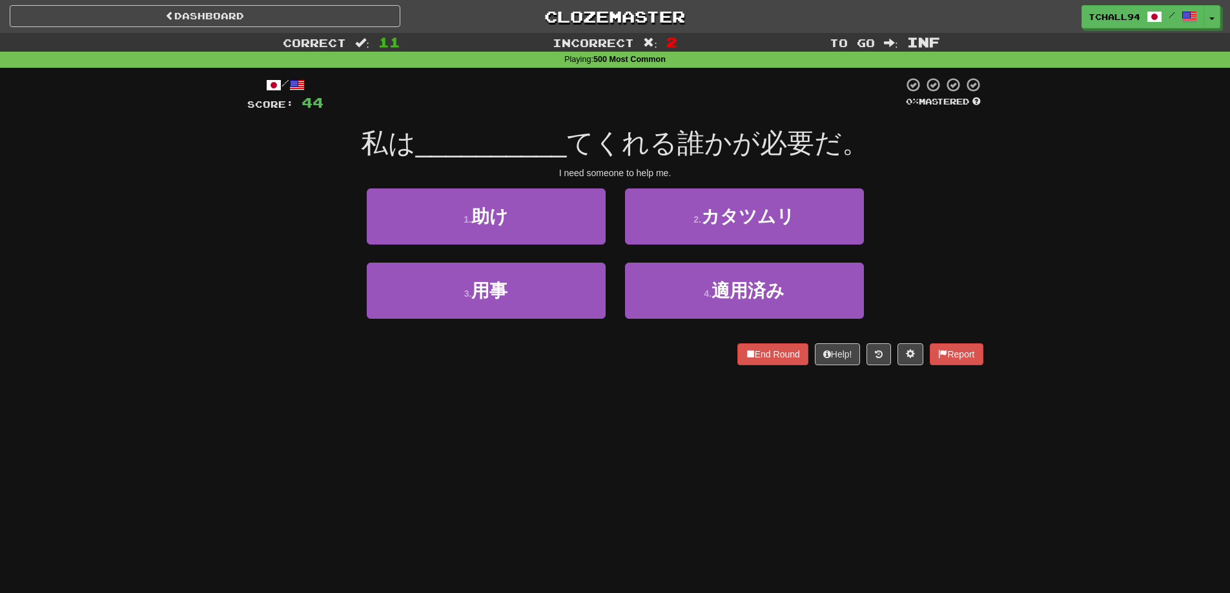
click at [665, 382] on div "/ Score: 44 0 % Mastered 私は __________ てくれる誰かが必要だ。 I need someone to help me. 1…" at bounding box center [615, 226] width 736 height 316
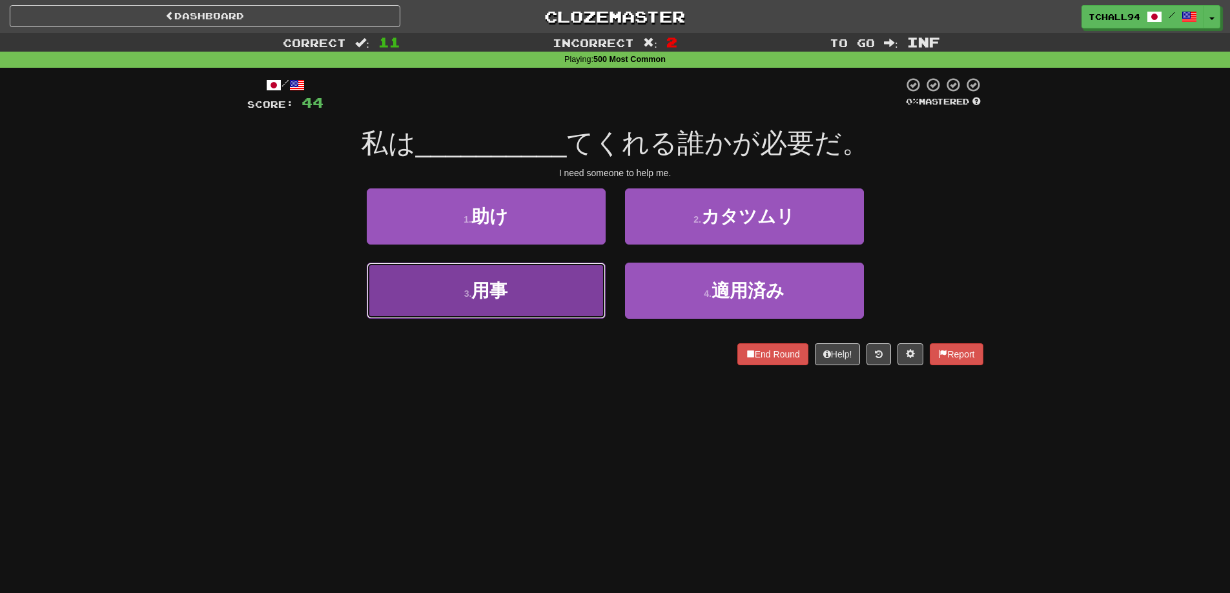
click at [548, 304] on button "3 . 用事" at bounding box center [486, 291] width 239 height 56
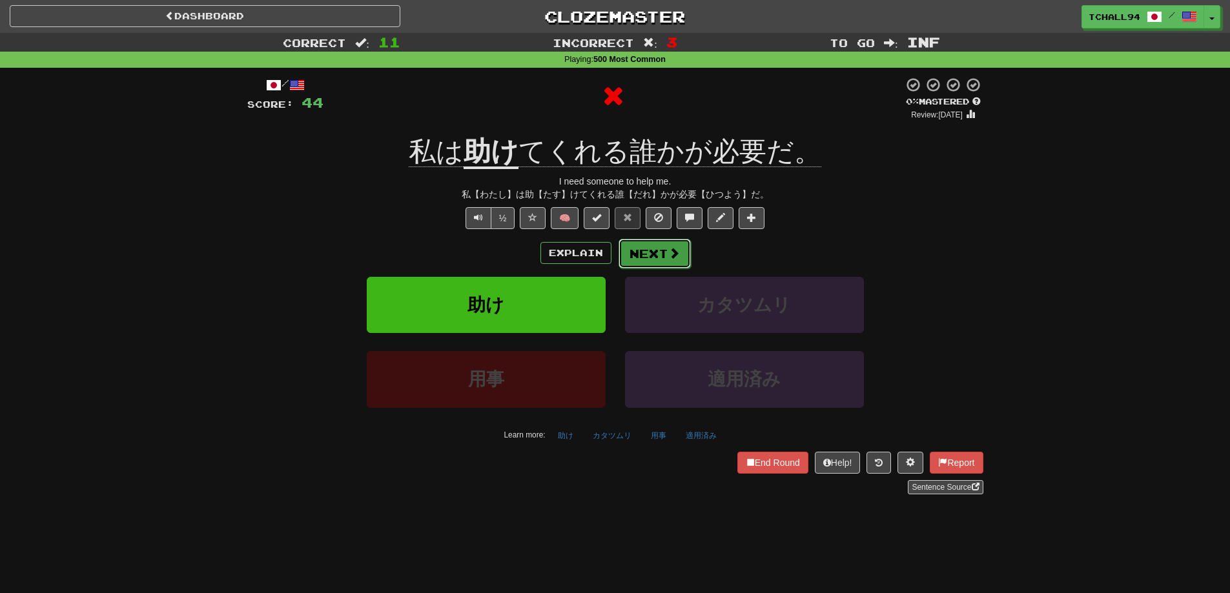
click at [661, 255] on button "Next" at bounding box center [655, 254] width 72 height 30
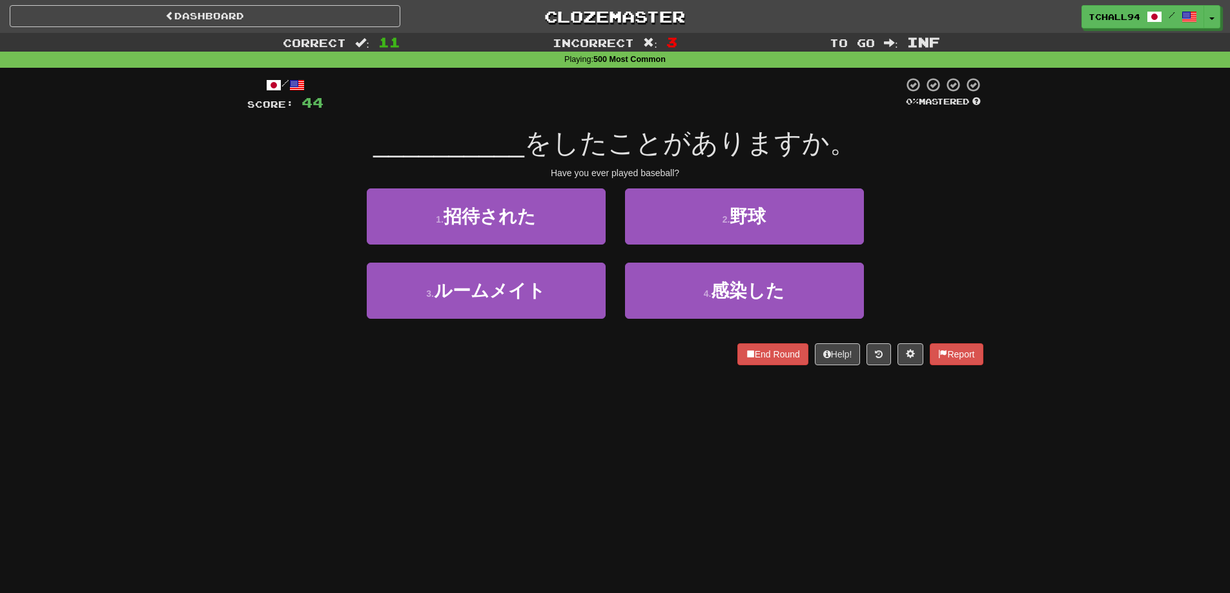
click at [647, 350] on div "End Round Help! Report" at bounding box center [615, 355] width 736 height 22
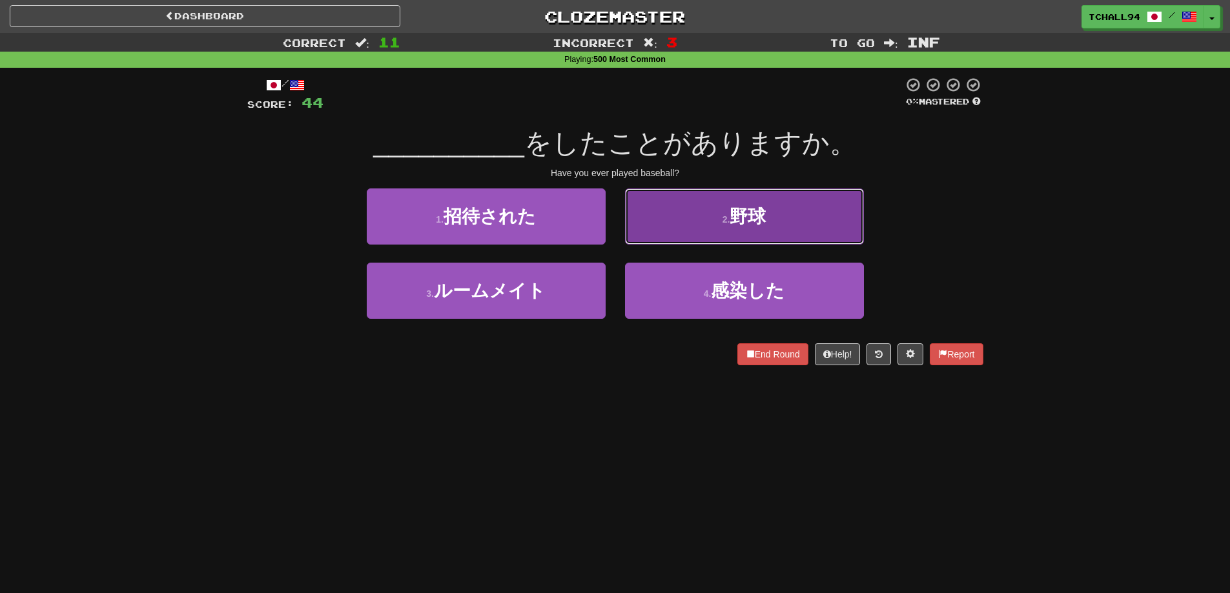
click at [690, 220] on button "2 . 野球" at bounding box center [744, 217] width 239 height 56
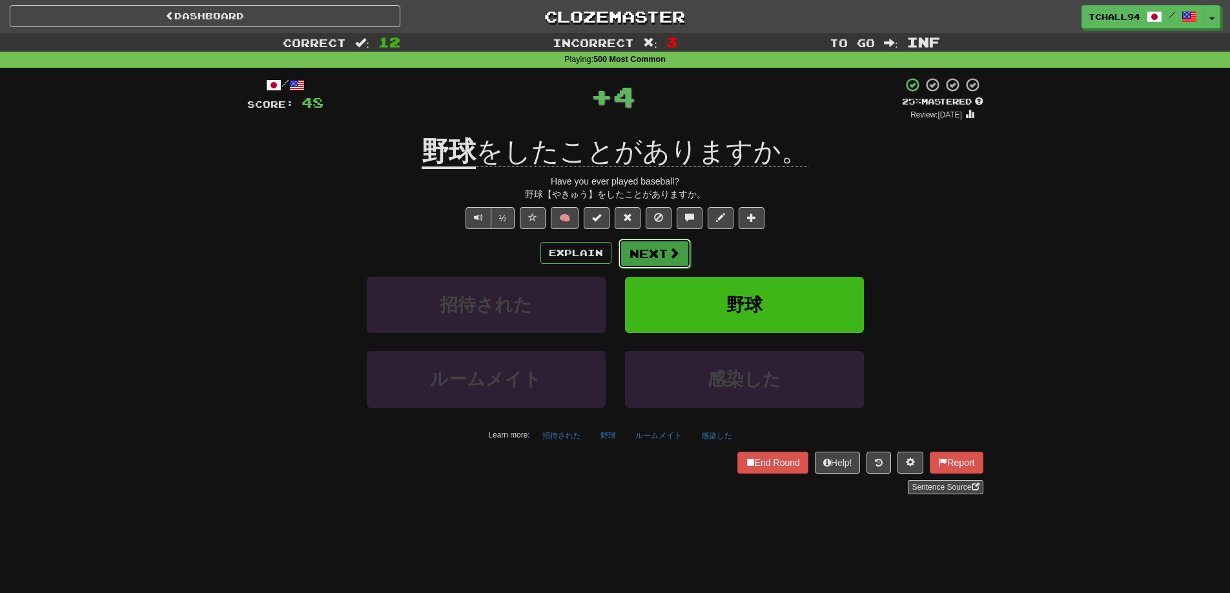
click at [652, 256] on button "Next" at bounding box center [655, 254] width 72 height 30
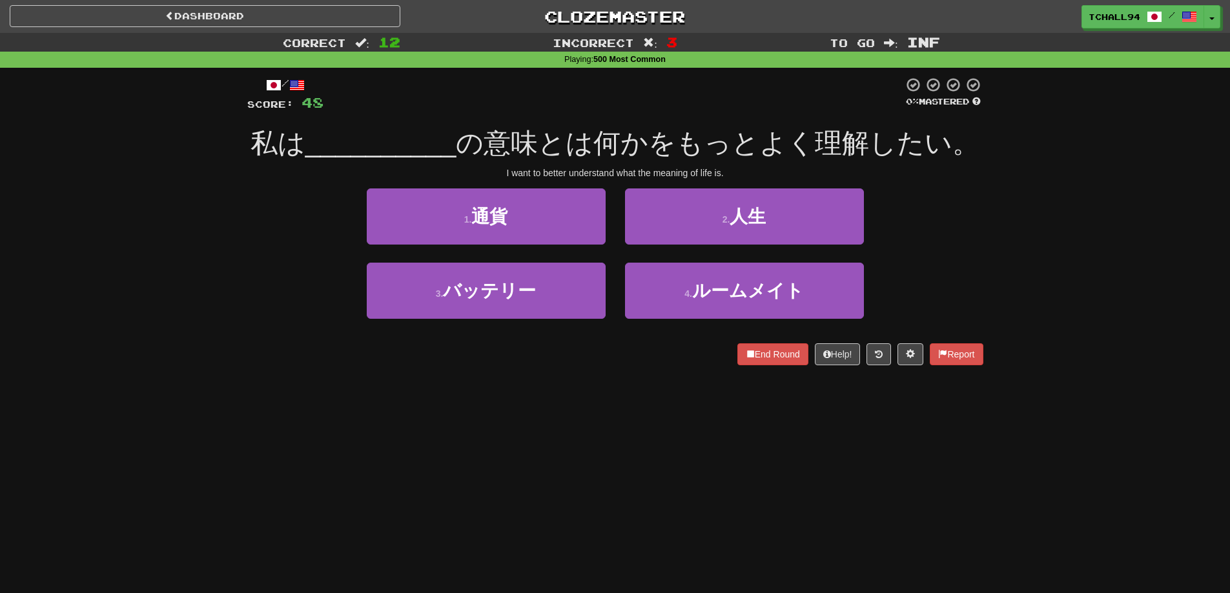
click at [644, 376] on div "/ Score: 48 0 % Mastered 私は __________ の意味とは何かをもっとよく理解したい。 I want to better und…" at bounding box center [615, 226] width 736 height 316
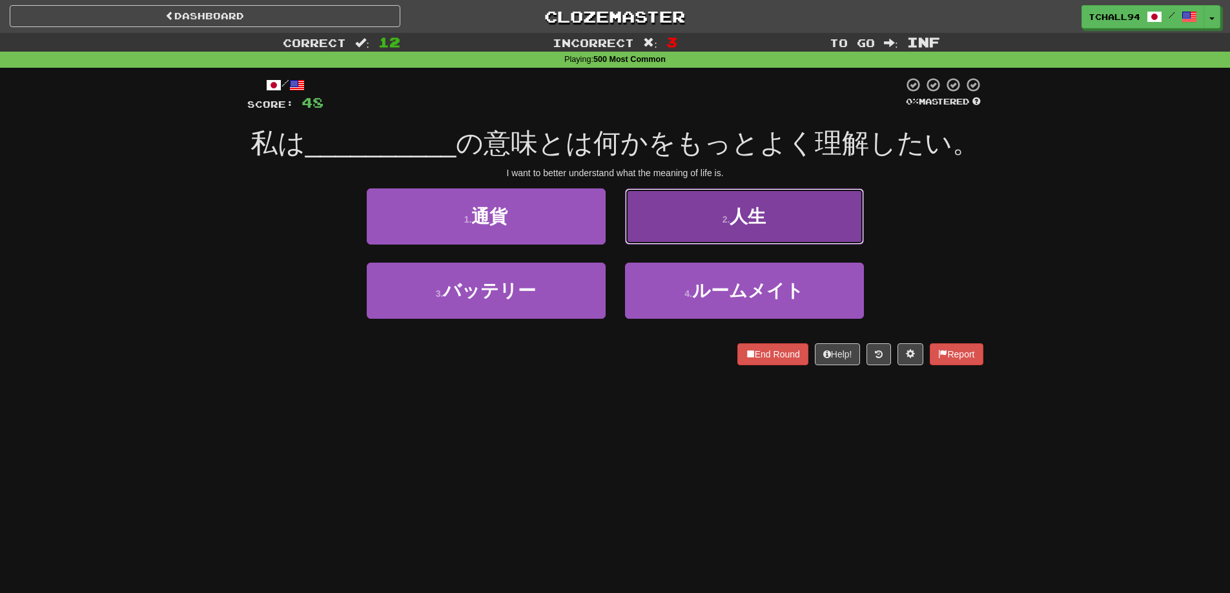
click at [670, 217] on button "2 . 人生" at bounding box center [744, 217] width 239 height 56
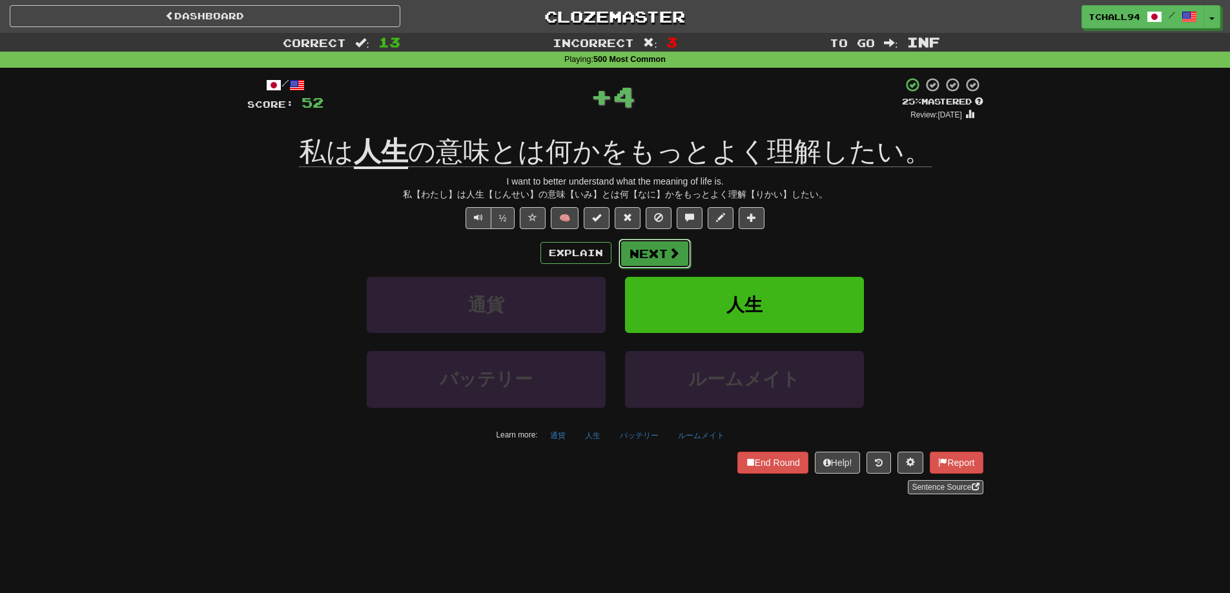
click at [659, 254] on button "Next" at bounding box center [655, 254] width 72 height 30
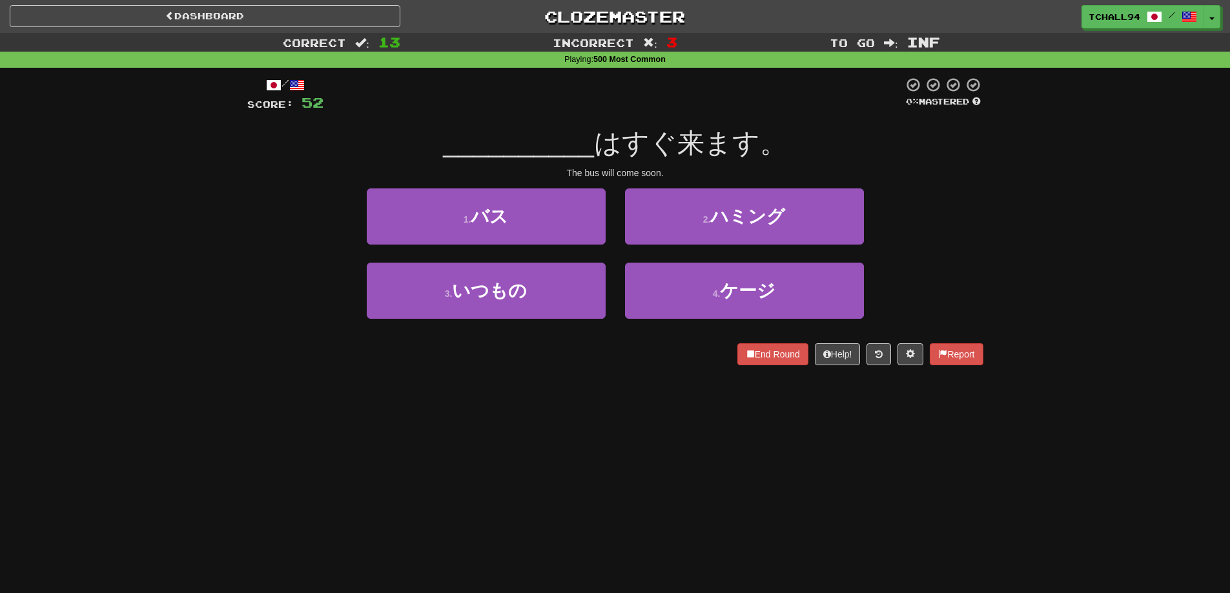
click at [572, 398] on div "Dashboard Clozemaster tchall94 / Toggle Dropdown Dashboard Leaderboard Activity…" at bounding box center [615, 296] width 1230 height 593
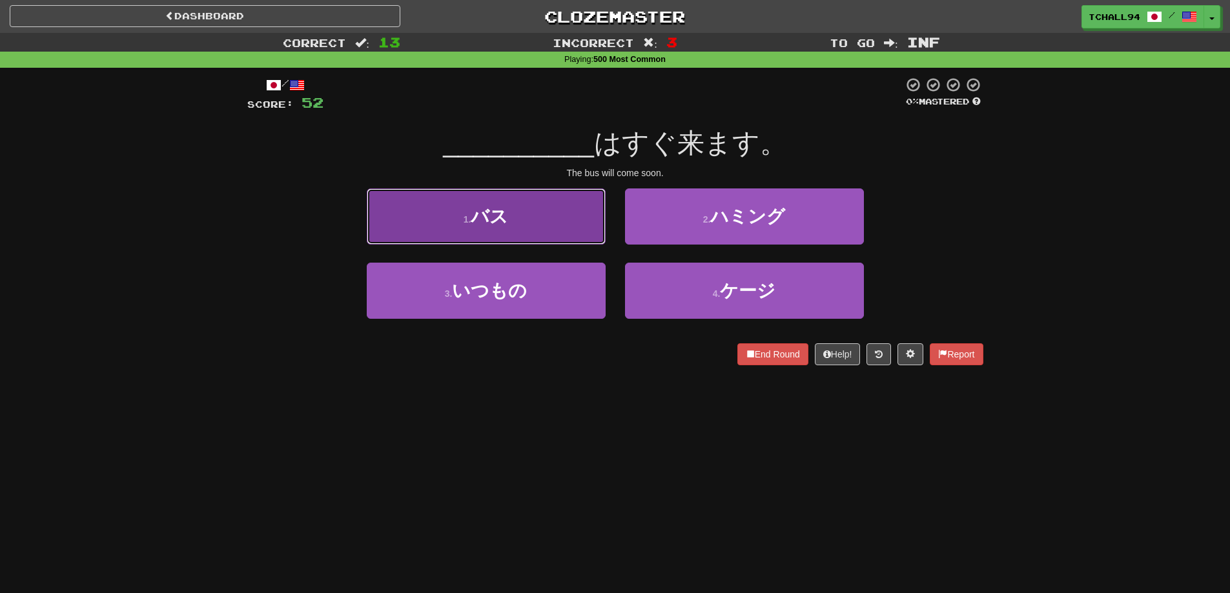
click at [553, 225] on button "1 . バス" at bounding box center [486, 217] width 239 height 56
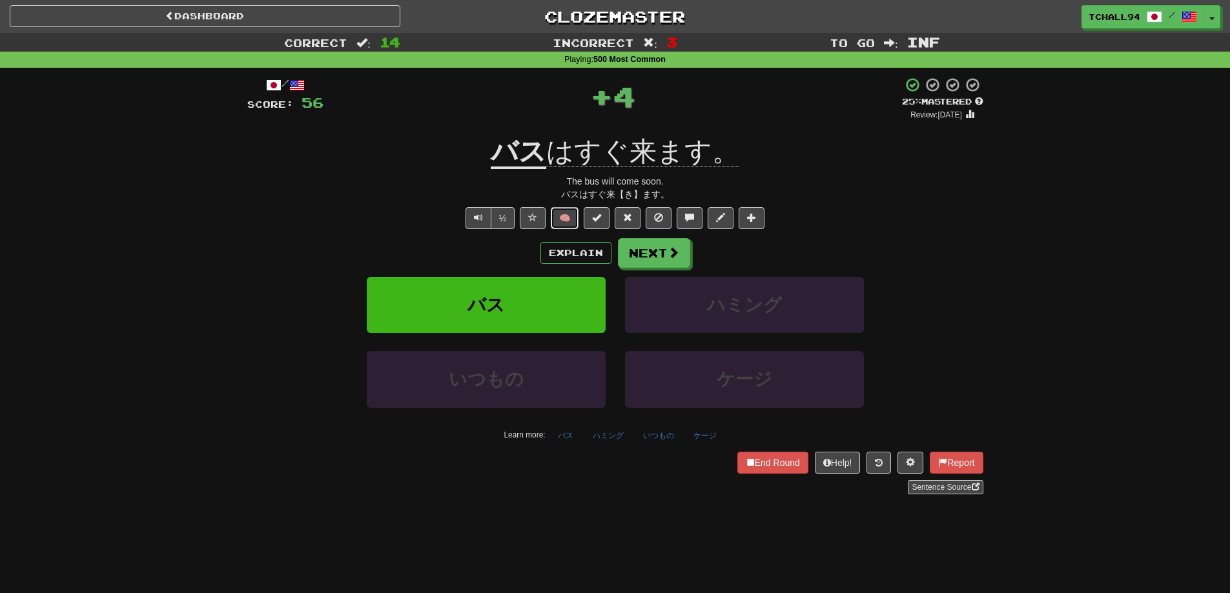
click at [564, 216] on button "🧠" at bounding box center [565, 218] width 28 height 22
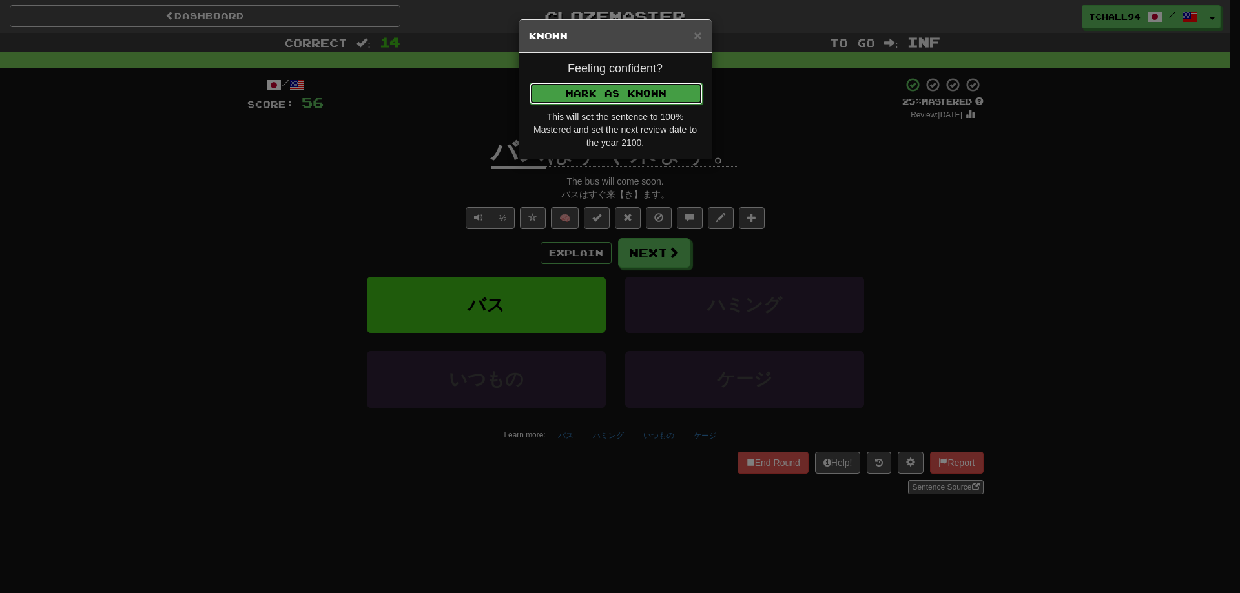
click at [564, 88] on button "Mark as Known" at bounding box center [616, 94] width 173 height 22
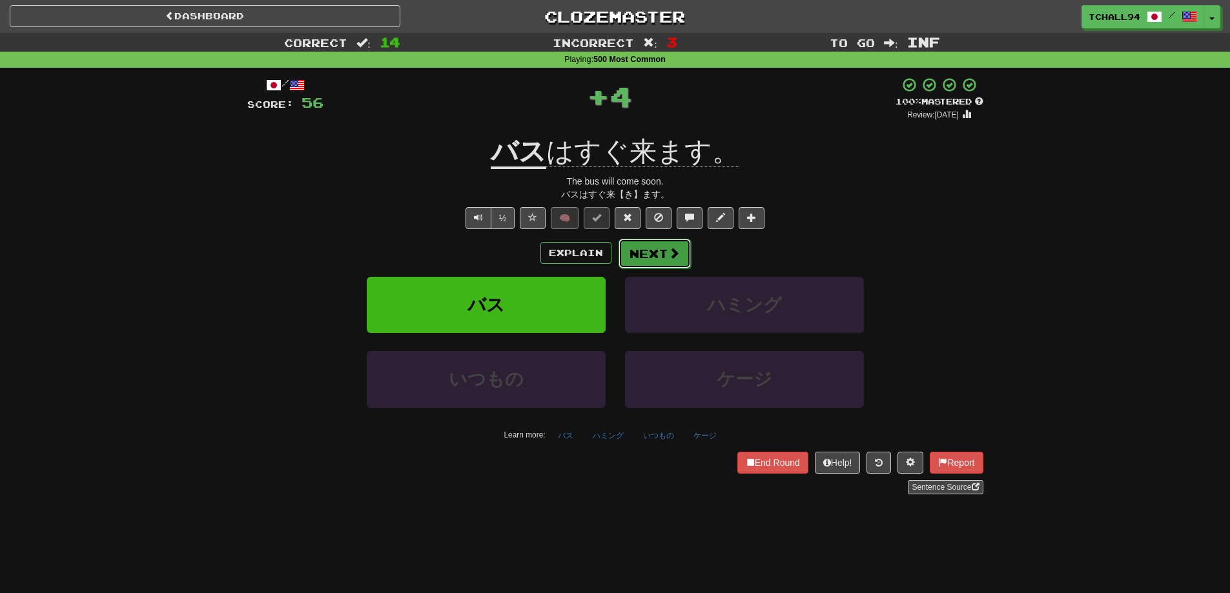
click at [638, 253] on button "Next" at bounding box center [655, 254] width 72 height 30
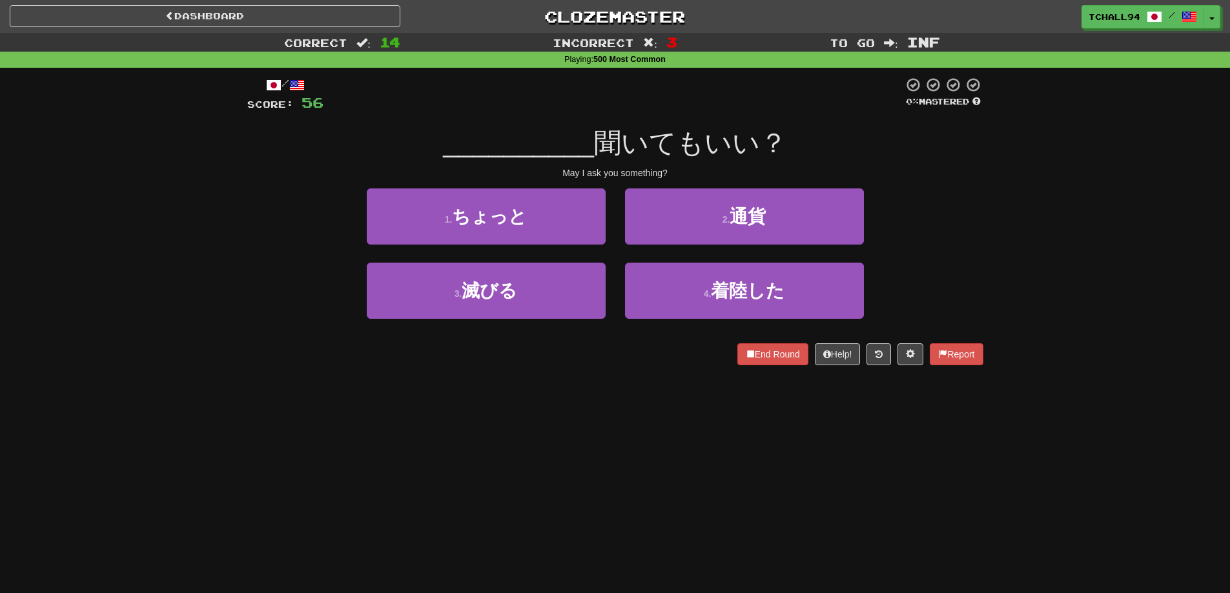
click at [603, 405] on div "Dashboard Clozemaster tchall94 / Toggle Dropdown Dashboard Leaderboard Activity…" at bounding box center [615, 296] width 1230 height 593
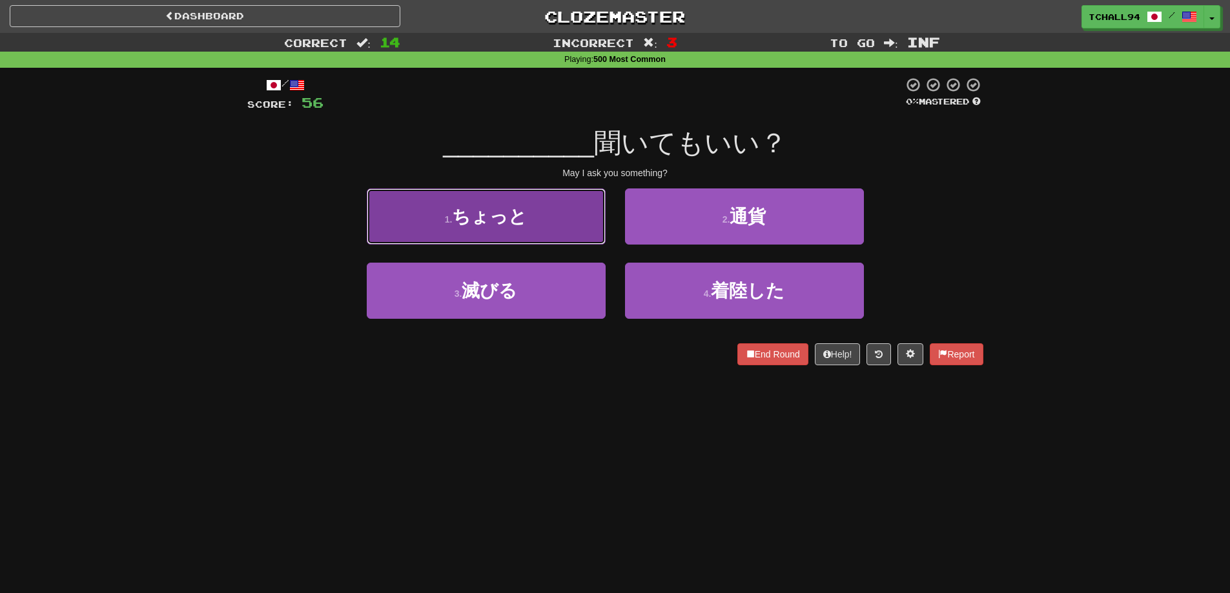
click at [556, 221] on button "1 . ちょっと" at bounding box center [486, 217] width 239 height 56
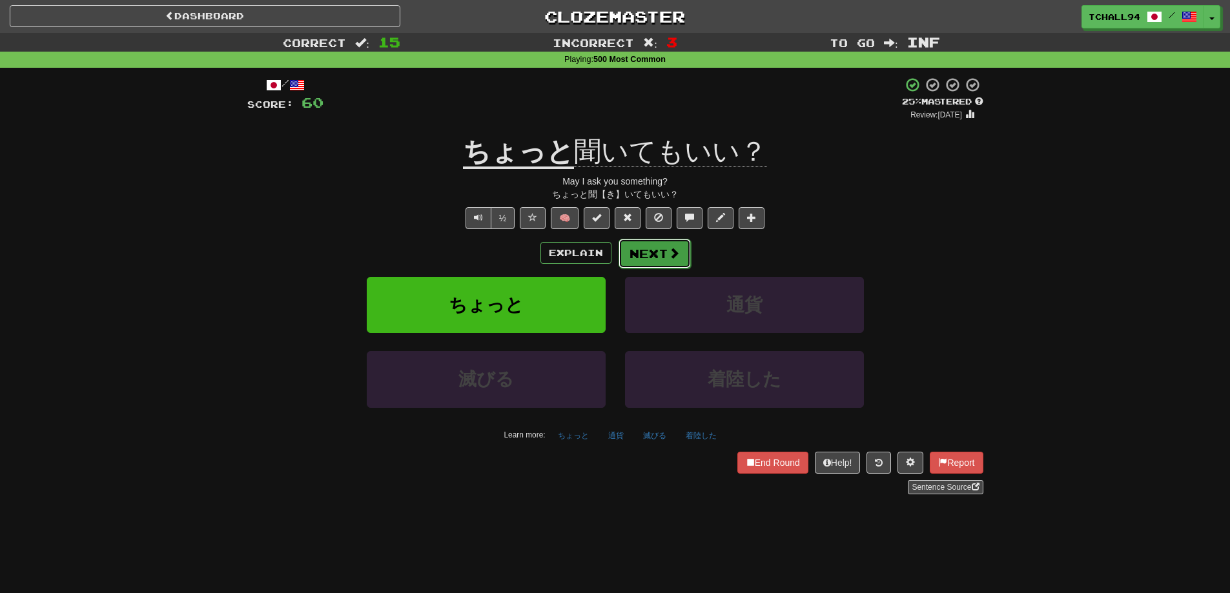
click at [647, 251] on button "Next" at bounding box center [655, 254] width 72 height 30
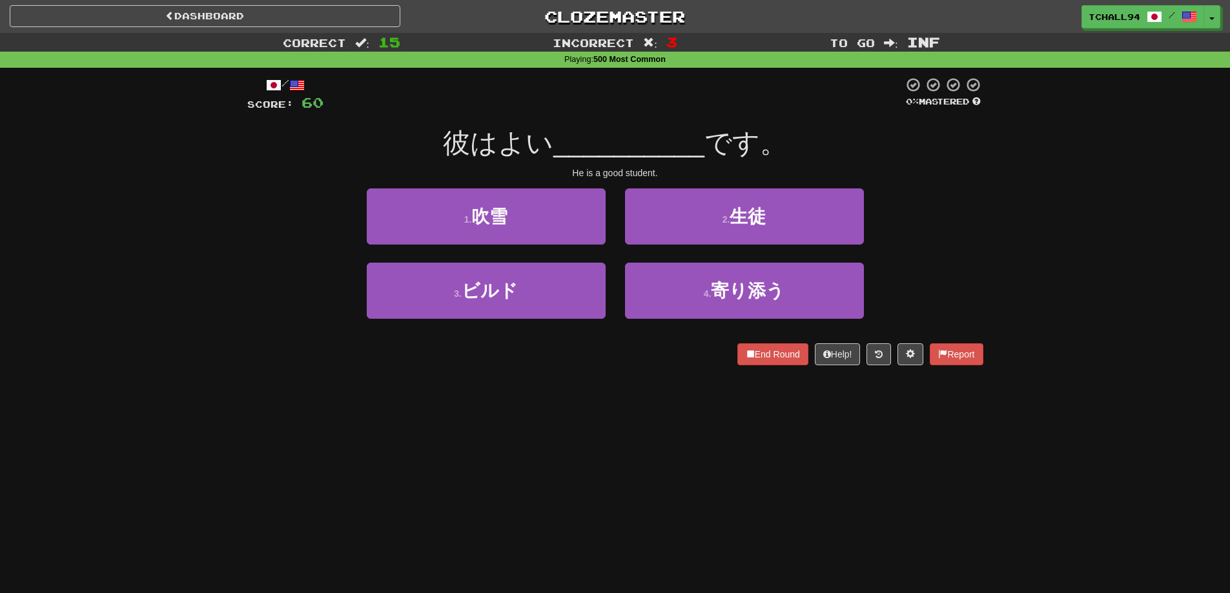
click at [604, 370] on div "/ Score: 60 0 % Mastered 彼はよい __________ です。 He is a good student. 1 . 吹雪 2 . 生…" at bounding box center [615, 226] width 736 height 316
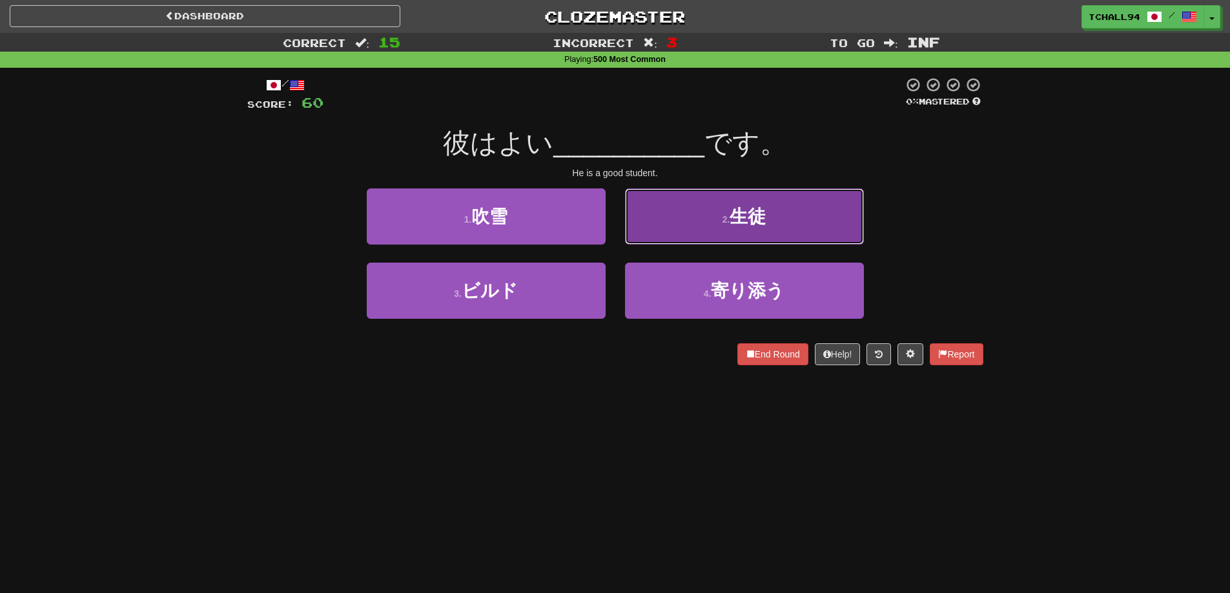
click at [717, 214] on button "2 . 生徒" at bounding box center [744, 217] width 239 height 56
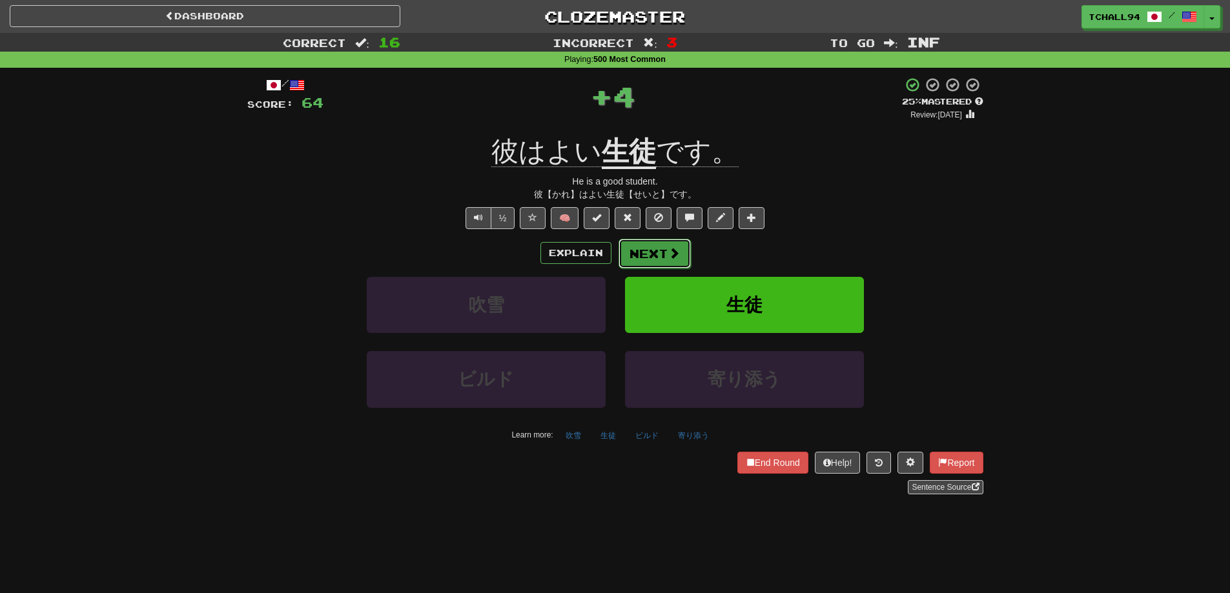
click at [670, 249] on span at bounding box center [674, 253] width 12 height 12
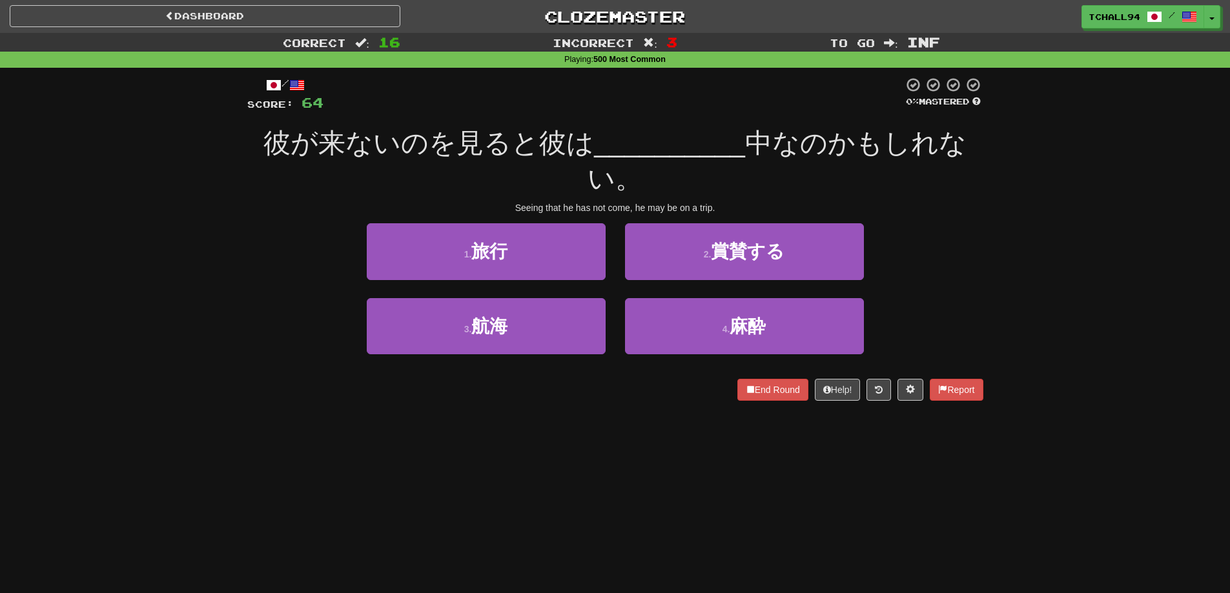
click at [669, 418] on div "/ Score: 64 0 % Mastered 彼が来ないのを見ると彼は __________ 中なのかもしれない。 Seeing that he has …" at bounding box center [615, 243] width 736 height 351
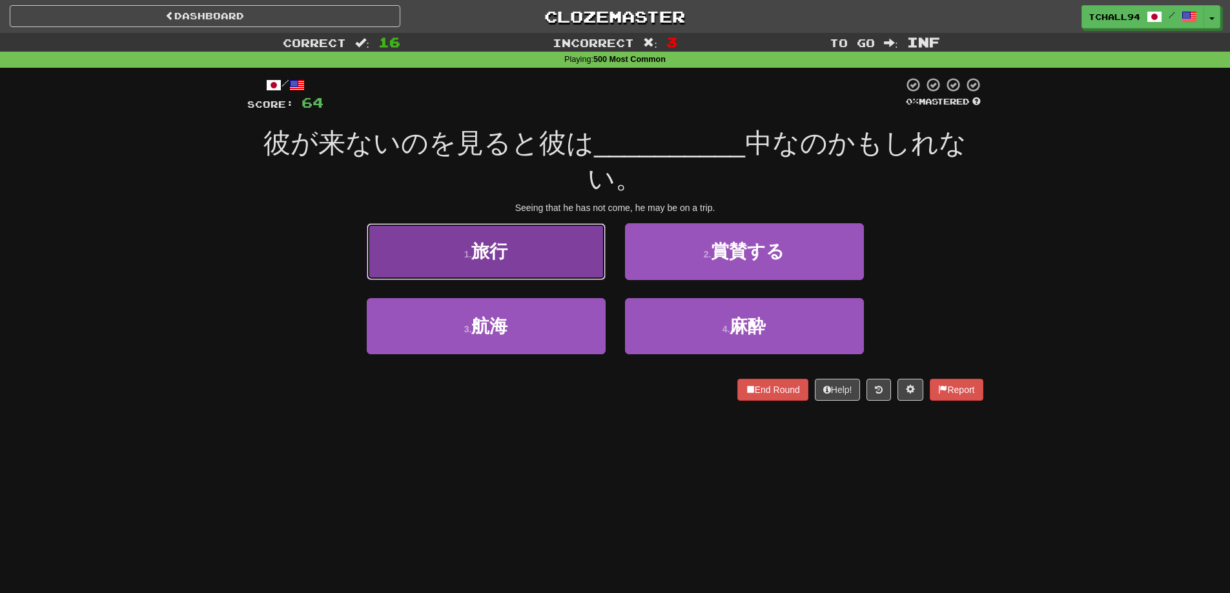
click at [515, 251] on button "1 . 旅行" at bounding box center [486, 251] width 239 height 56
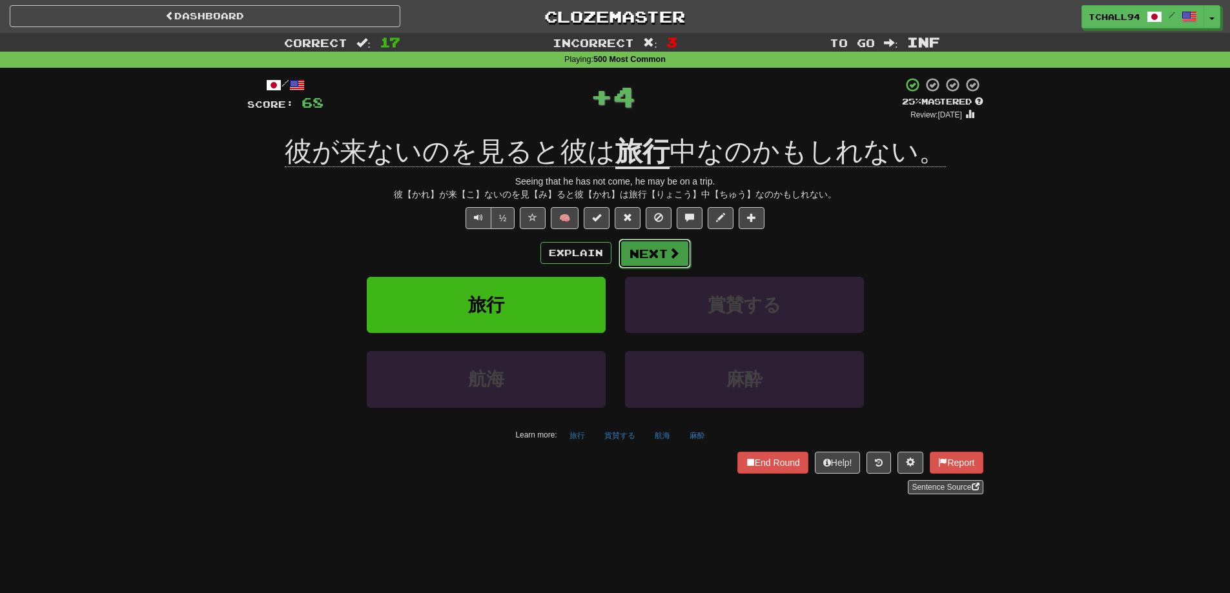
click at [646, 255] on button "Next" at bounding box center [655, 254] width 72 height 30
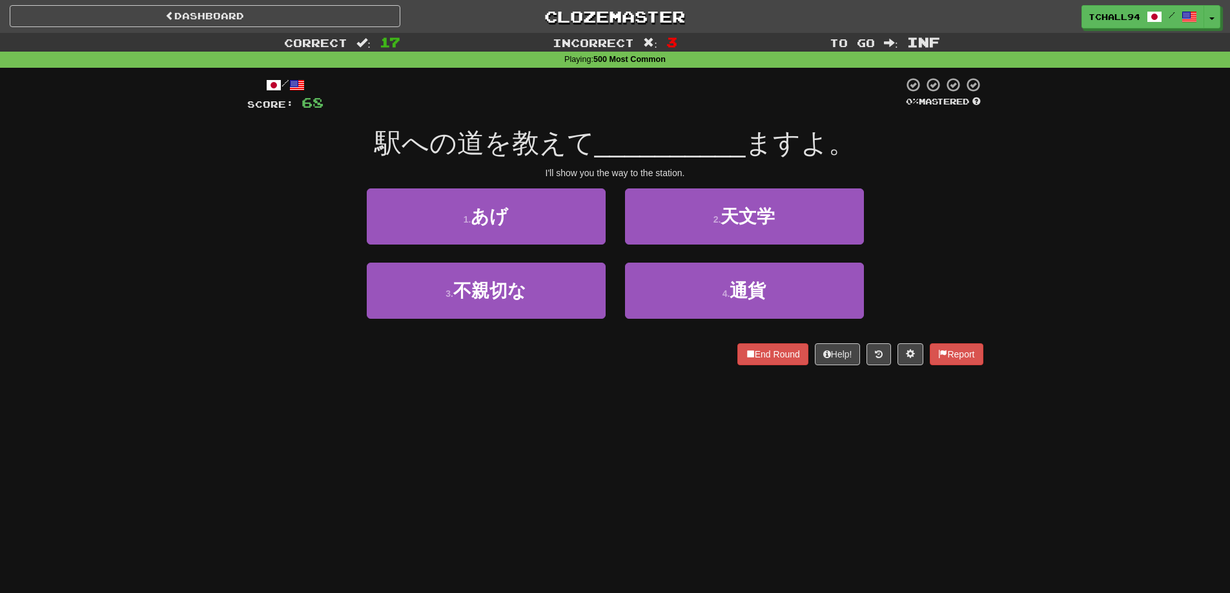
click at [494, 396] on div "Dashboard Clozemaster tchall94 / Toggle Dropdown Dashboard Leaderboard Activity…" at bounding box center [615, 296] width 1230 height 593
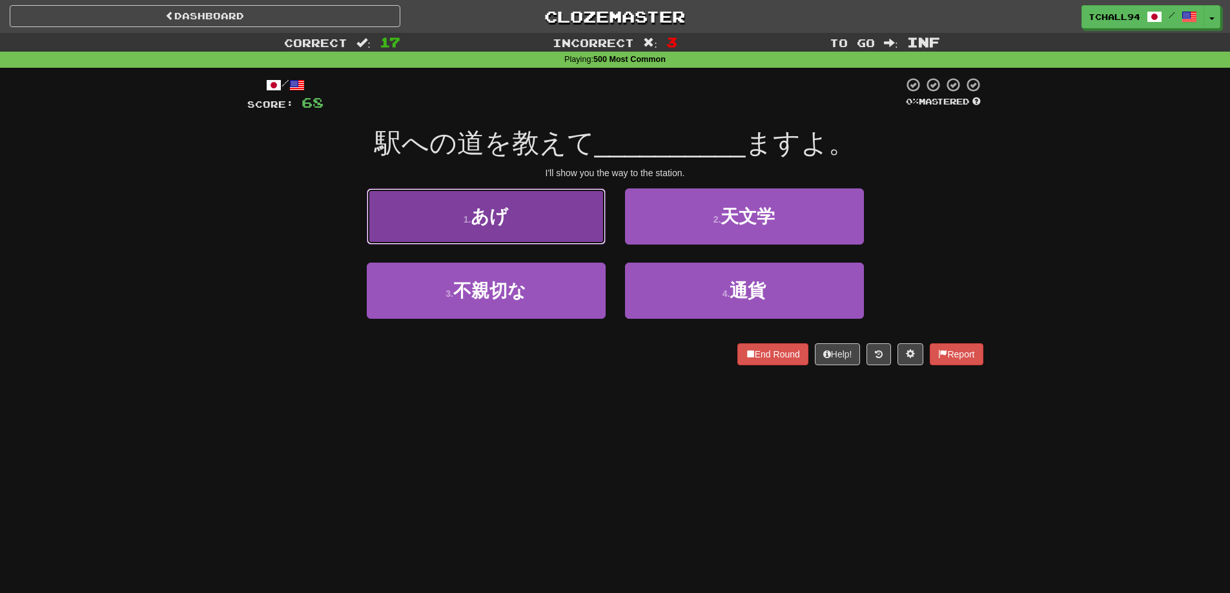
click at [511, 205] on button "1 . あげ" at bounding box center [486, 217] width 239 height 56
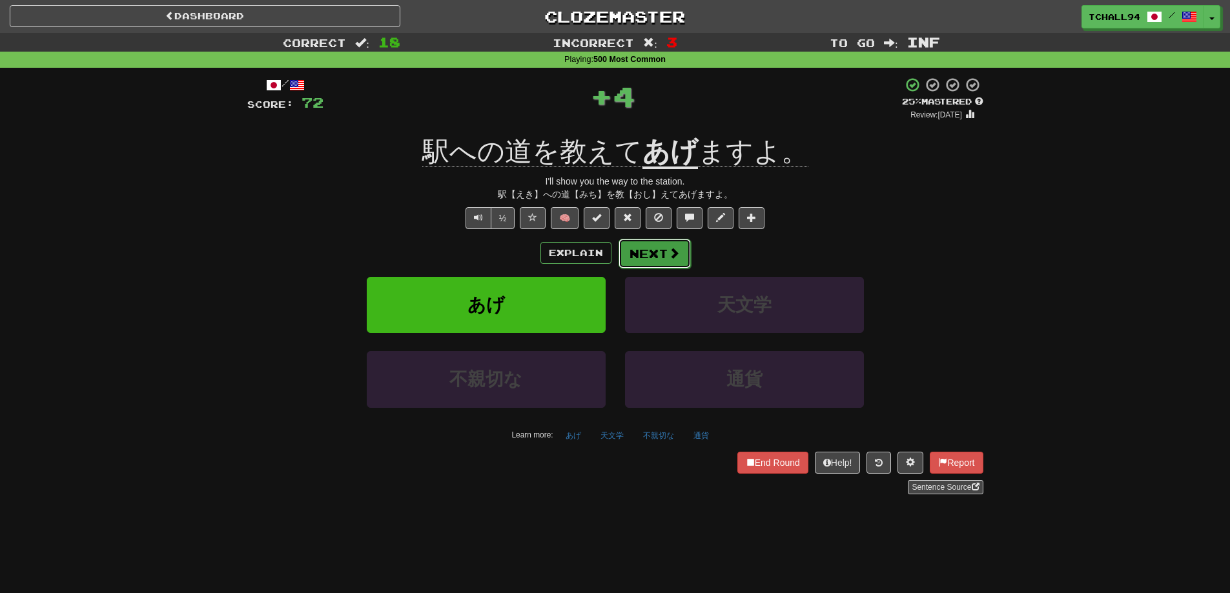
click at [665, 245] on button "Next" at bounding box center [655, 254] width 72 height 30
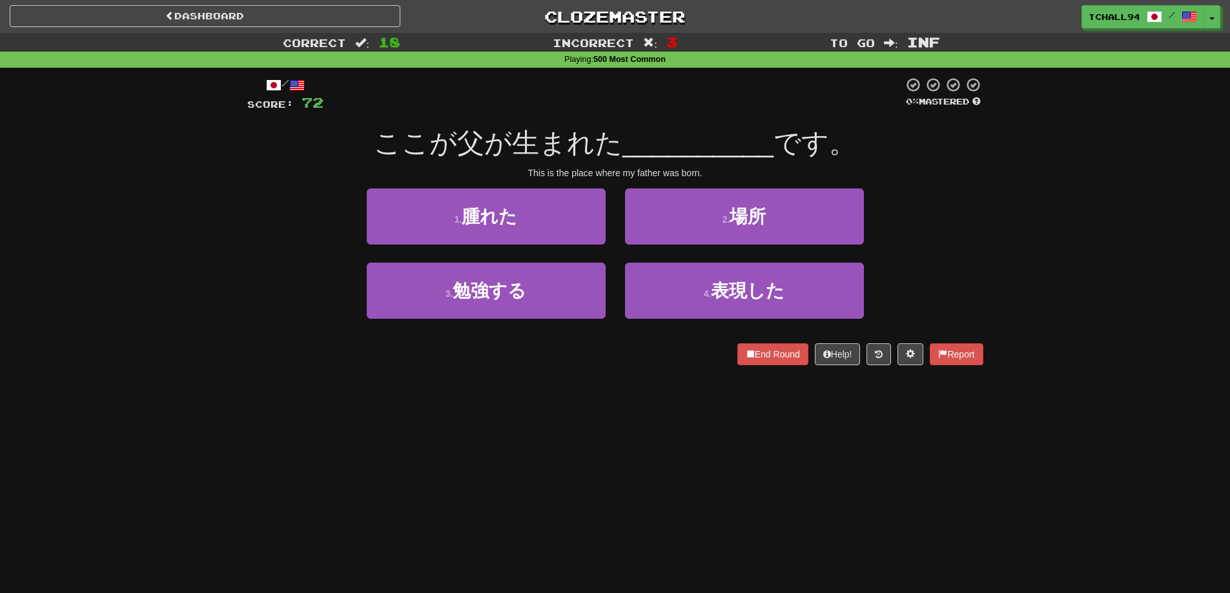
click at [548, 429] on div "Dashboard Clozemaster tchall94 / Toggle Dropdown Dashboard Leaderboard Activity…" at bounding box center [615, 296] width 1230 height 593
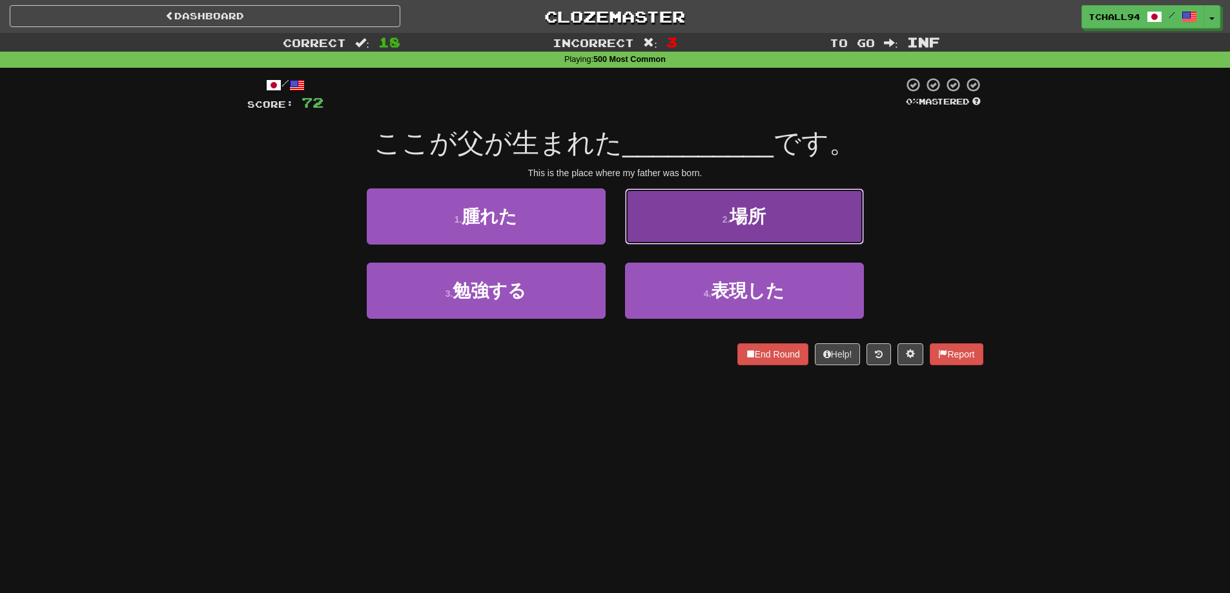
click at [725, 200] on button "2 . 場所" at bounding box center [744, 217] width 239 height 56
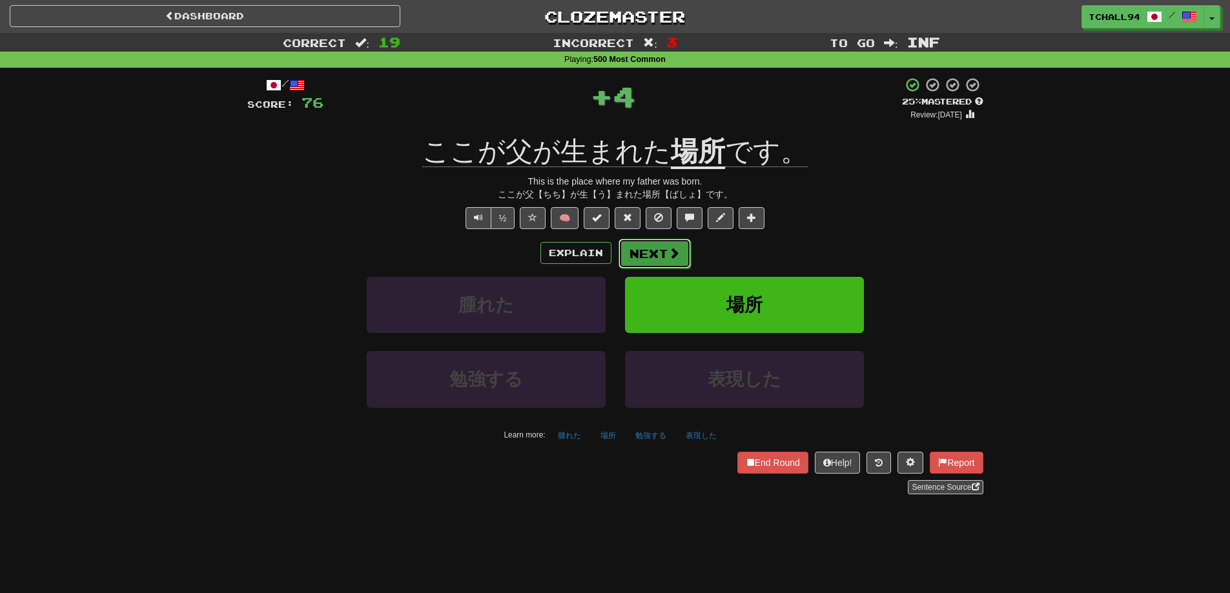
click at [657, 249] on button "Next" at bounding box center [655, 254] width 72 height 30
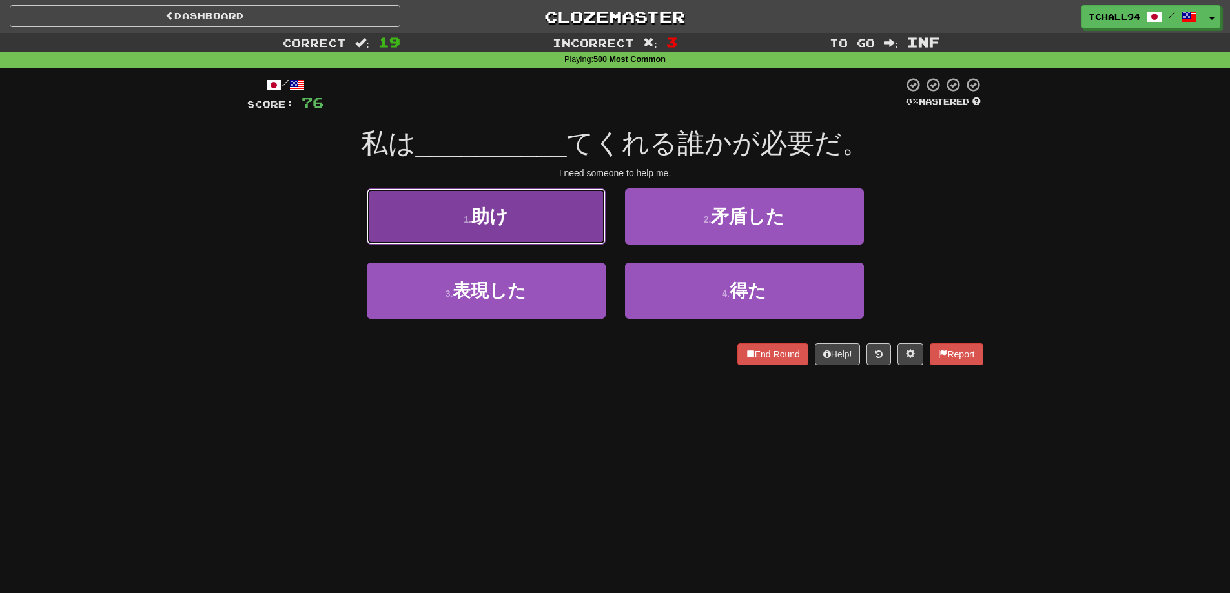
click at [554, 216] on button "1 . 助け" at bounding box center [486, 217] width 239 height 56
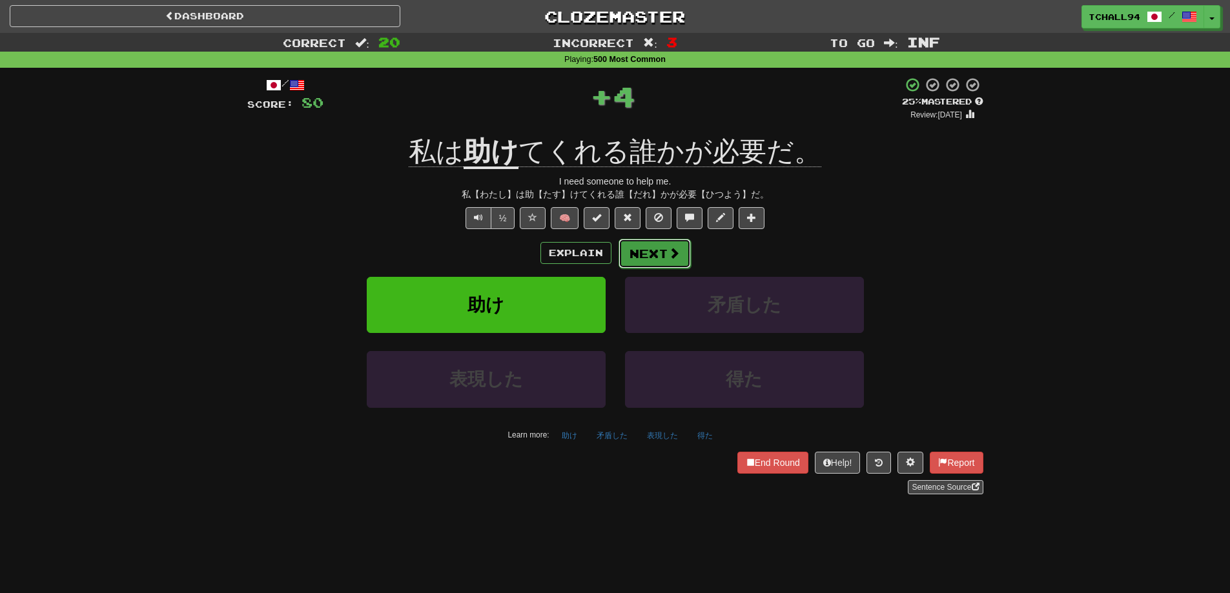
click at [663, 249] on button "Next" at bounding box center [655, 254] width 72 height 30
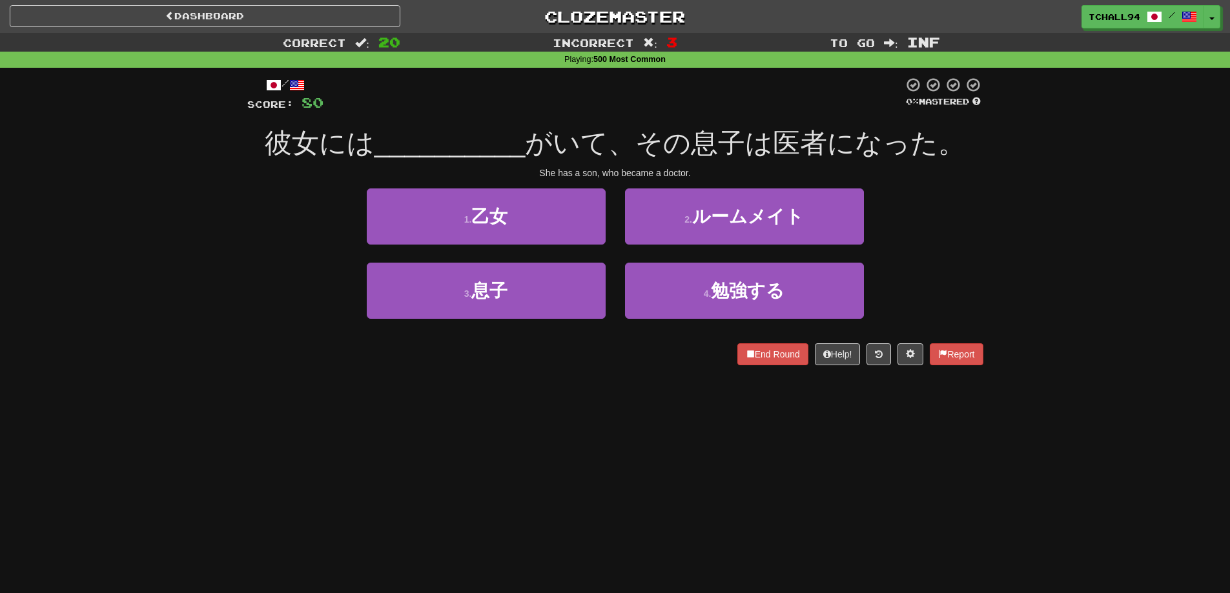
click at [650, 369] on div "/ Score: 80 0 % Mastered 彼女には __________ がいて、その息子は医者になった。 She has a son, who be…" at bounding box center [615, 226] width 736 height 316
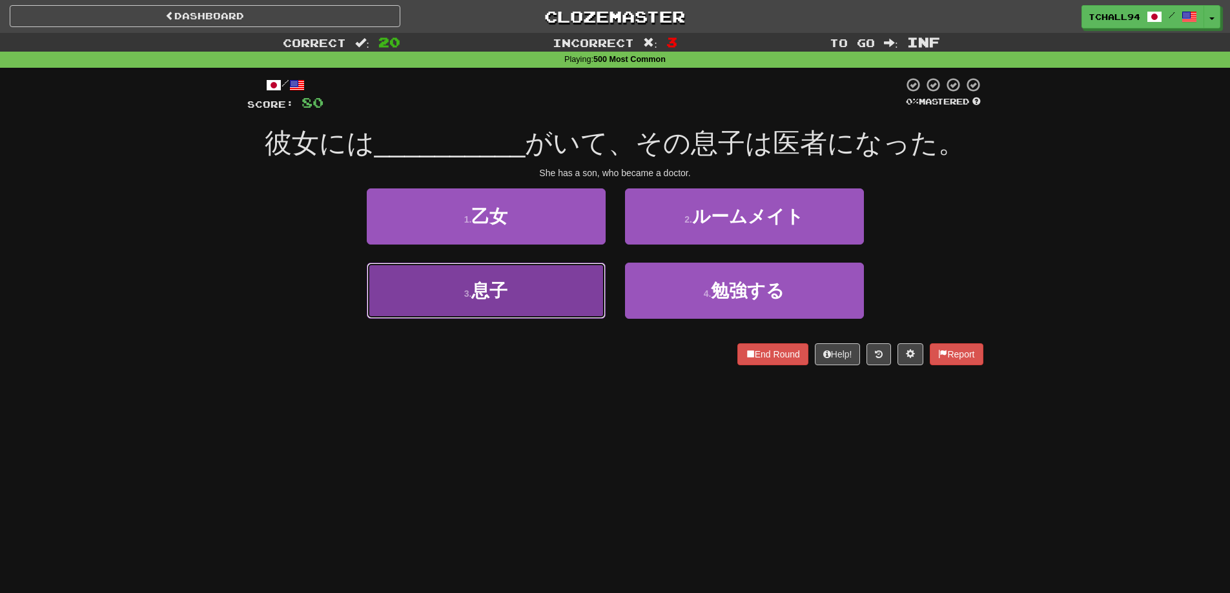
click at [537, 294] on button "3 . 息子" at bounding box center [486, 291] width 239 height 56
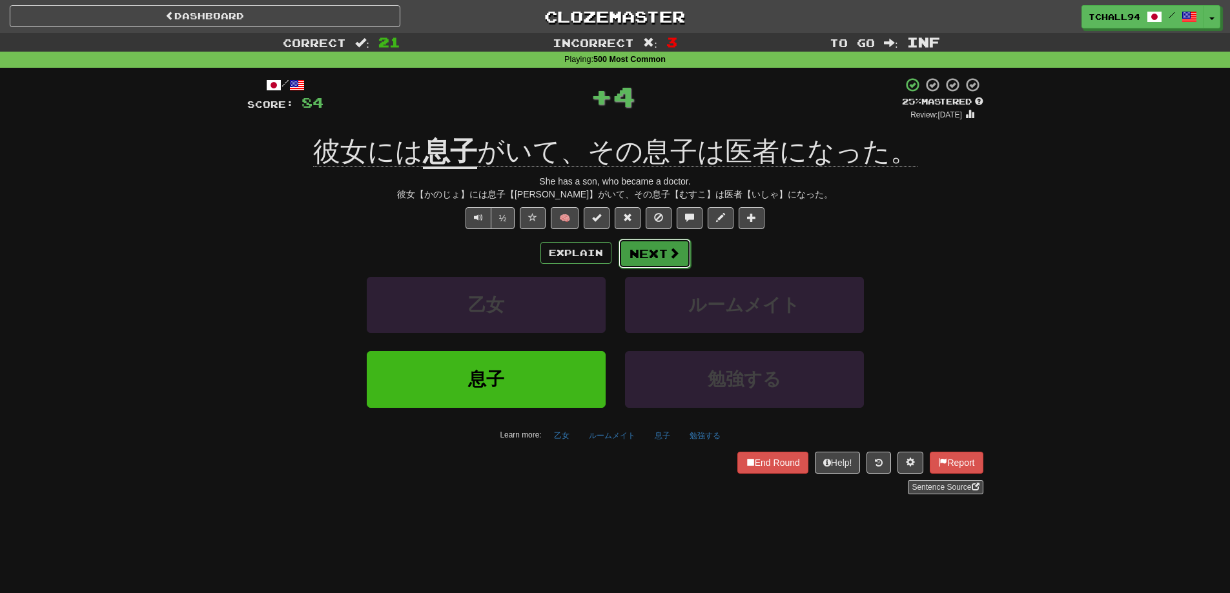
click at [657, 253] on button "Next" at bounding box center [655, 254] width 72 height 30
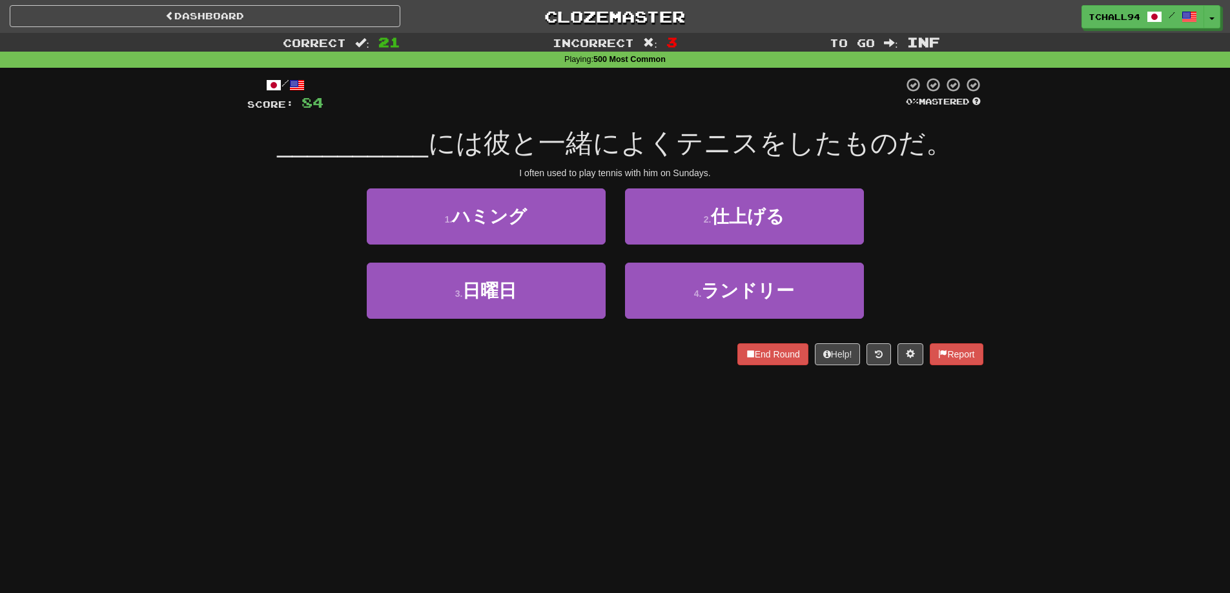
click at [575, 451] on div "Dashboard Clozemaster tchall94 / Toggle Dropdown Dashboard Leaderboard Activity…" at bounding box center [615, 296] width 1230 height 593
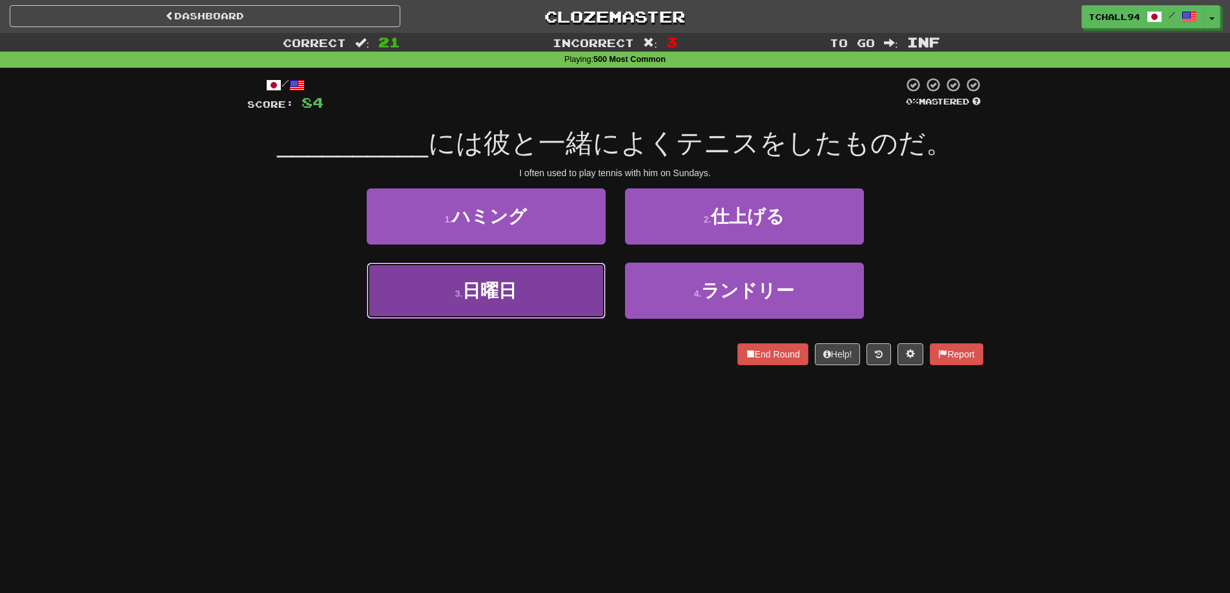
click at [506, 292] on span "日曜日" at bounding box center [489, 291] width 54 height 20
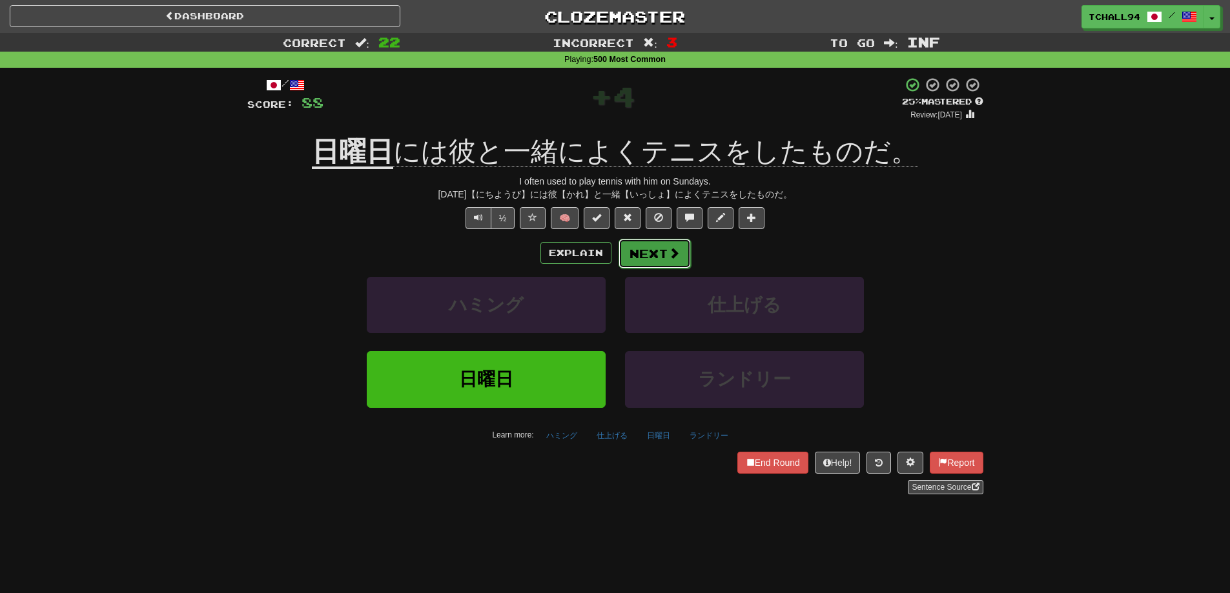
click at [653, 256] on button "Next" at bounding box center [655, 254] width 72 height 30
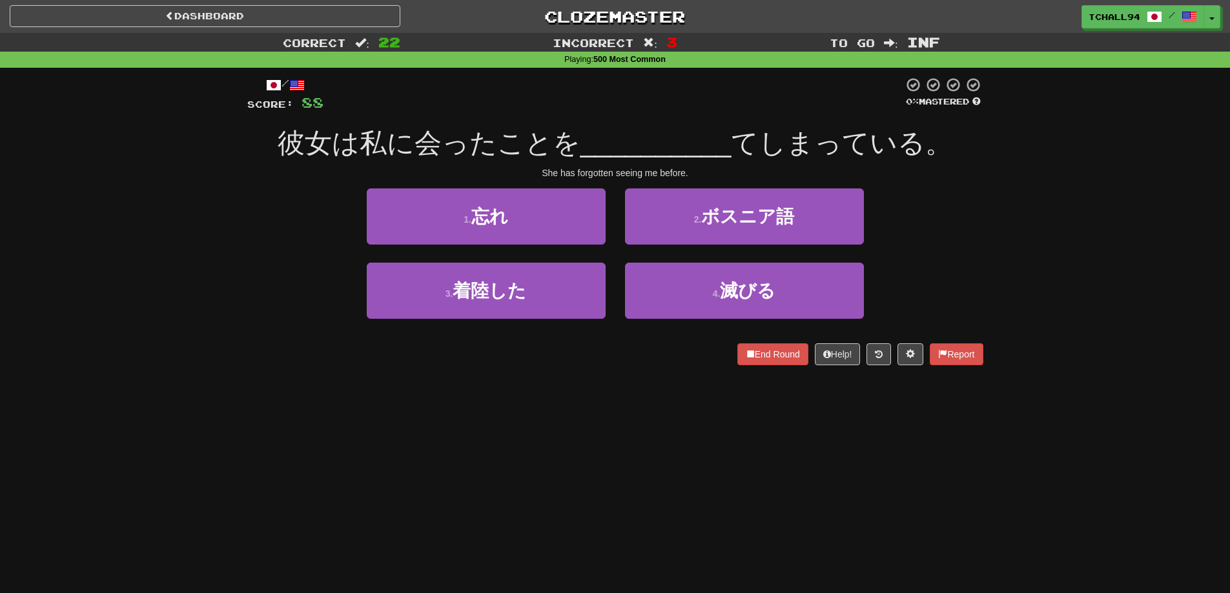
click at [583, 373] on div "/ Score: 88 0 % Mastered 彼女は私に会ったことを __________ てしまっている。 She has forgotten seei…" at bounding box center [615, 226] width 736 height 316
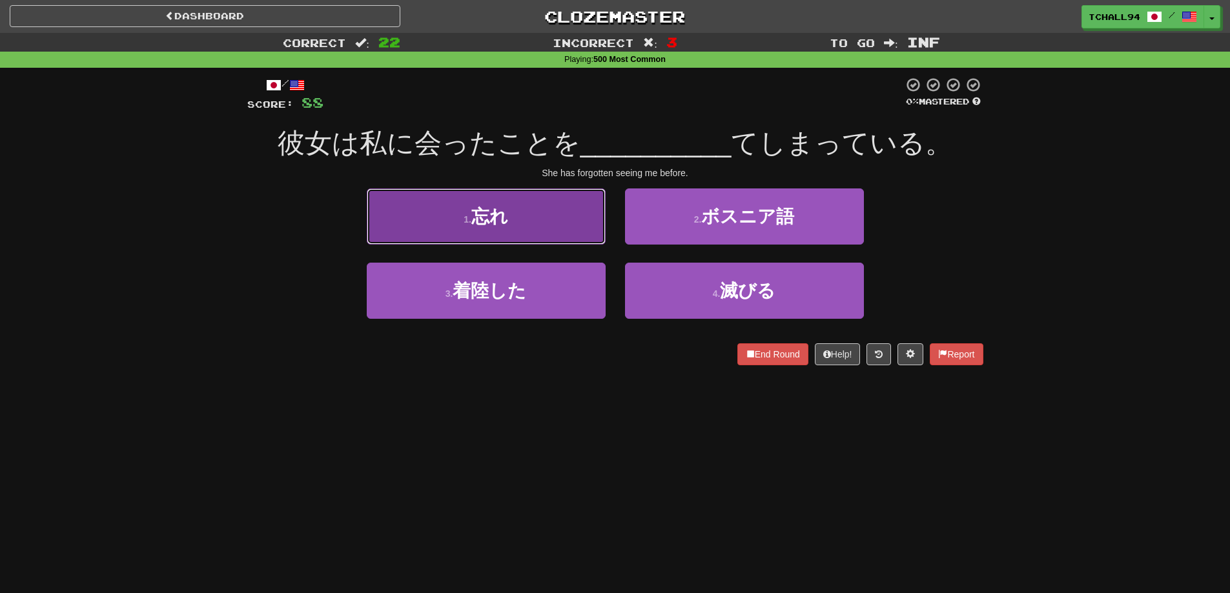
click at [570, 222] on button "1 . 忘れ" at bounding box center [486, 217] width 239 height 56
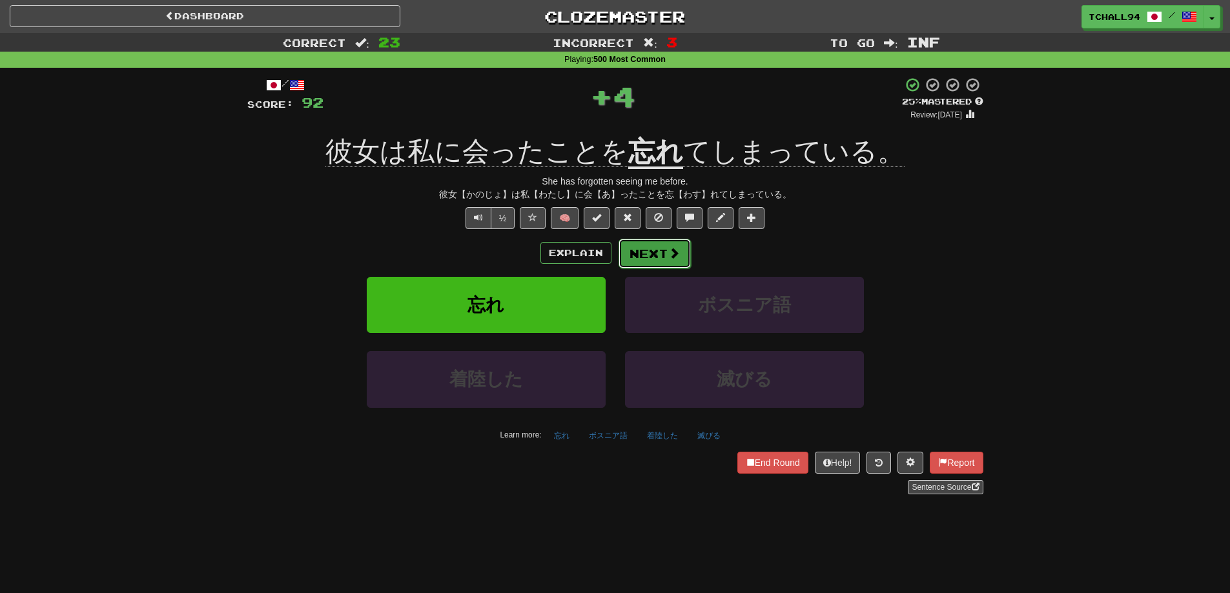
click at [655, 253] on button "Next" at bounding box center [655, 254] width 72 height 30
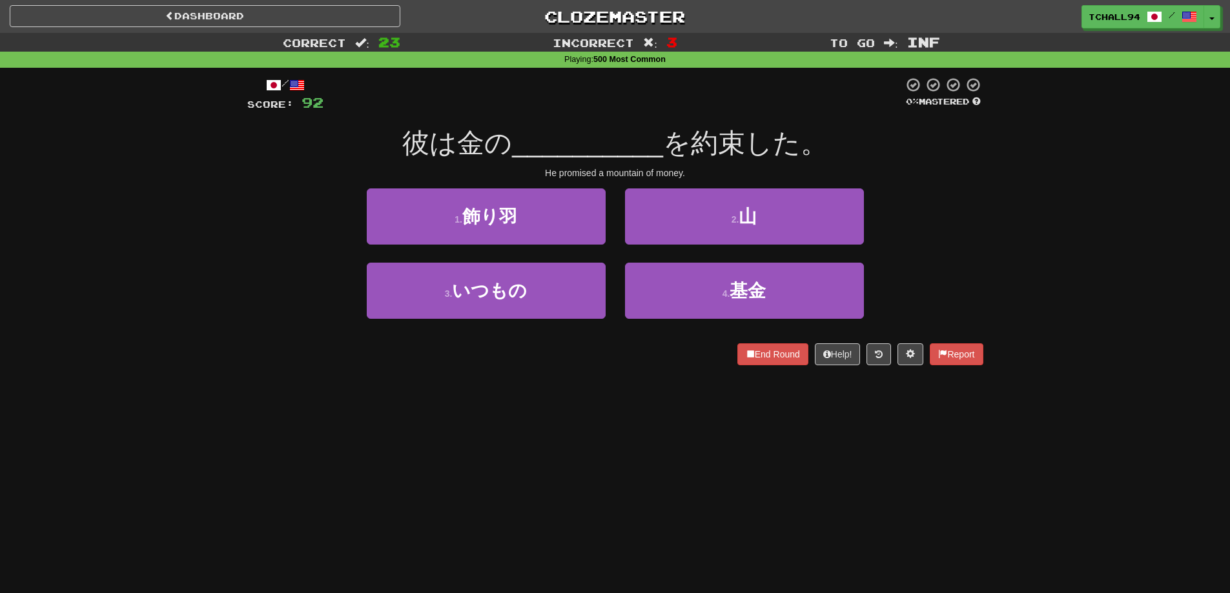
click at [607, 393] on div "Dashboard Clozemaster tchall94 / Toggle Dropdown Dashboard Leaderboard Activity…" at bounding box center [615, 296] width 1230 height 593
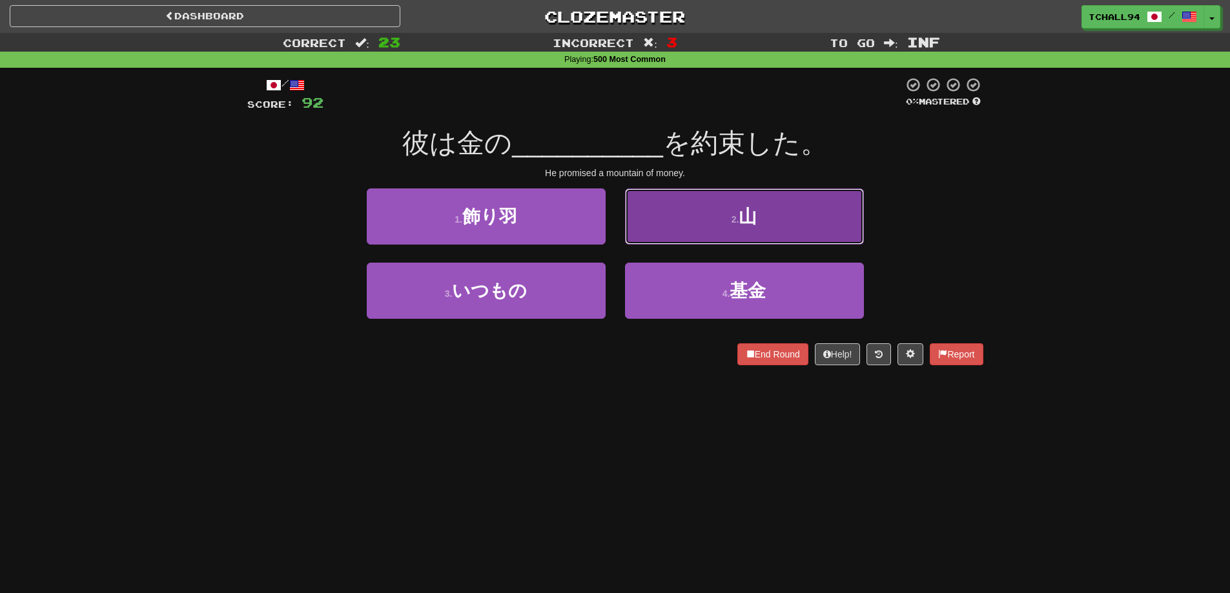
click at [687, 222] on button "2 . 山" at bounding box center [744, 217] width 239 height 56
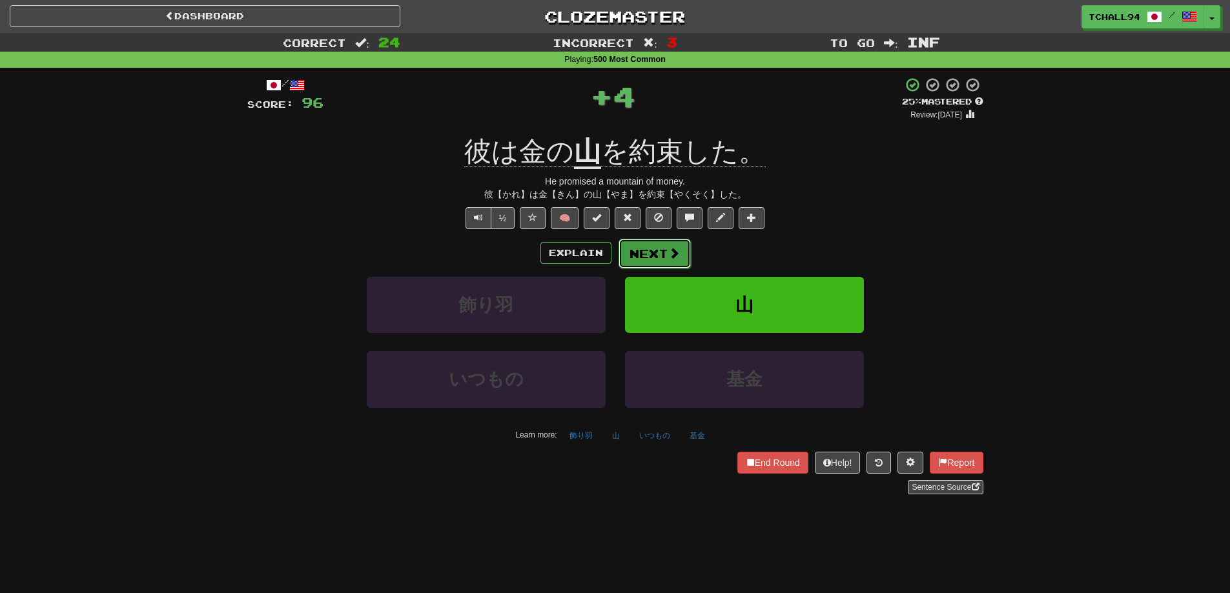
click at [638, 253] on button "Next" at bounding box center [655, 254] width 72 height 30
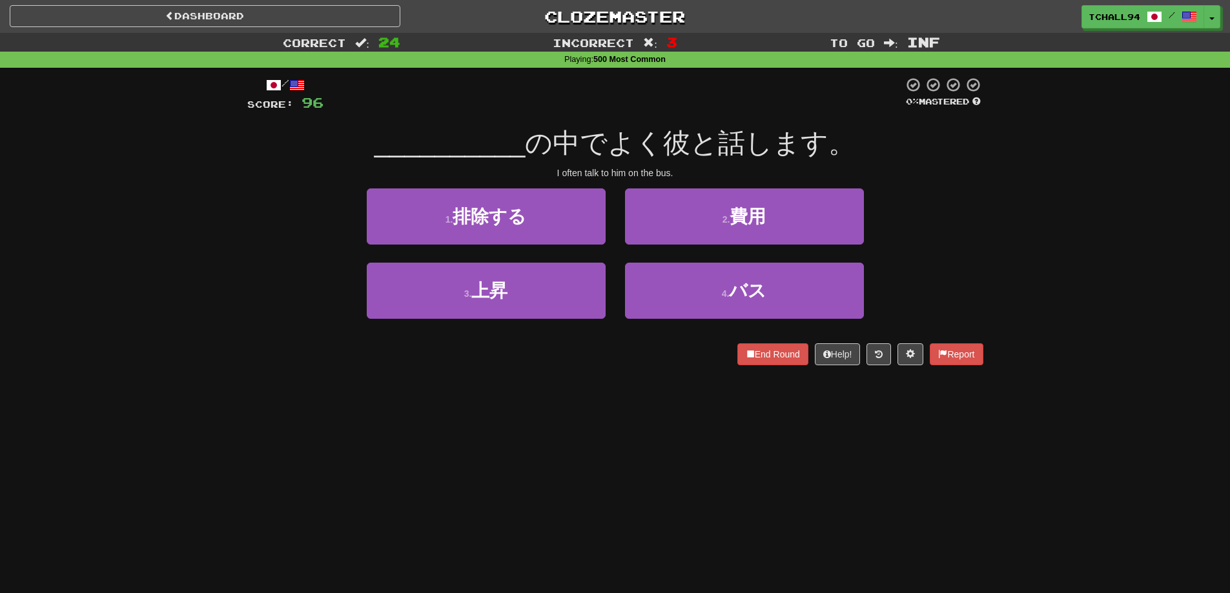
click at [513, 373] on div "/ Score: 96 0 % Mastered __________ の中でよく彼と話します。 I often talk to him on the bus…" at bounding box center [615, 226] width 736 height 316
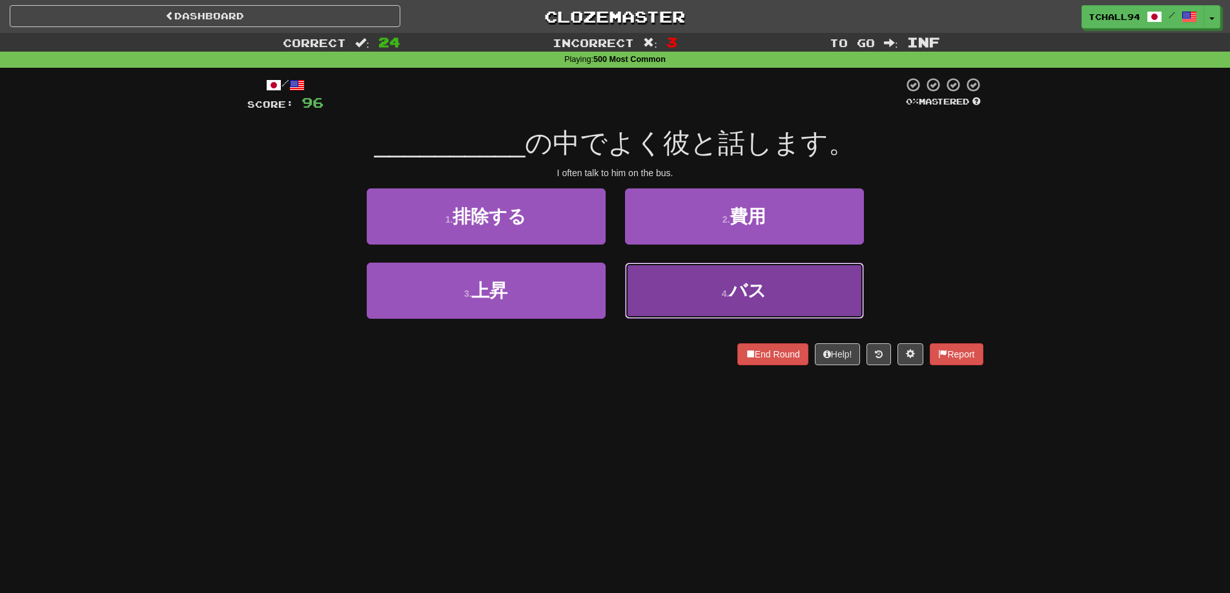
click at [732, 274] on button "4 . バス" at bounding box center [744, 291] width 239 height 56
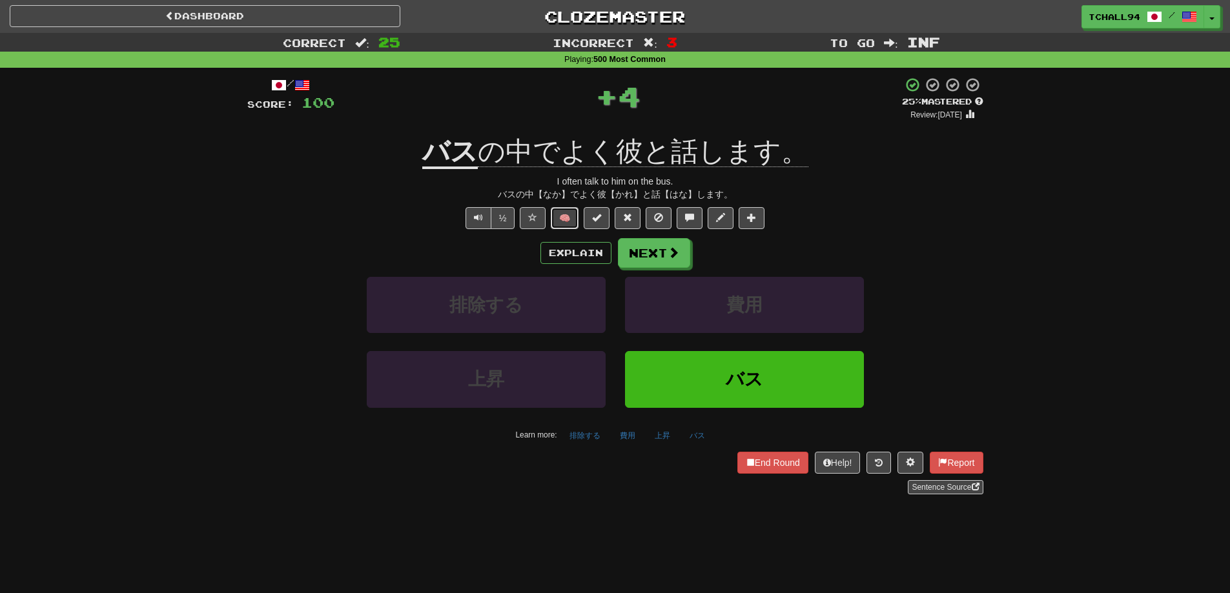
click at [562, 220] on button "🧠" at bounding box center [565, 218] width 28 height 22
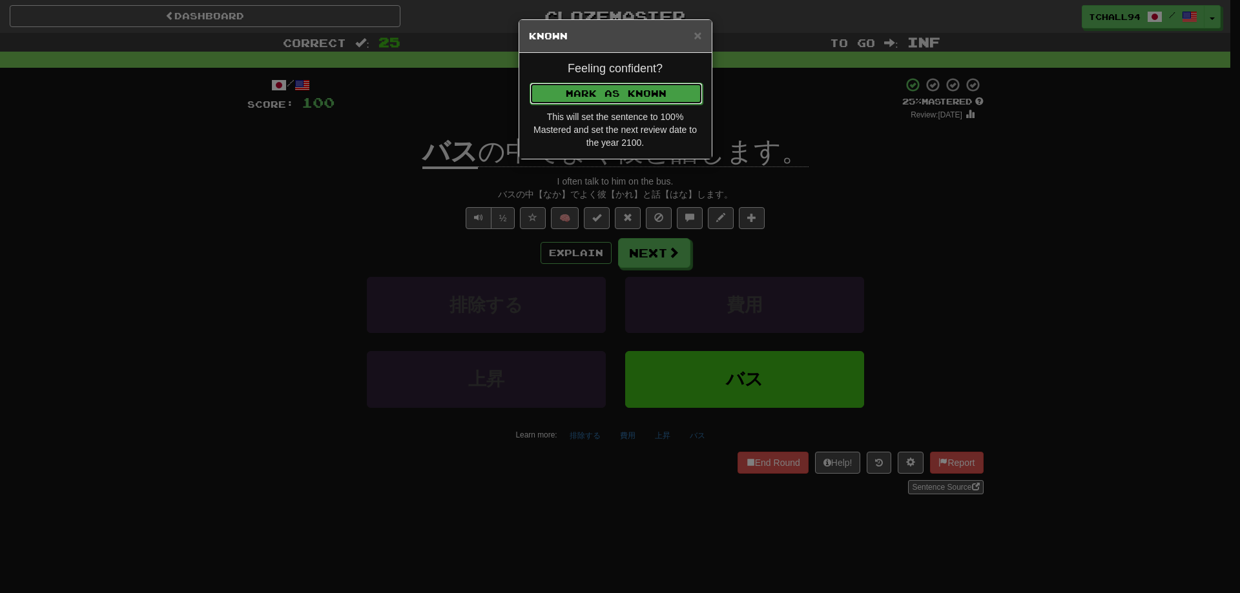
click at [635, 92] on button "Mark as Known" at bounding box center [616, 94] width 173 height 22
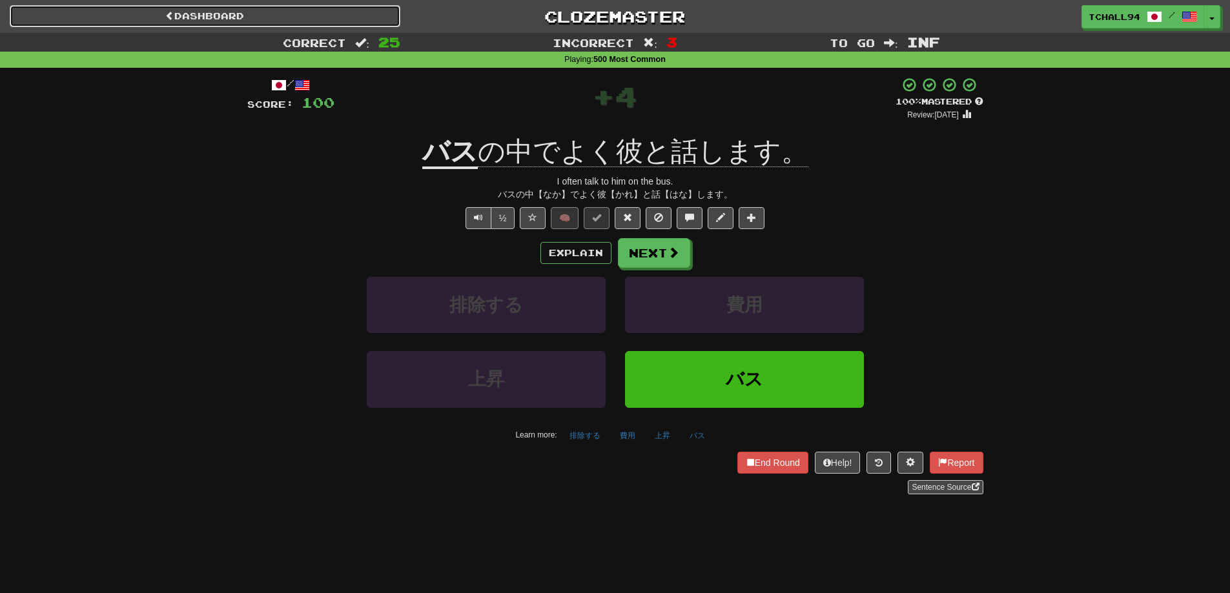
click at [192, 17] on link "Dashboard" at bounding box center [205, 16] width 391 height 22
